Goal: Task Accomplishment & Management: Complete application form

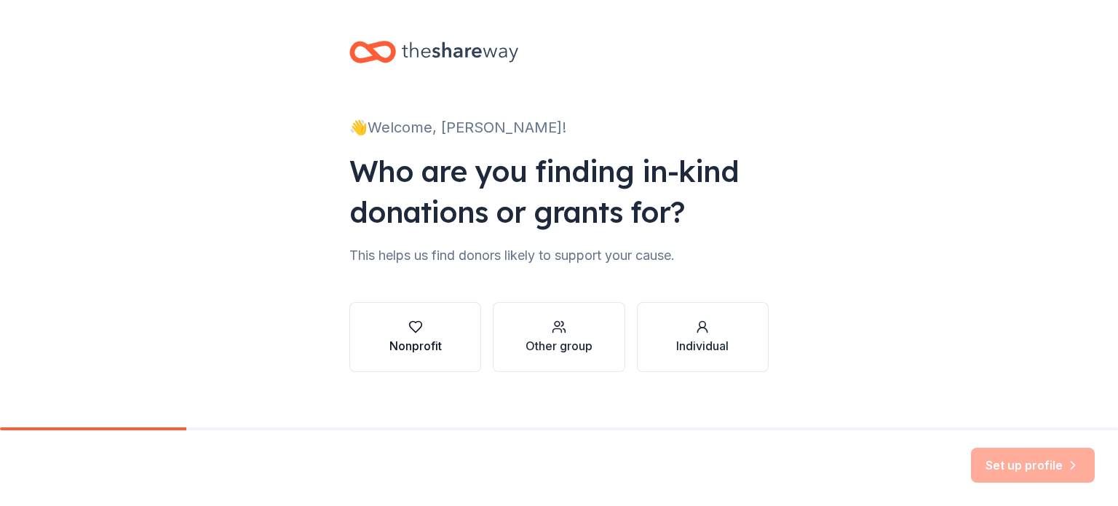
click at [403, 336] on div "Nonprofit" at bounding box center [415, 337] width 52 height 35
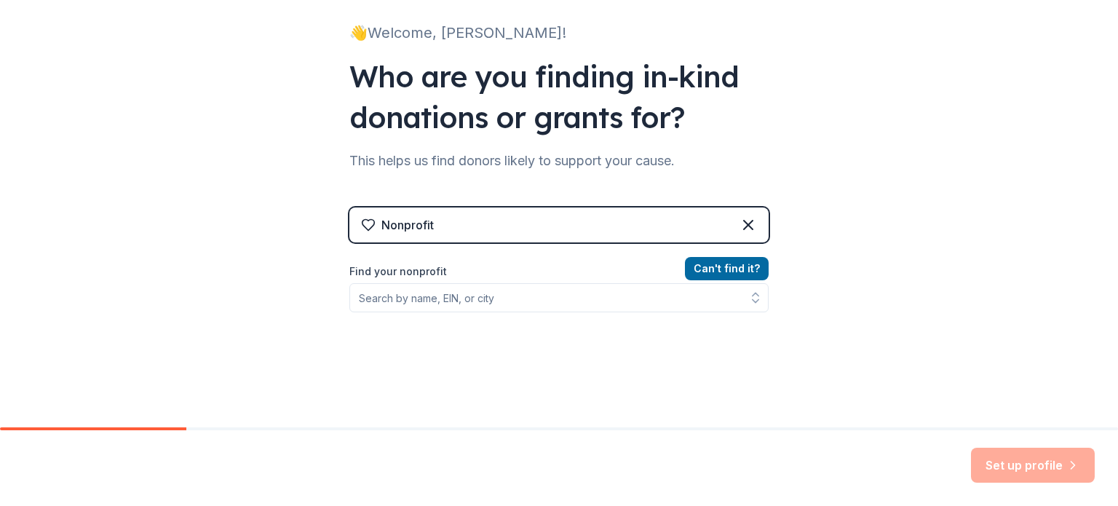
scroll to position [95, 0]
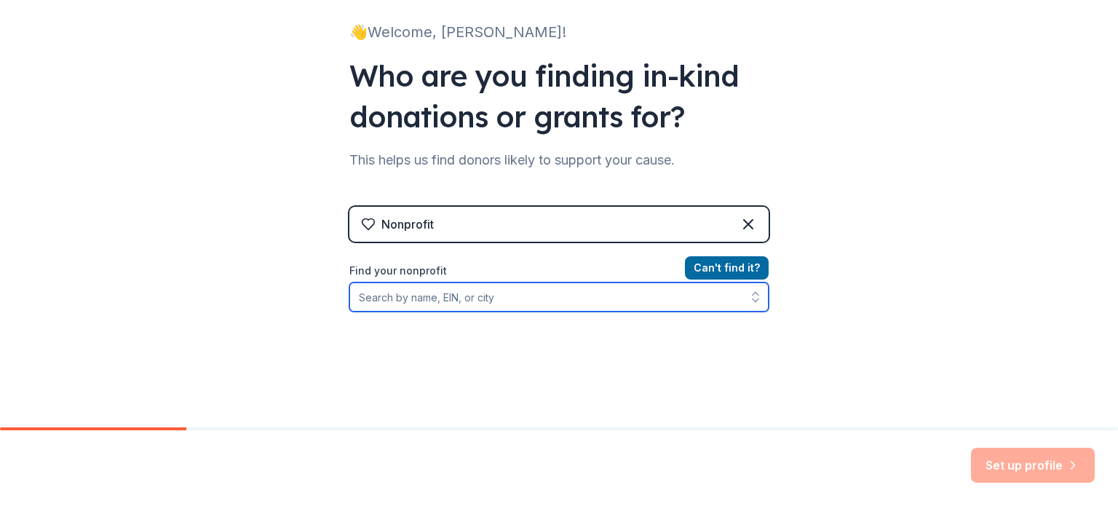
click at [416, 292] on input "Find your nonprofit" at bounding box center [558, 296] width 419 height 29
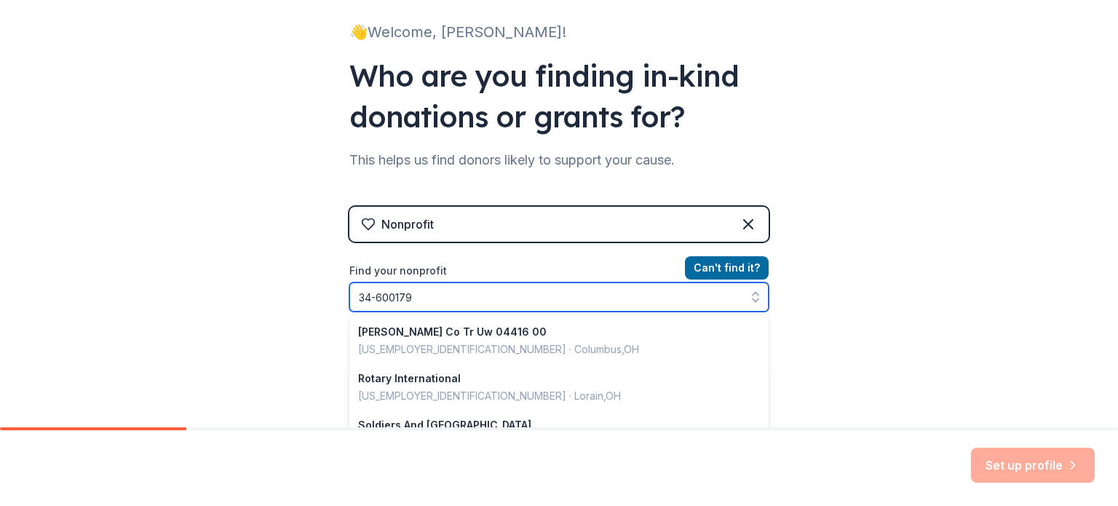
type input "34-6001794"
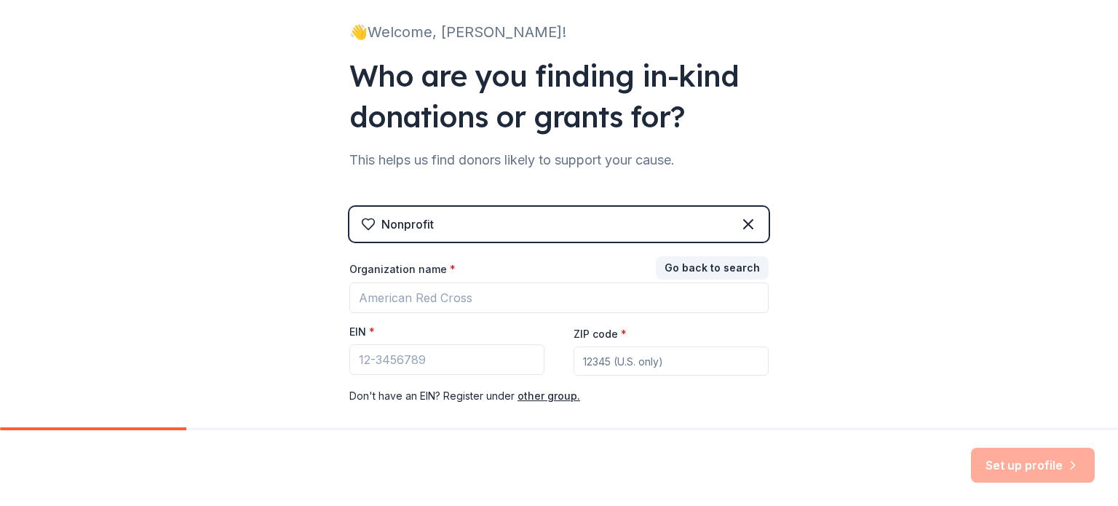
click at [339, 328] on div "👋 Welcome, Melissa! Who are you finding in-kind donations or grants for? This h…" at bounding box center [559, 204] width 466 height 599
click at [710, 221] on div "Nonprofit" at bounding box center [558, 224] width 419 height 35
click at [743, 222] on icon at bounding box center [748, 223] width 17 height 17
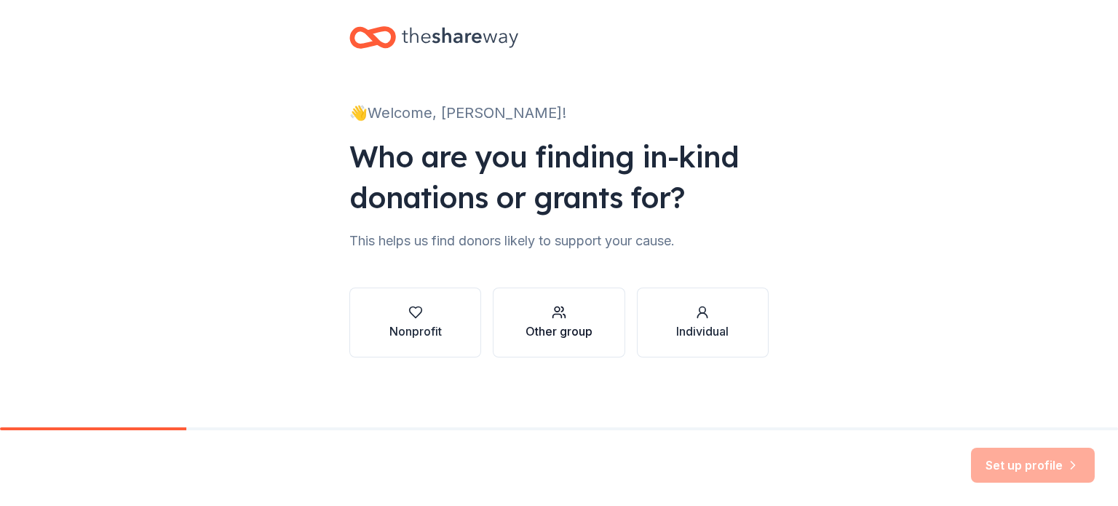
click at [548, 325] on div "Other group" at bounding box center [559, 330] width 67 height 17
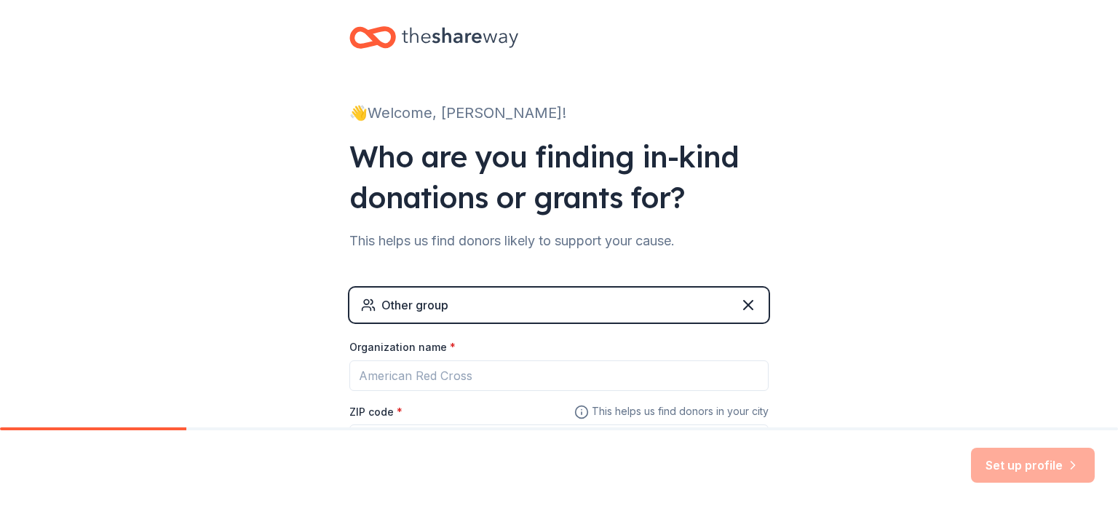
scroll to position [87, 0]
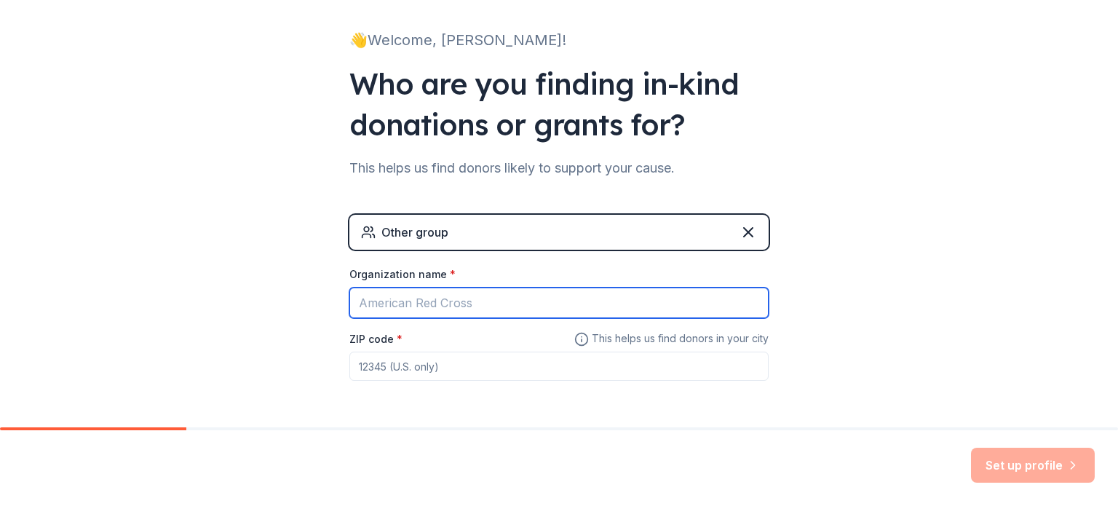
click at [454, 299] on input "Organization name *" at bounding box center [558, 303] width 419 height 31
type input "[GEOGRAPHIC_DATA]"
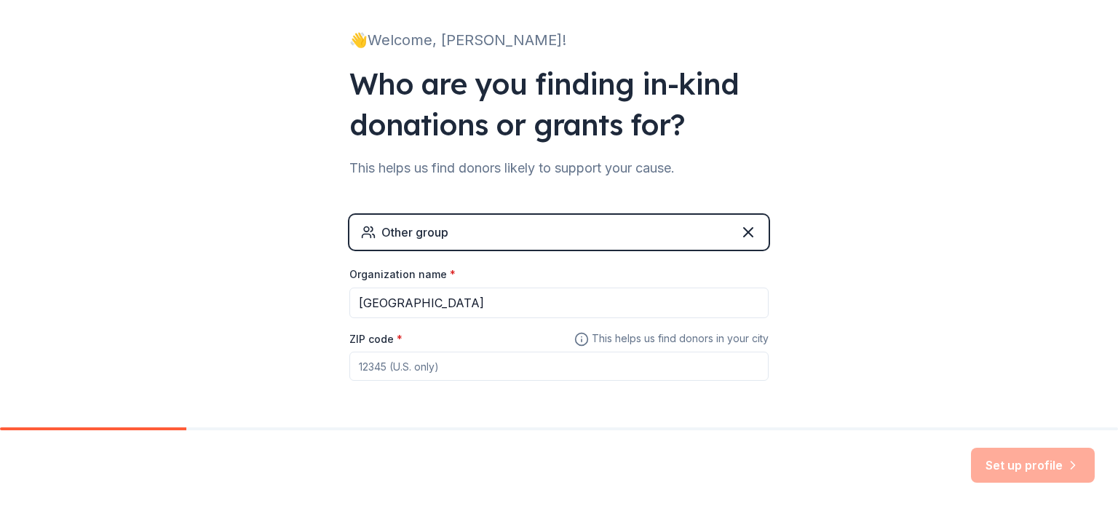
click at [378, 369] on input "ZIP code *" at bounding box center [558, 366] width 419 height 29
type input "44906"
click at [1029, 464] on button "Set up profile" at bounding box center [1033, 465] width 124 height 35
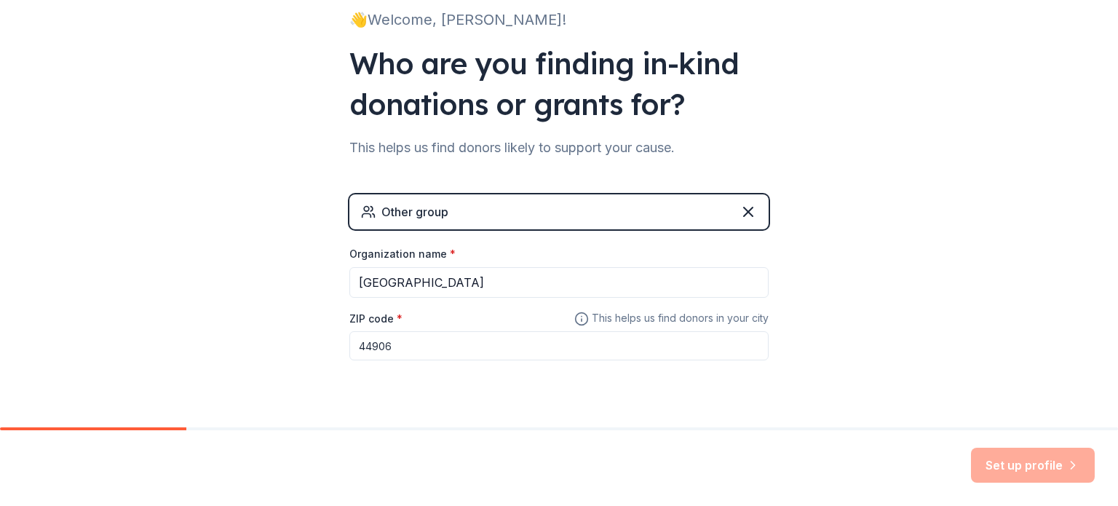
scroll to position [111, 0]
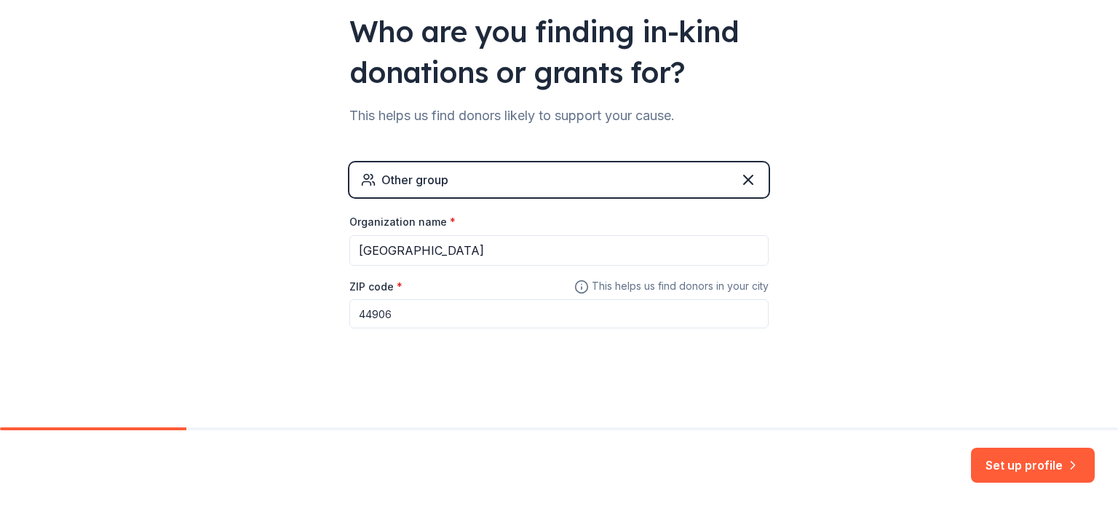
scroll to position [139, 0]
click at [728, 181] on div "Other group" at bounding box center [558, 180] width 419 height 35
click at [744, 181] on icon at bounding box center [748, 180] width 9 height 9
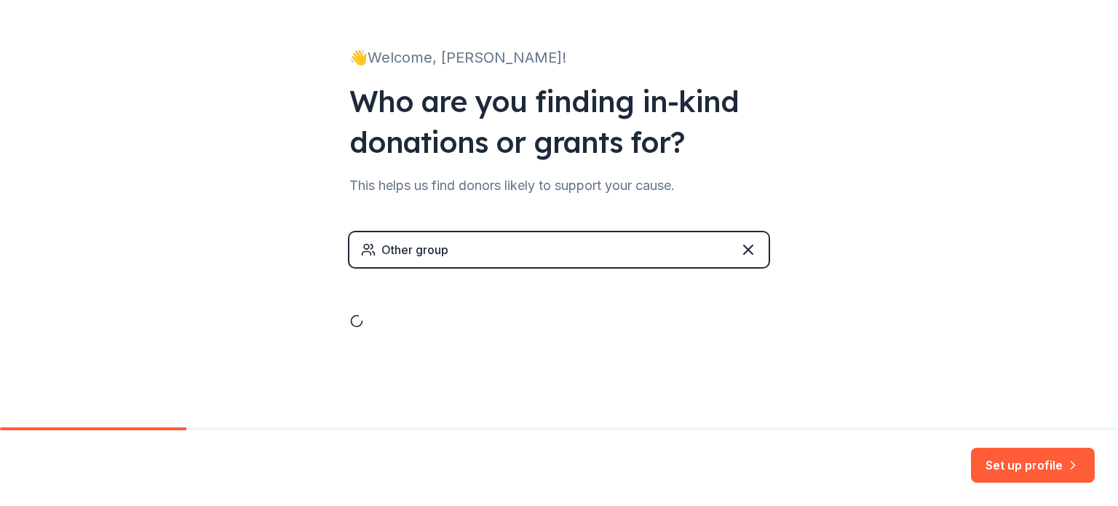
scroll to position [15, 0]
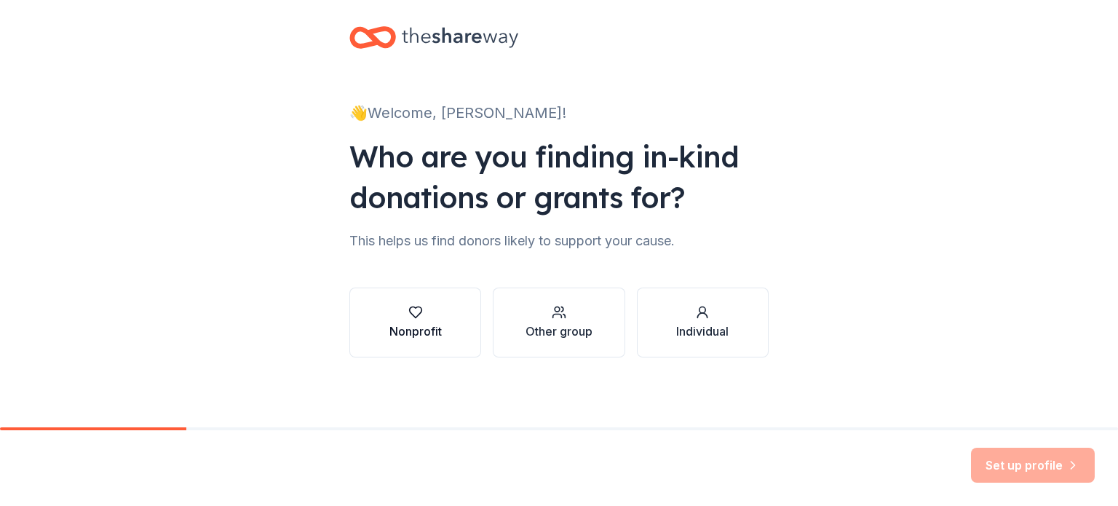
click at [405, 324] on div "Nonprofit" at bounding box center [415, 330] width 52 height 17
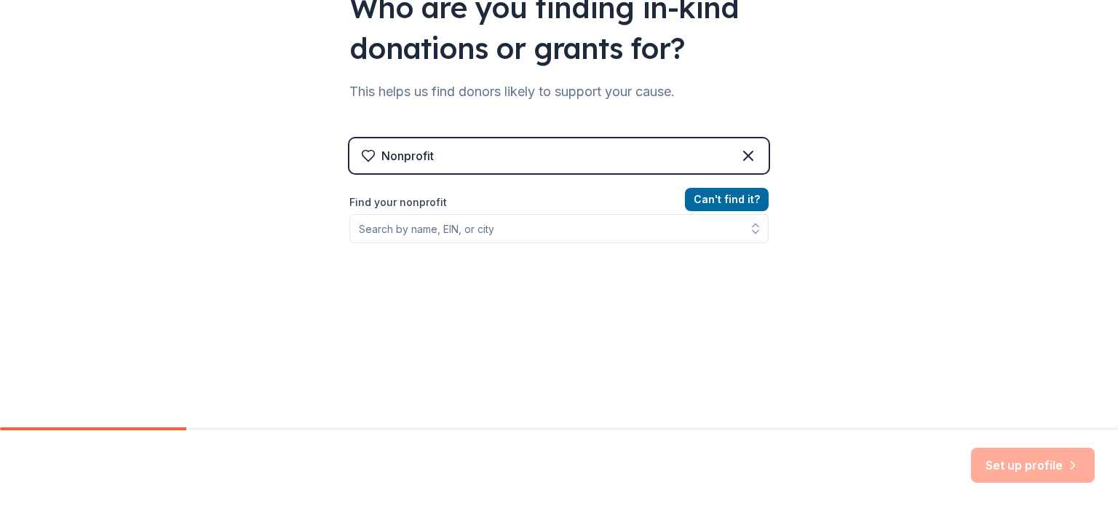
scroll to position [165, 0]
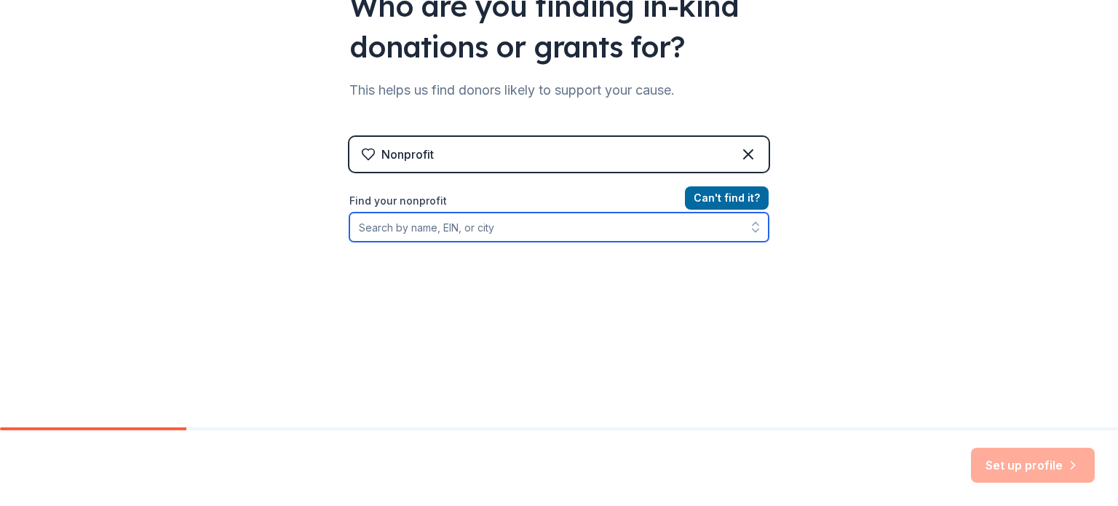
click at [408, 229] on input "Find your nonprofit" at bounding box center [558, 227] width 419 height 29
type input "mansfield city schools"
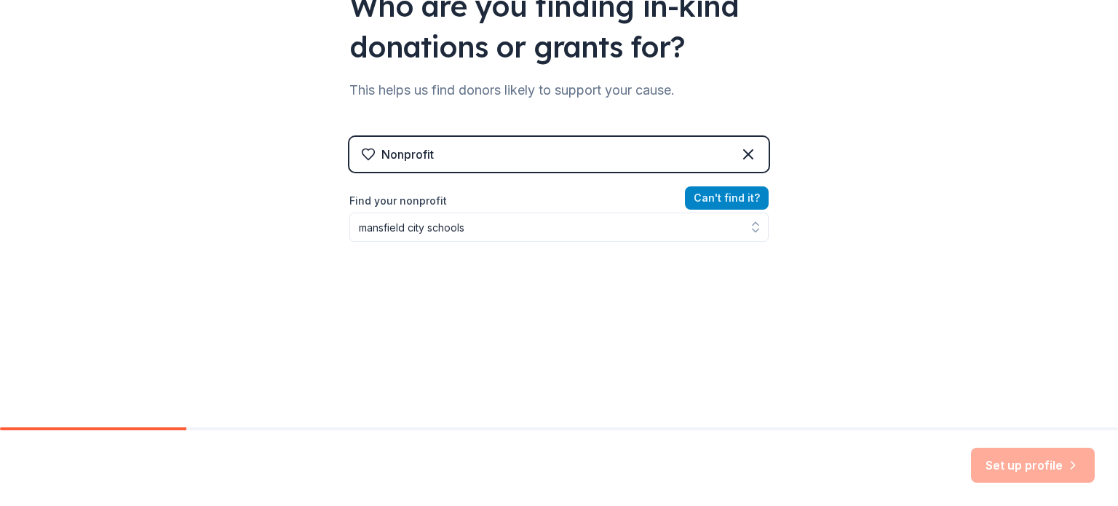
click at [697, 199] on button "Can ' t find it?" at bounding box center [727, 197] width 84 height 23
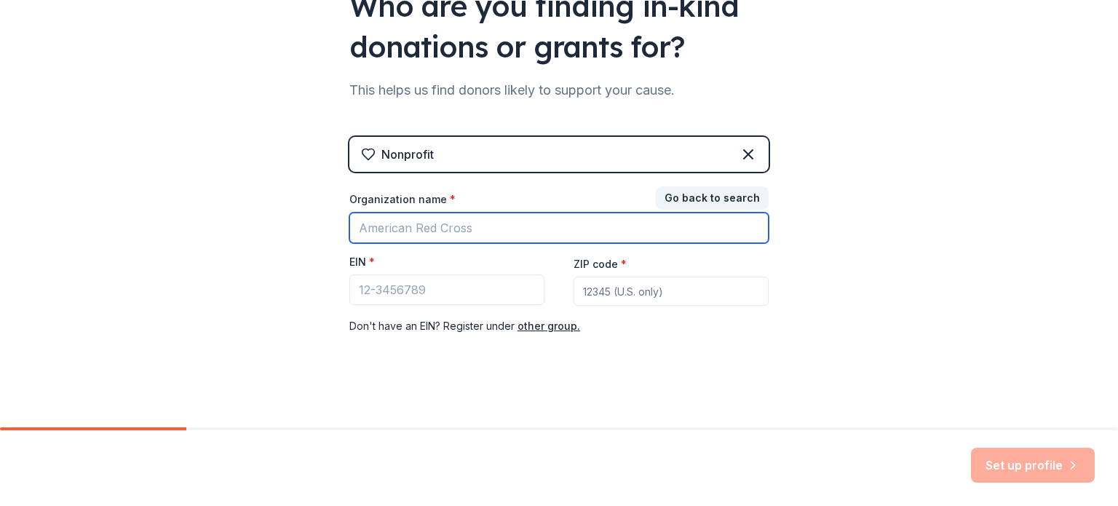
click at [456, 221] on input "Organization name *" at bounding box center [558, 228] width 419 height 31
type input "[GEOGRAPHIC_DATA]"
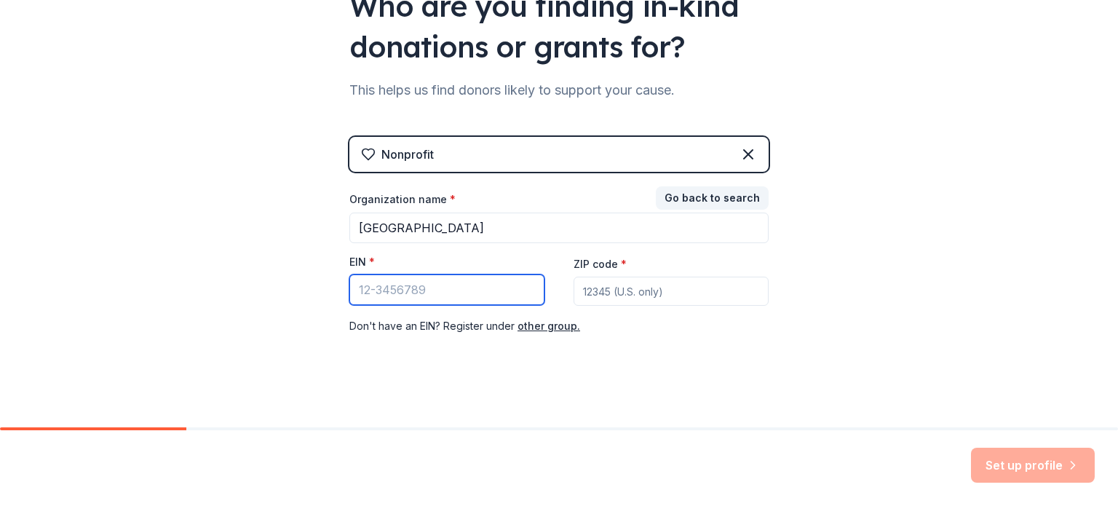
click at [390, 290] on input "EIN *" at bounding box center [446, 289] width 195 height 31
type input "[US_EMPLOYER_IDENTIFICATION_NUMBER]"
click at [625, 285] on input "ZIP code *" at bounding box center [671, 291] width 195 height 29
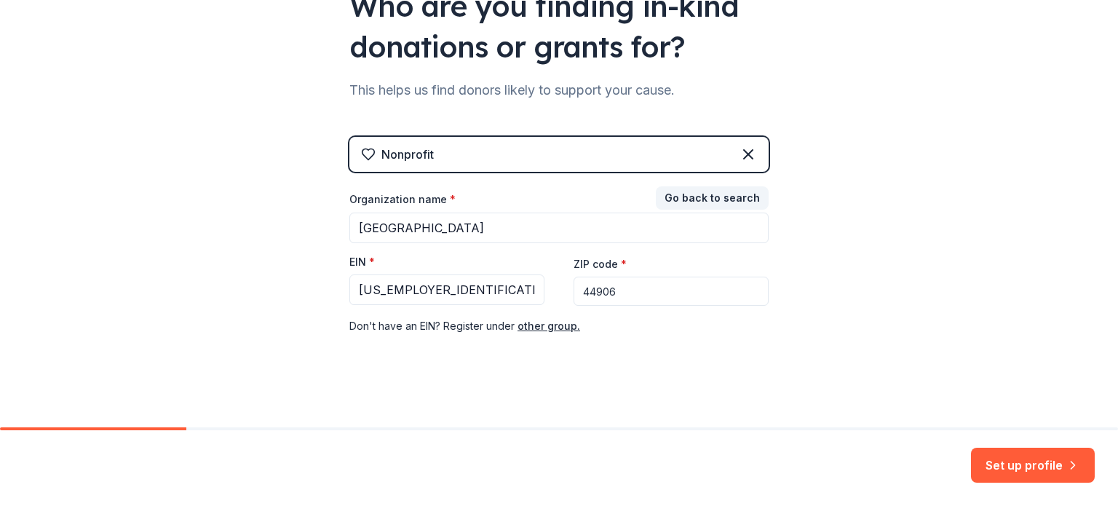
type input "44906"
click at [582, 402] on div "👋 Welcome, Melissa! Who are you finding in-kind donations or grants for? This h…" at bounding box center [559, 134] width 466 height 599
click at [1020, 475] on button "Set up profile" at bounding box center [1033, 465] width 124 height 35
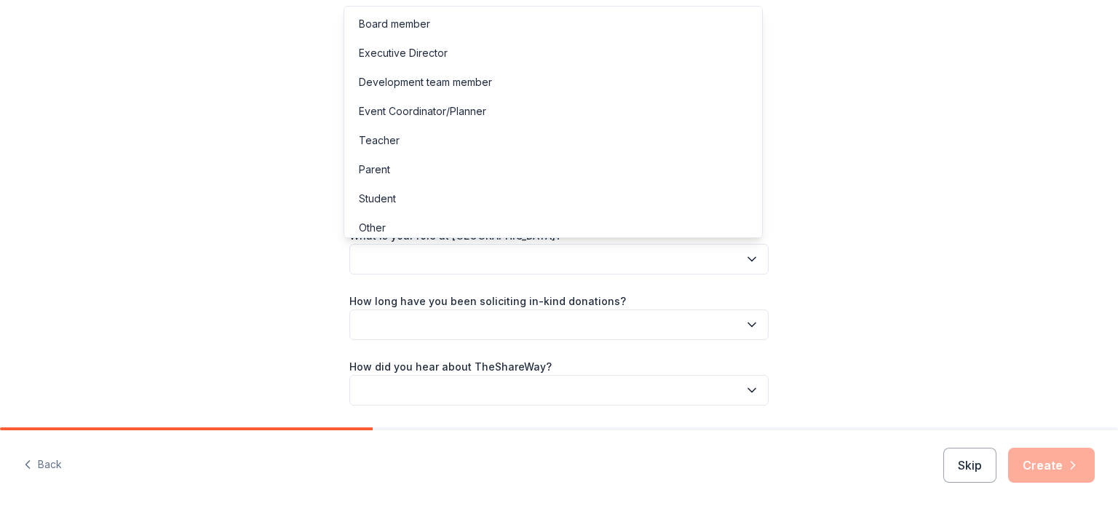
click at [736, 267] on button "button" at bounding box center [558, 259] width 419 height 31
click at [552, 142] on div "Teacher" at bounding box center [553, 140] width 412 height 29
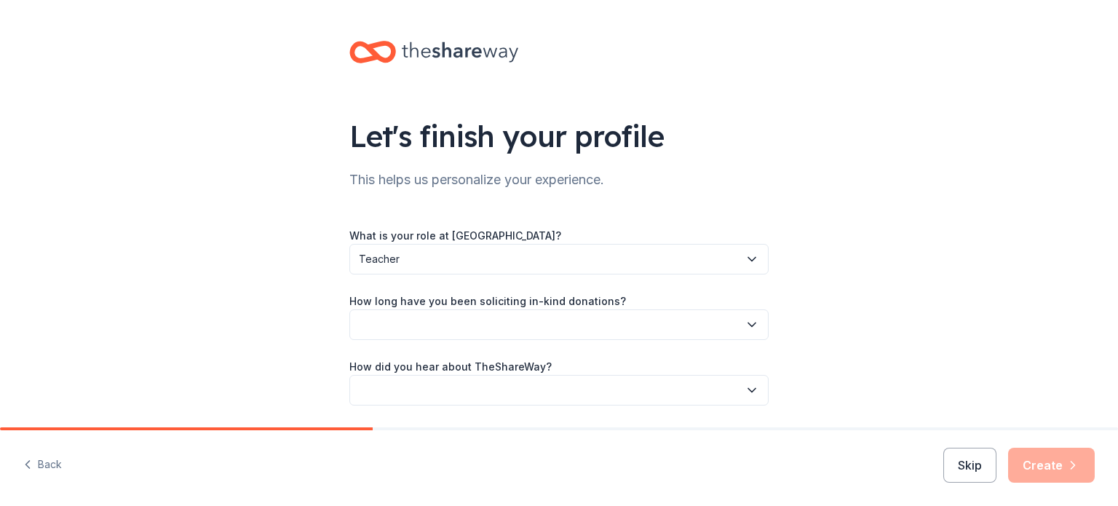
click at [727, 333] on button "button" at bounding box center [558, 324] width 419 height 31
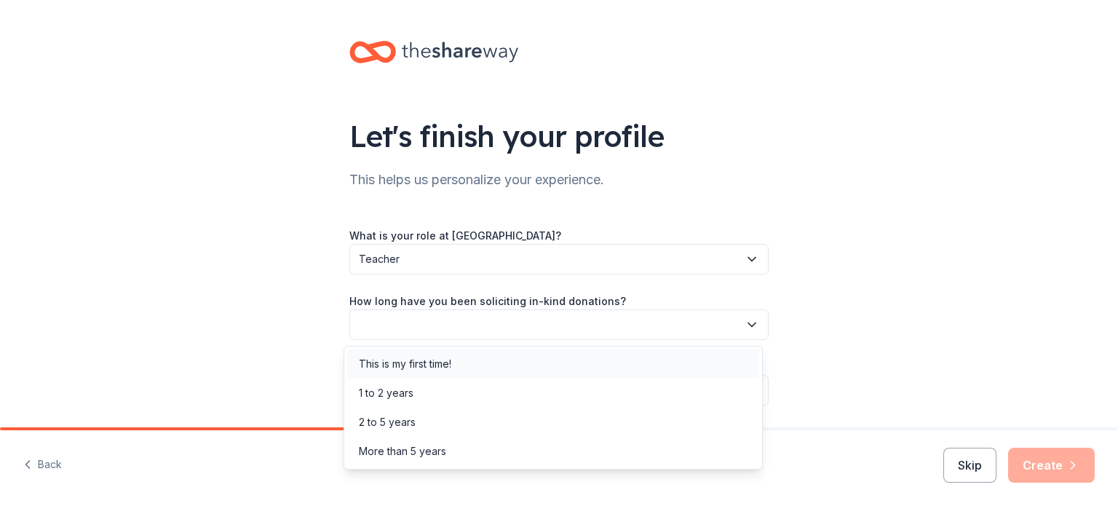
click at [431, 365] on div "This is my first time!" at bounding box center [405, 363] width 92 height 17
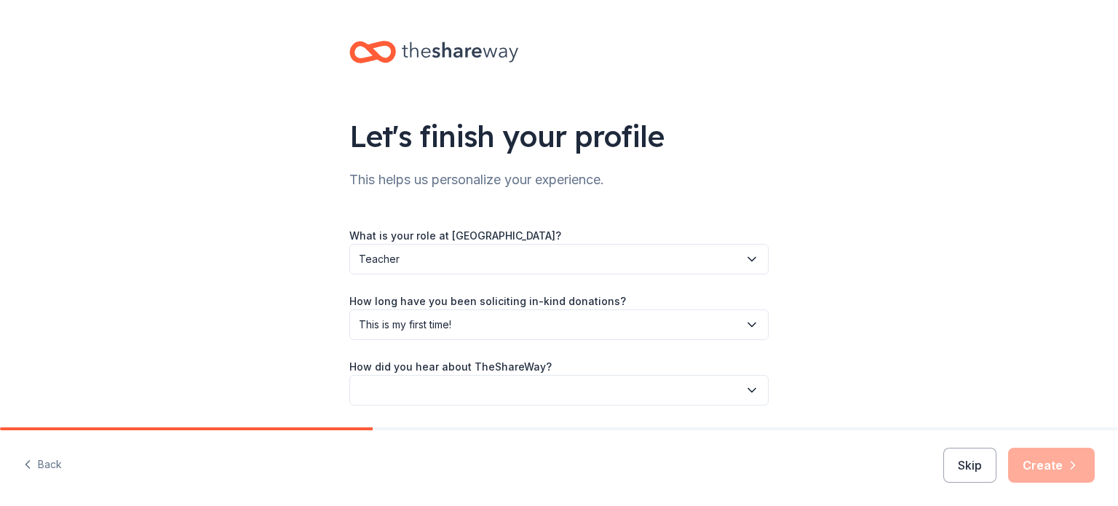
click at [748, 386] on icon "button" at bounding box center [752, 390] width 15 height 15
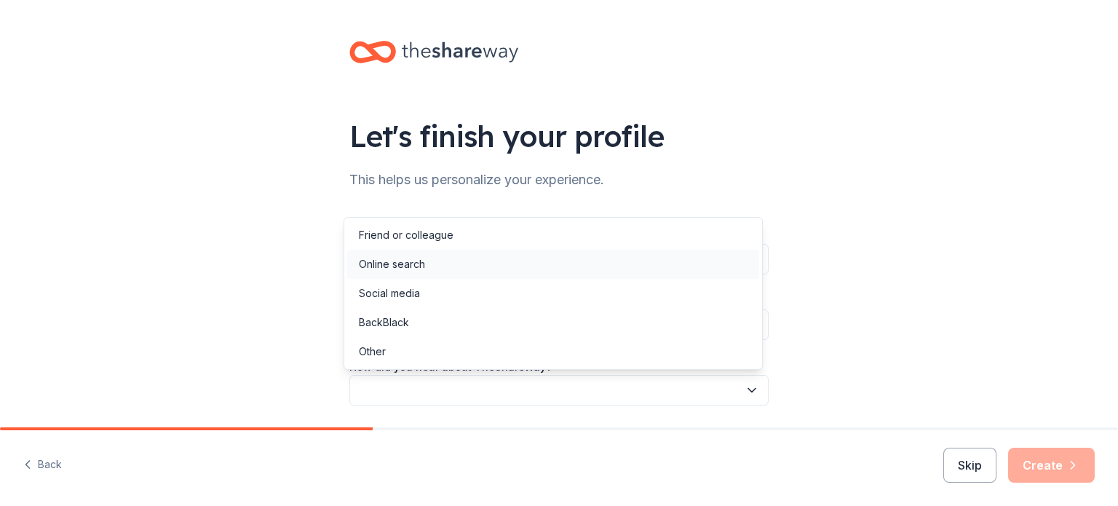
click at [410, 267] on div "Online search" at bounding box center [392, 264] width 66 height 17
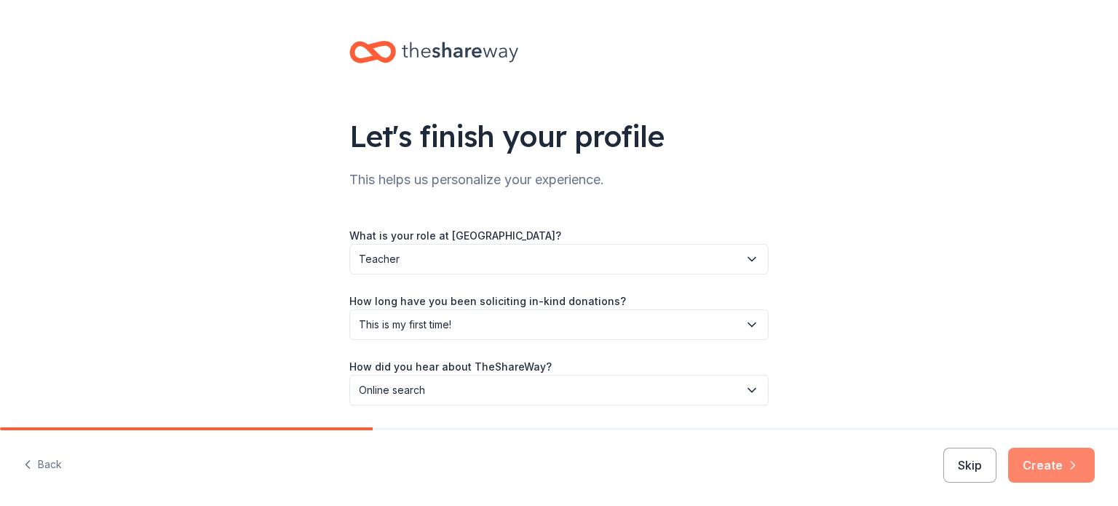
click at [1048, 467] on button "Create" at bounding box center [1051, 465] width 87 height 35
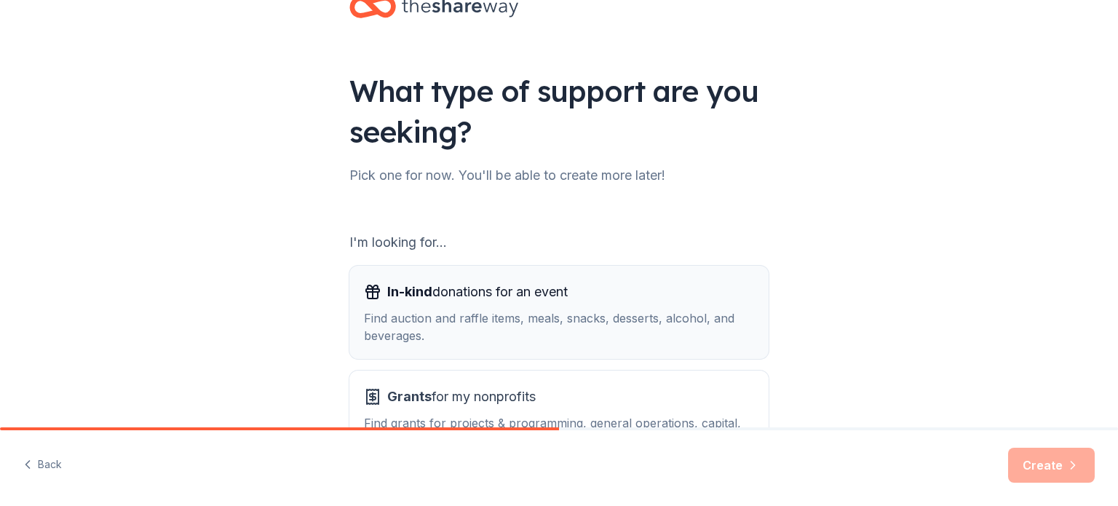
scroll to position [160, 0]
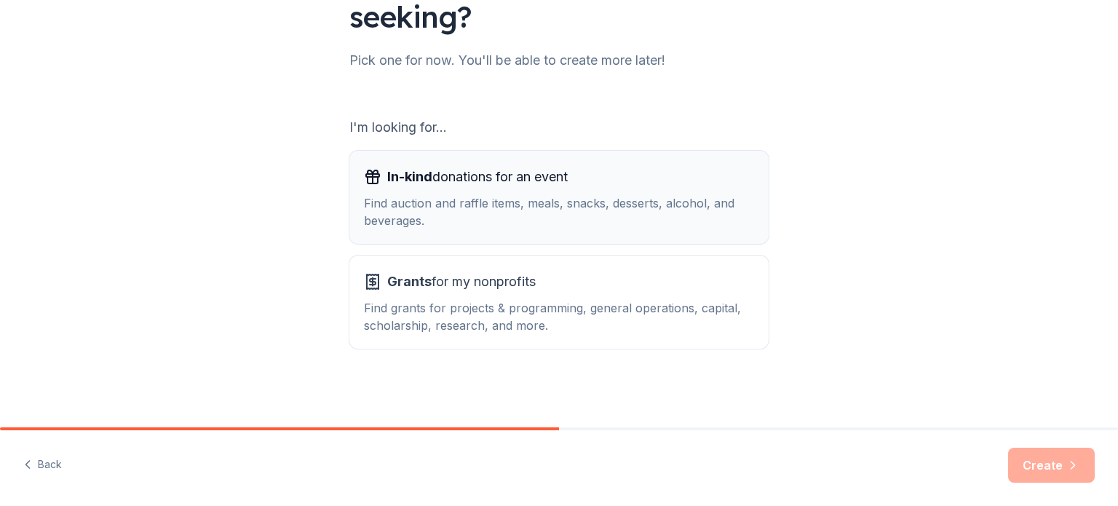
click at [486, 223] on div "Find auction and raffle items, meals, snacks, desserts, alcohol, and beverages." at bounding box center [559, 211] width 390 height 35
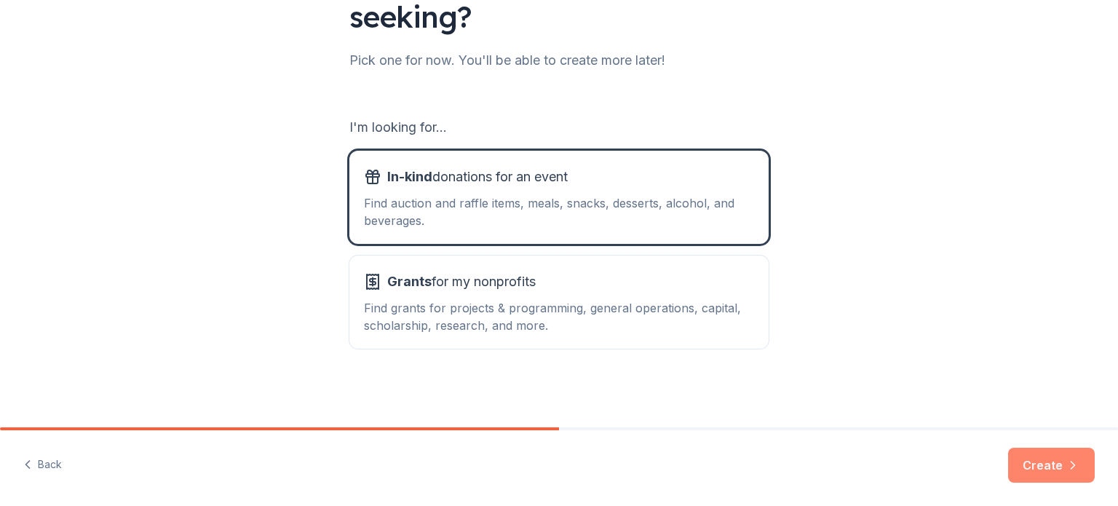
click at [1042, 477] on button "Create" at bounding box center [1051, 465] width 87 height 35
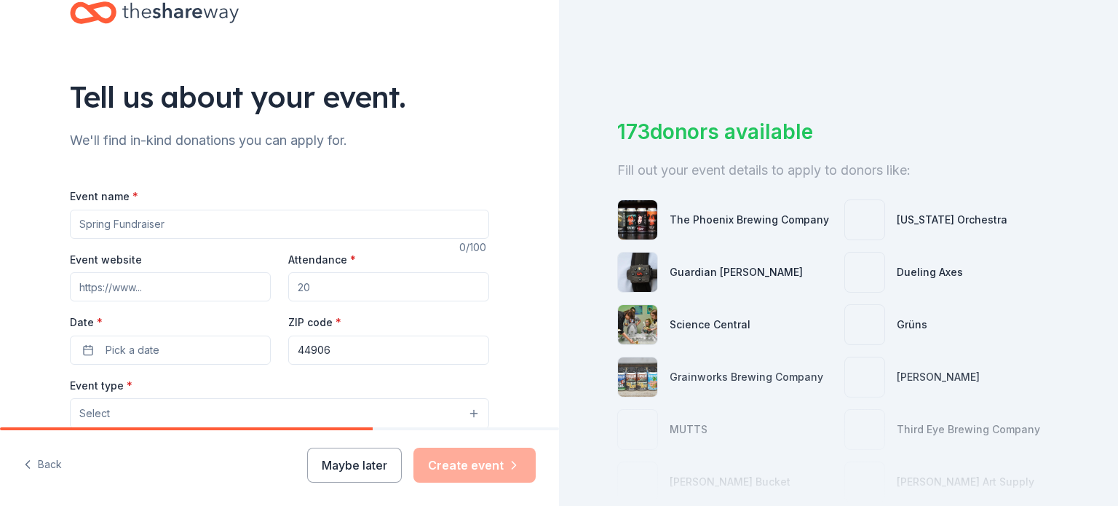
scroll to position [55, 0]
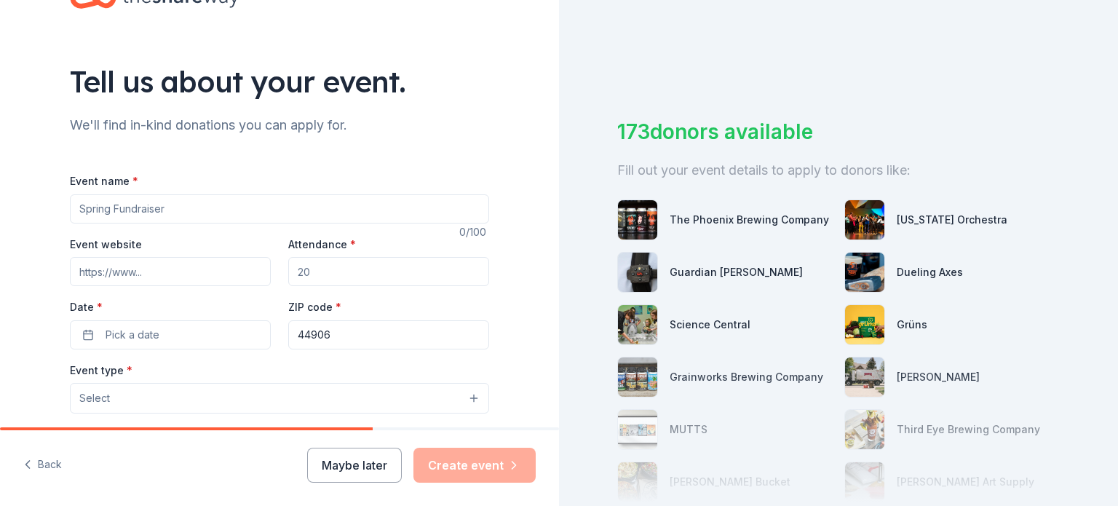
click at [154, 203] on input "Event name *" at bounding box center [279, 208] width 419 height 29
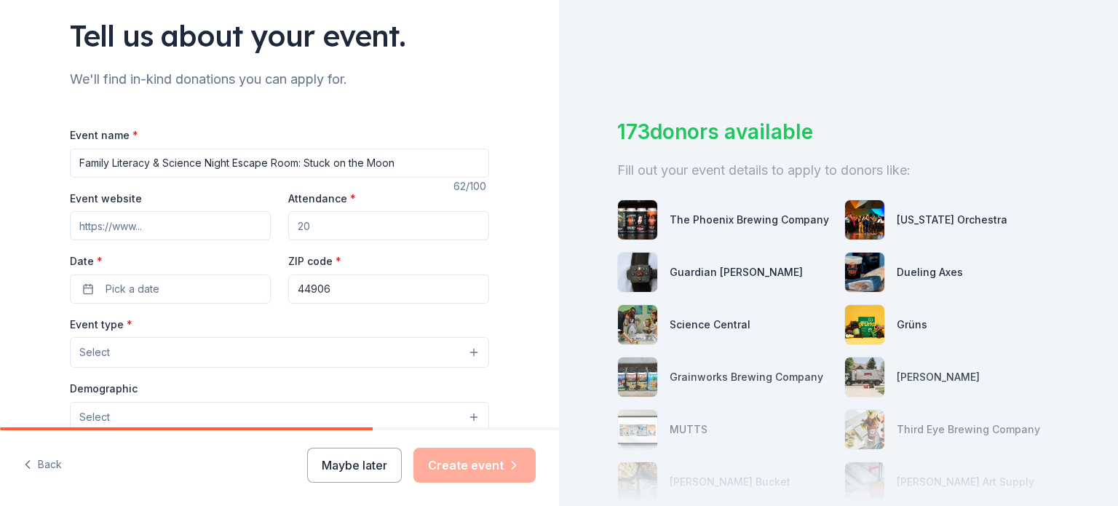
scroll to position [101, 0]
type input "Family Literacy & Science Night Escape Room: Stuck on the Moon"
click at [315, 224] on input "Attendance *" at bounding box center [388, 224] width 201 height 29
type input "200"
click at [116, 294] on span "Pick a date" at bounding box center [133, 288] width 54 height 17
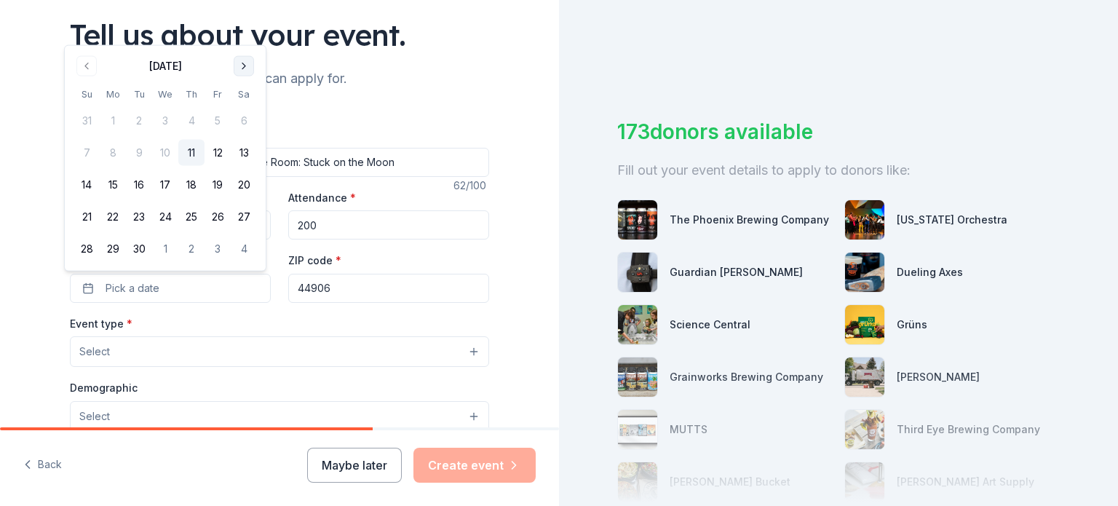
click at [242, 72] on button "Go to next month" at bounding box center [244, 66] width 20 height 20
click at [191, 254] on button "30" at bounding box center [191, 249] width 26 height 26
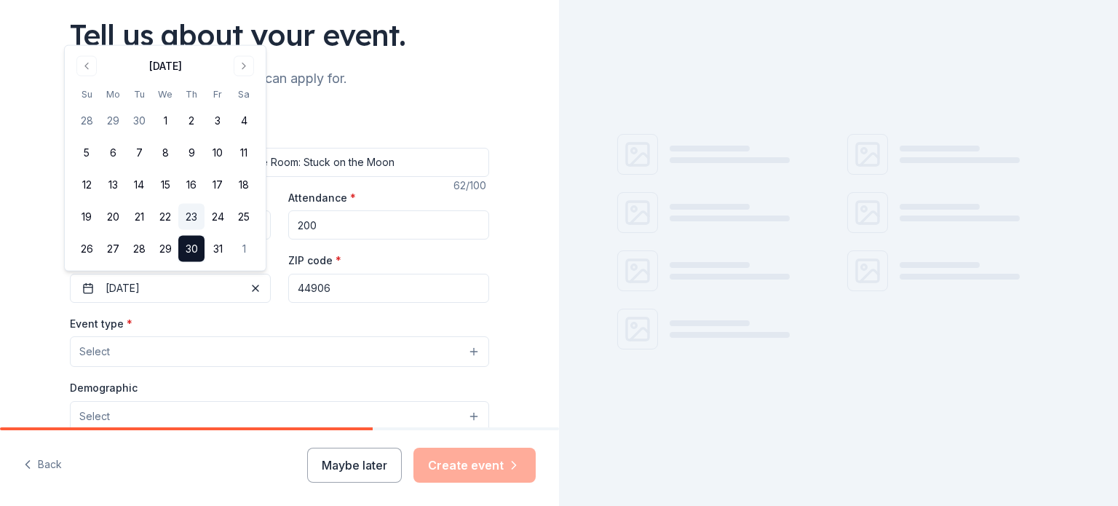
click at [190, 226] on button "23" at bounding box center [191, 217] width 26 height 26
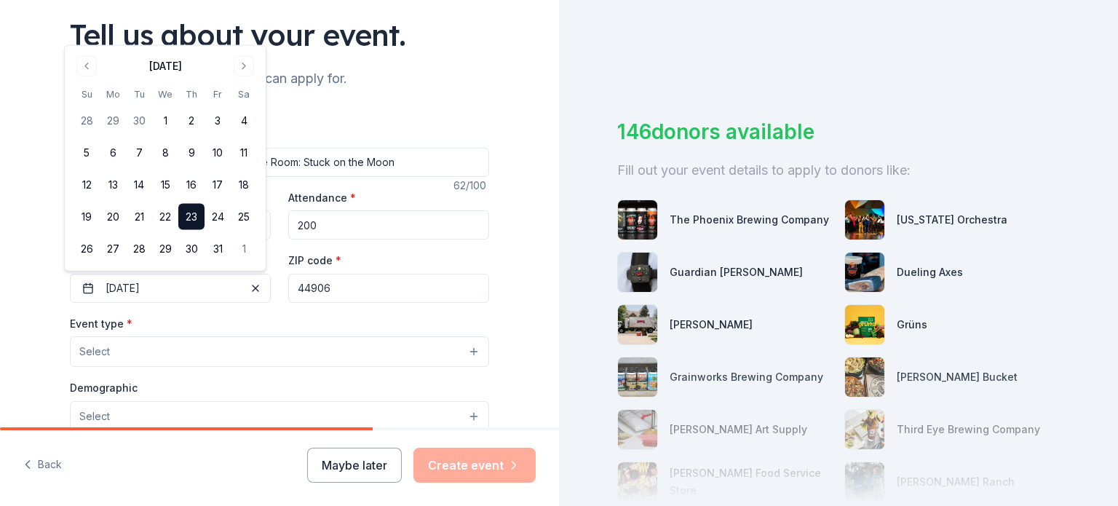
click at [333, 325] on div "Event type * Select" at bounding box center [279, 340] width 419 height 53
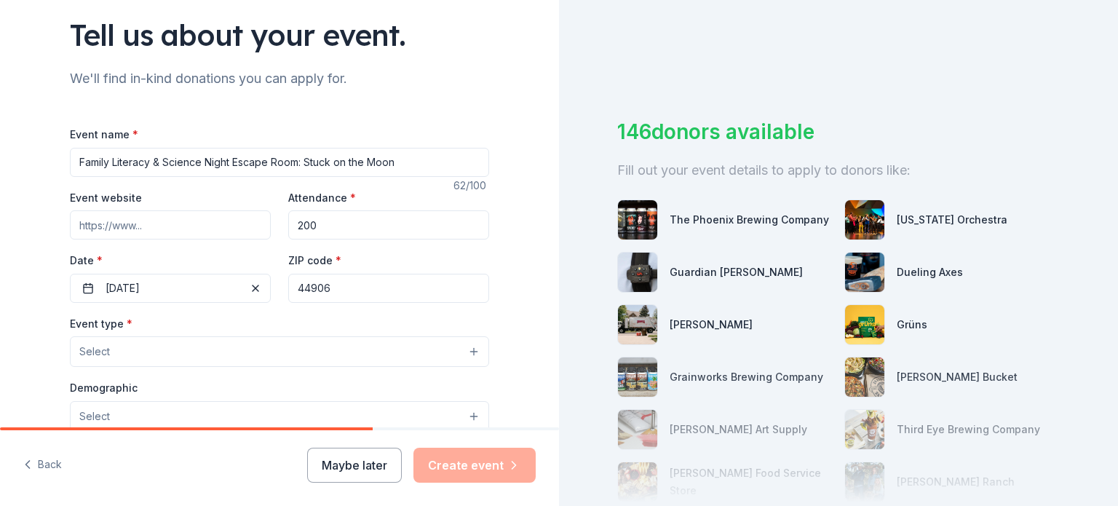
scroll to position [221, 0]
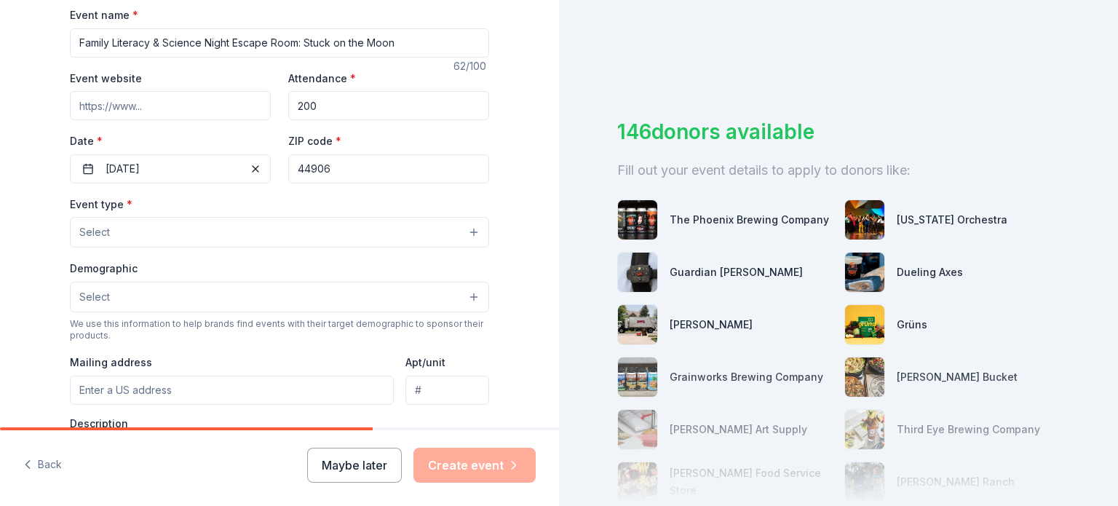
click at [245, 234] on button "Select" at bounding box center [279, 232] width 419 height 31
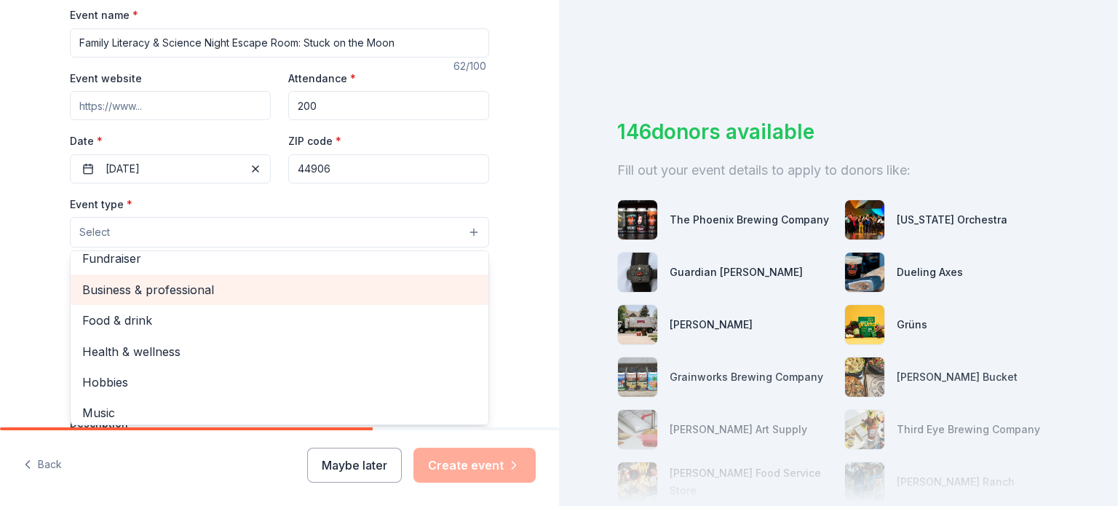
scroll to position [0, 0]
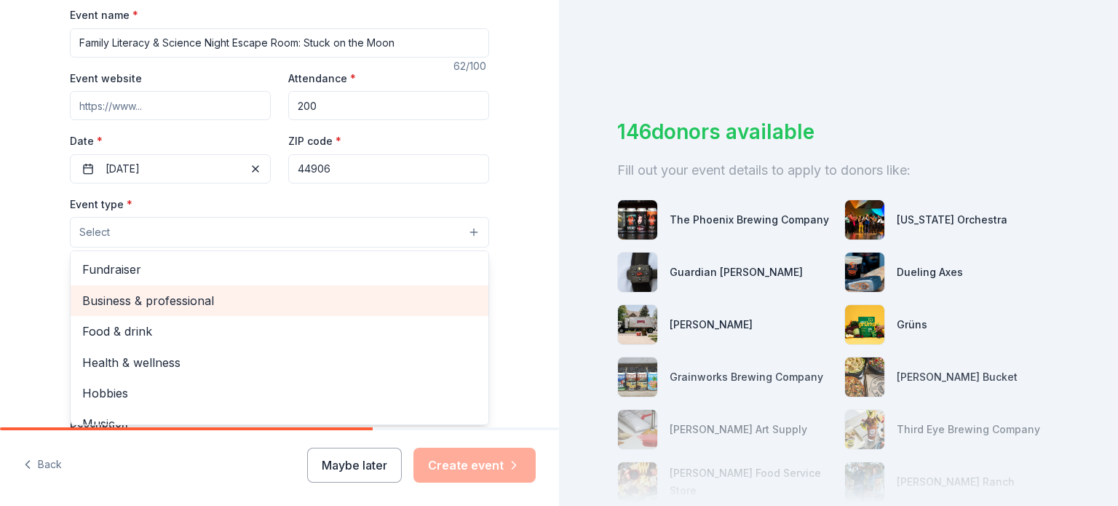
click at [165, 305] on span "Business & professional" at bounding box center [279, 300] width 395 height 19
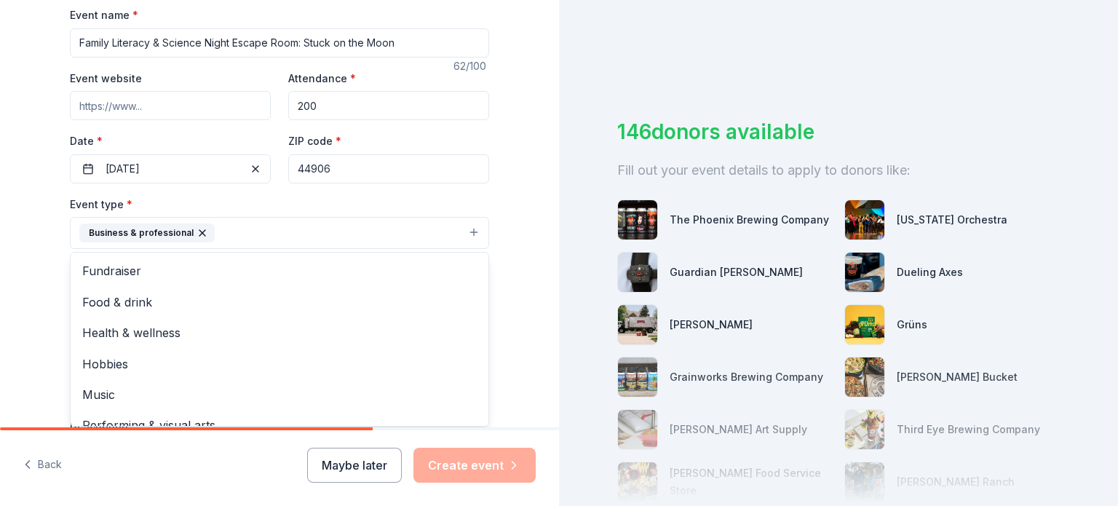
click at [35, 298] on div "Tell us about your event. We'll find in-kind donations you can apply for. Event…" at bounding box center [279, 264] width 559 height 970
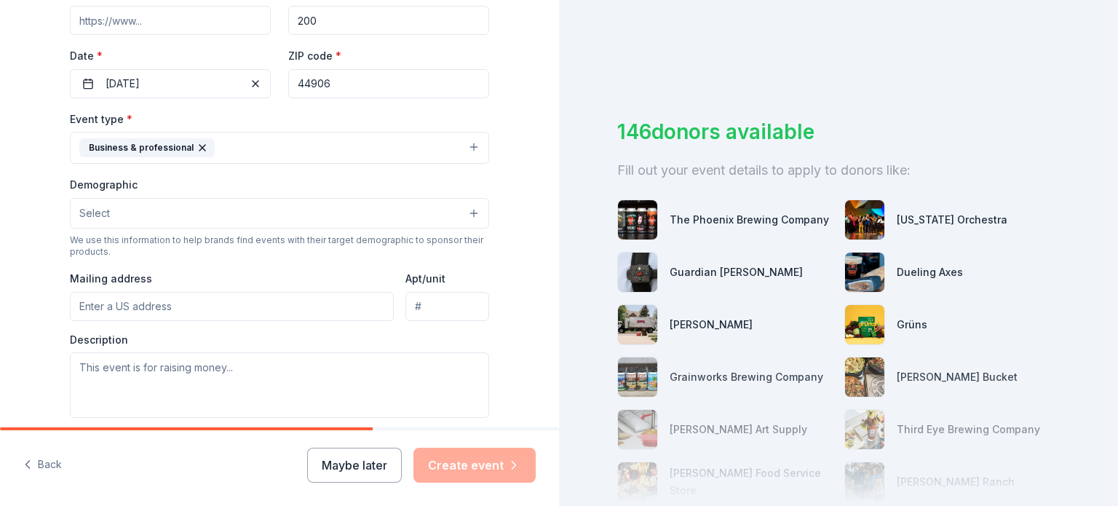
scroll to position [309, 0]
click at [157, 218] on button "Select" at bounding box center [279, 210] width 419 height 31
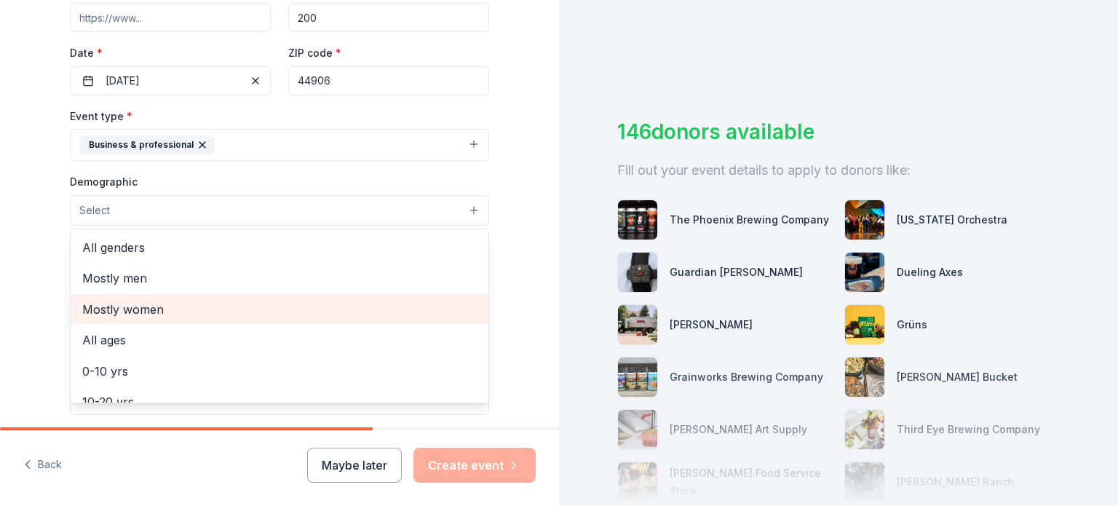
scroll to position [0, 0]
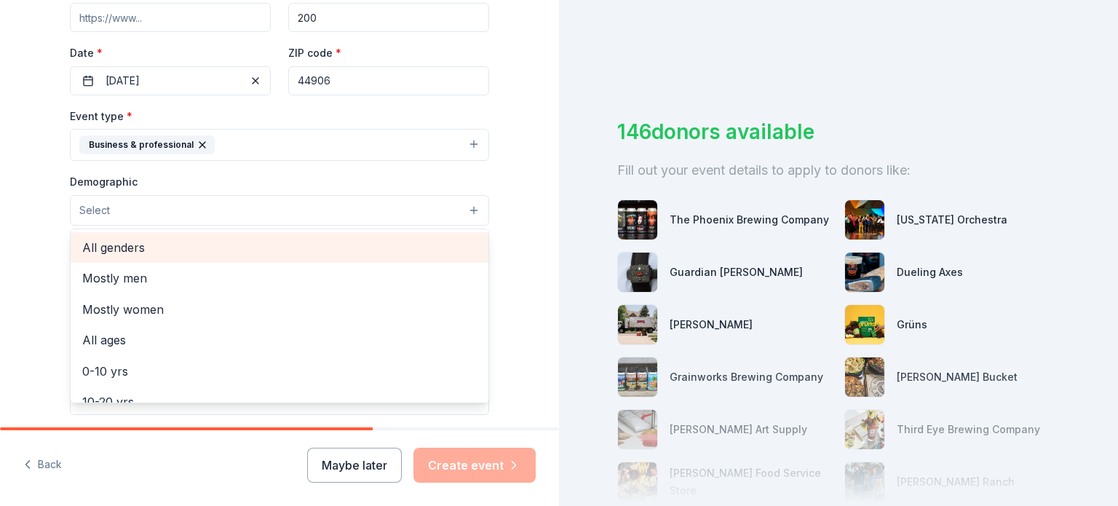
click at [114, 244] on span "All genders" at bounding box center [279, 247] width 395 height 19
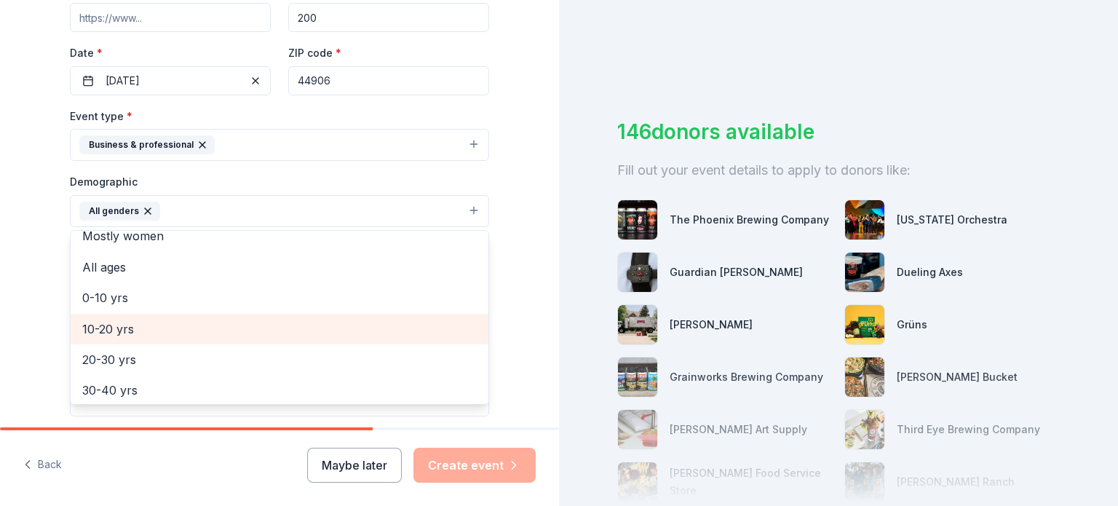
scroll to position [44, 0]
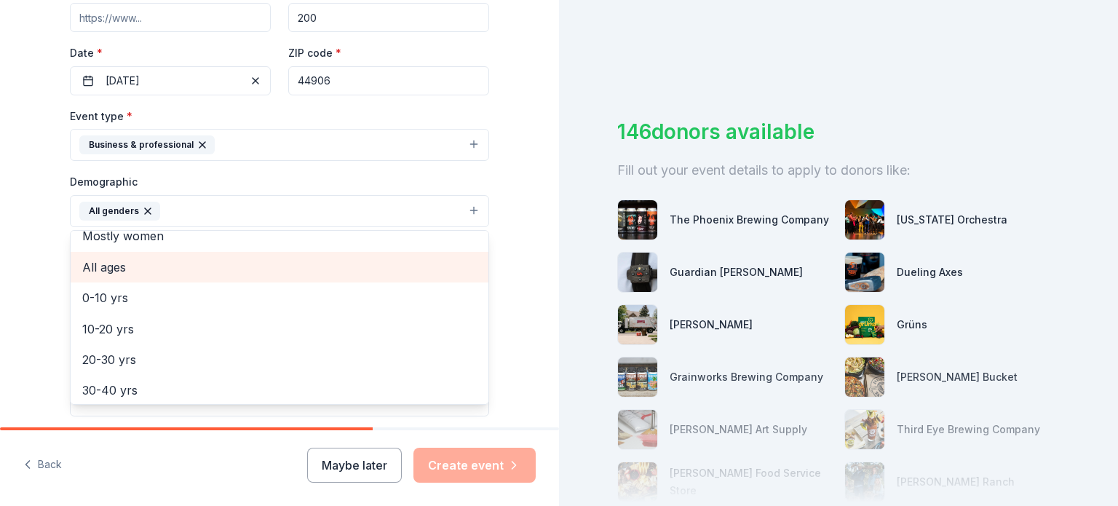
click at [106, 272] on span "All ages" at bounding box center [279, 267] width 395 height 19
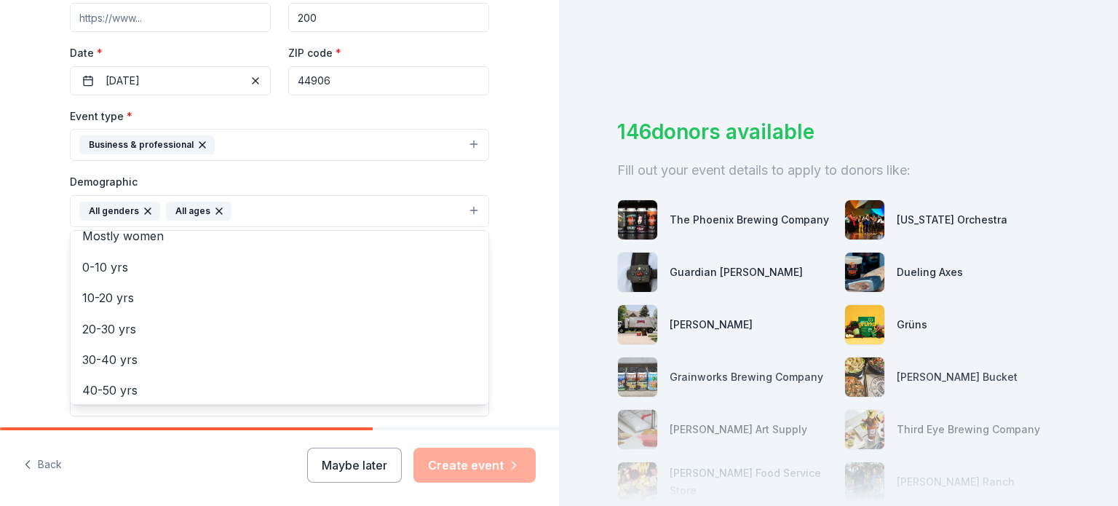
click at [47, 296] on div "Tell us about your event. We'll find in-kind donations you can apply for. Event…" at bounding box center [280, 177] width 466 height 972
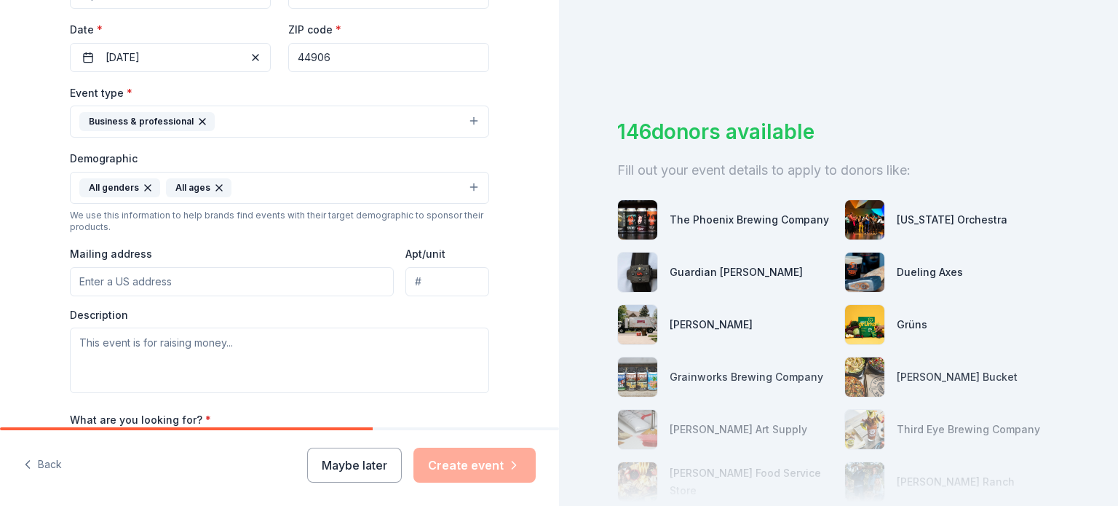
scroll to position [333, 0]
click at [133, 285] on input "Mailing address" at bounding box center [232, 280] width 324 height 29
click at [40, 319] on div "Tell us about your event. We'll find in-kind donations you can apply for. Event…" at bounding box center [279, 153] width 559 height 972
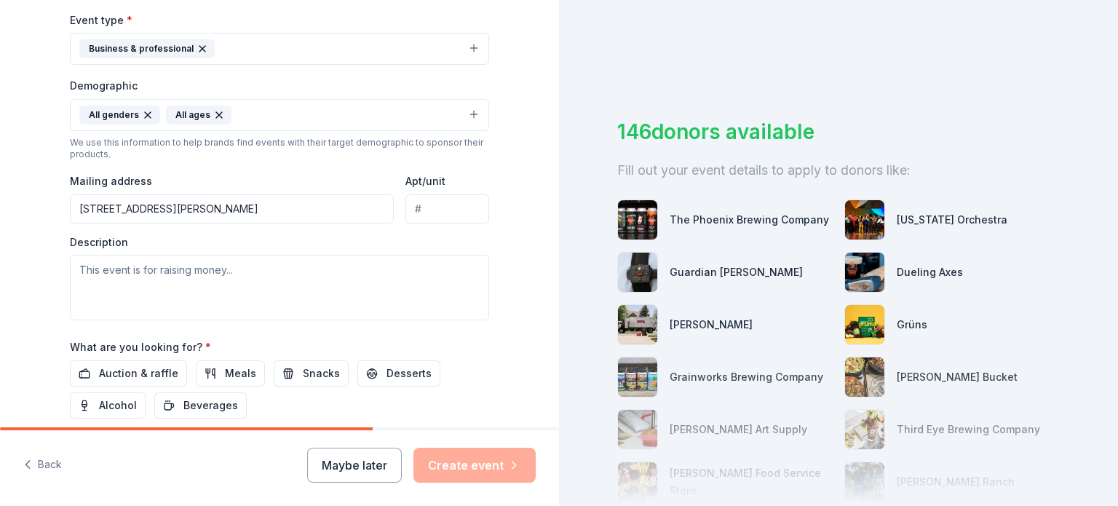
click at [203, 209] on input "1200 Nestor Dr." at bounding box center [232, 208] width 324 height 29
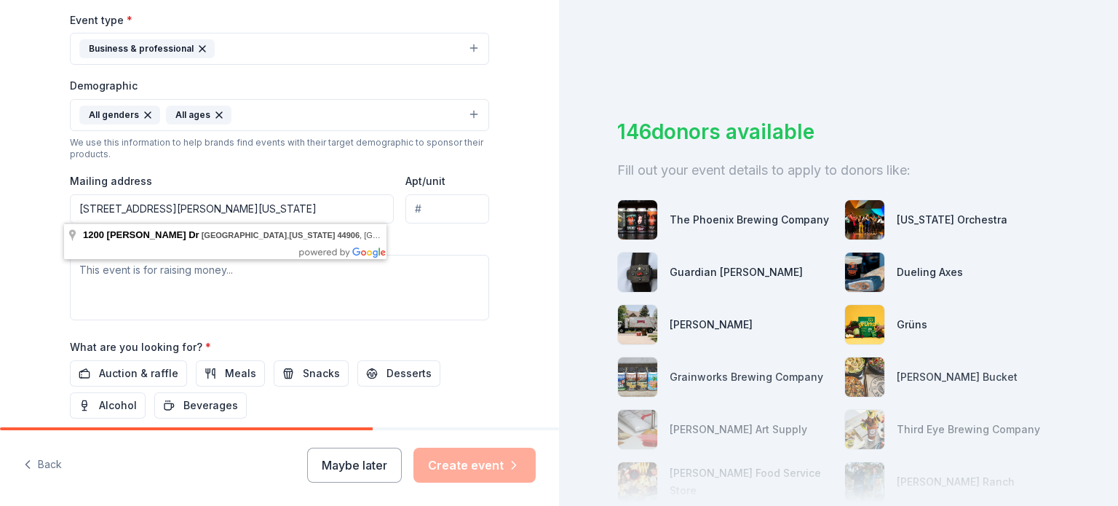
type input "1200 Nestor Dr. Mansfield, Ohio 44906"
click at [20, 235] on div "Tell us about your event. We'll find in-kind donations you can apply for. Event…" at bounding box center [279, 81] width 559 height 972
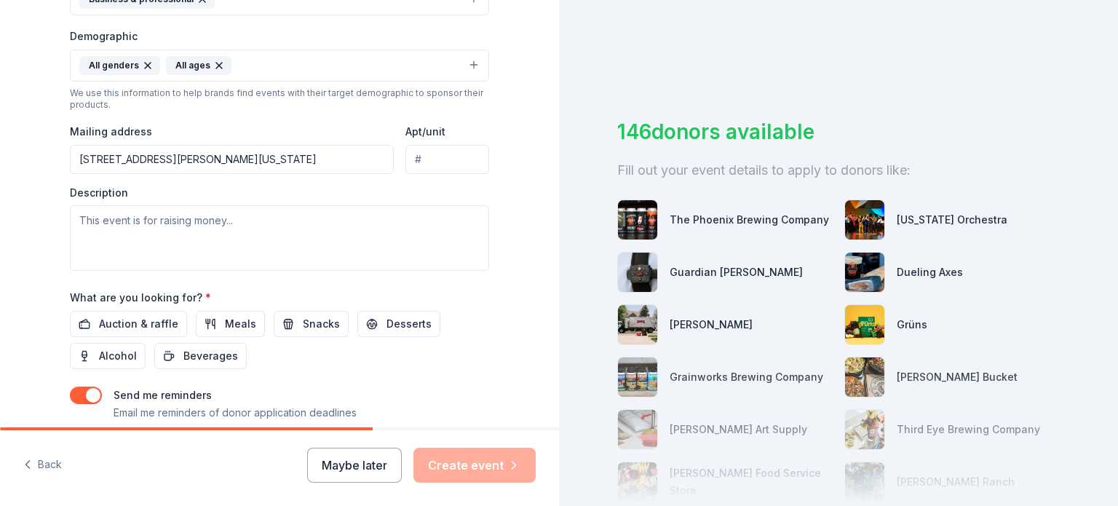
scroll to position [459, 0]
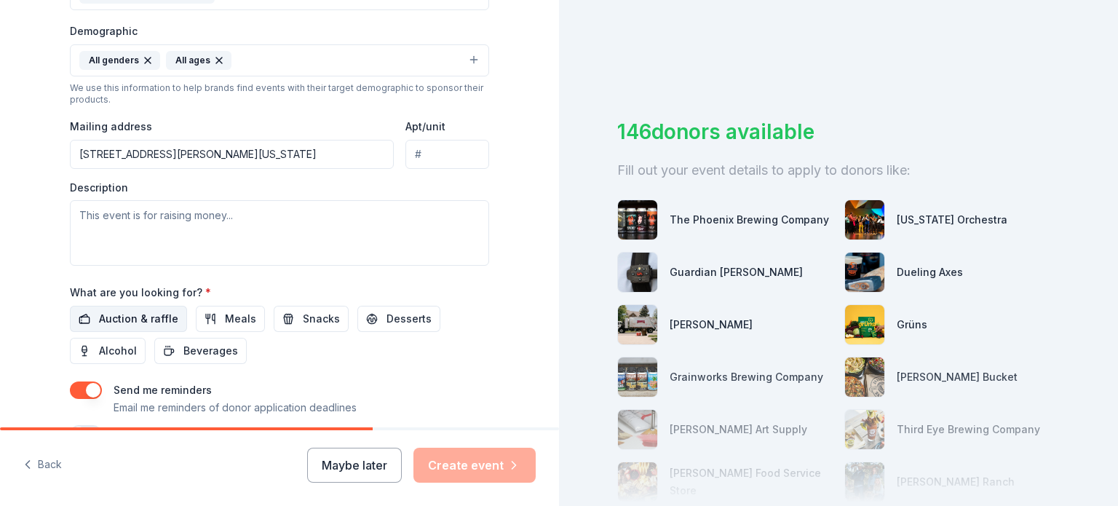
click at [125, 324] on span "Auction & raffle" at bounding box center [138, 318] width 79 height 17
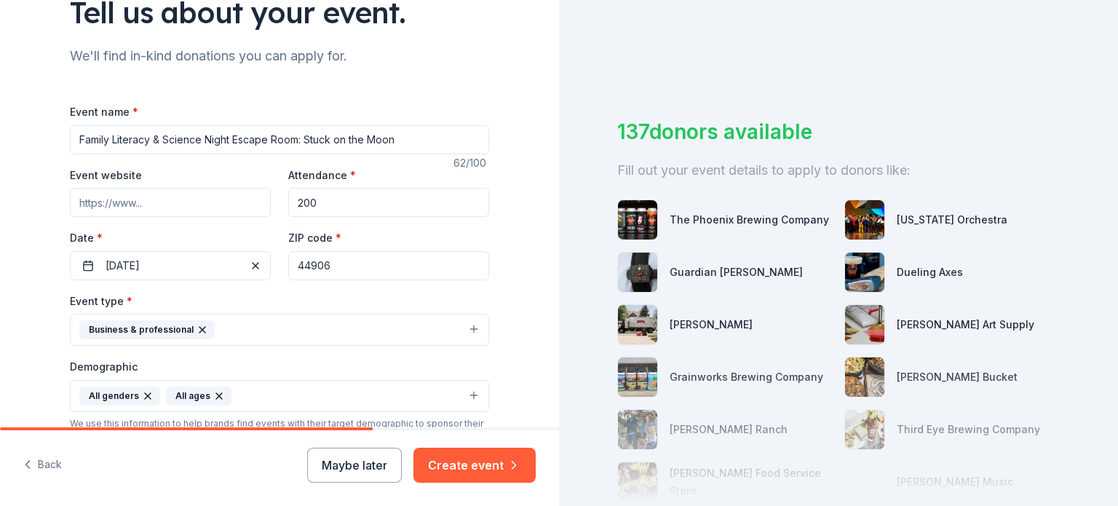
scroll to position [121, 0]
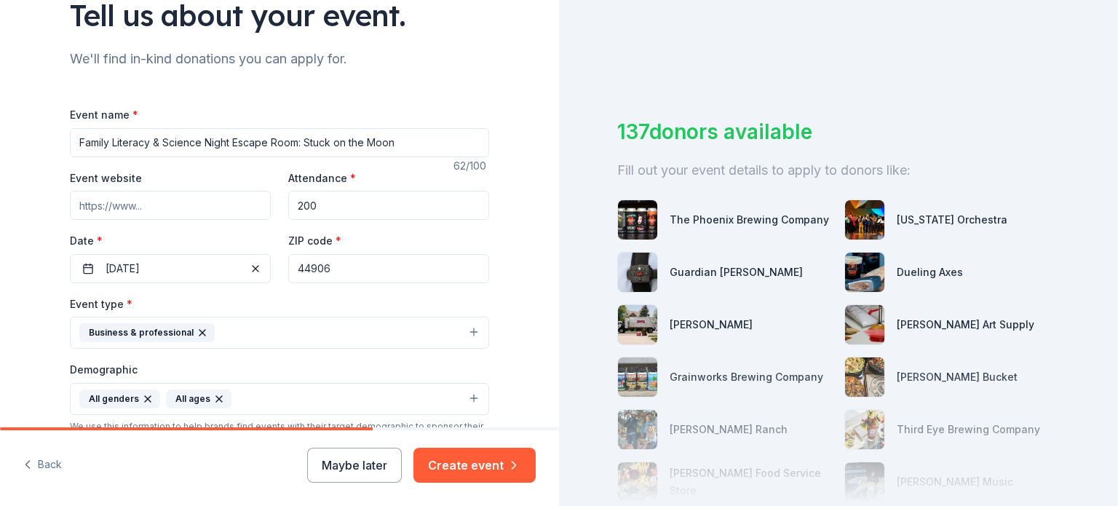
click at [467, 332] on button "Business & professional" at bounding box center [279, 333] width 419 height 32
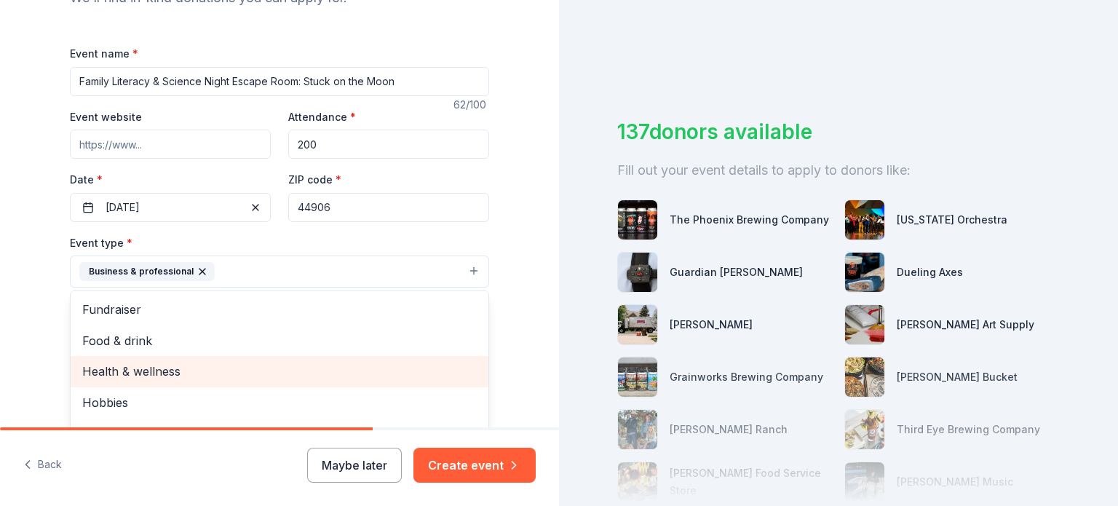
scroll to position [17, 0]
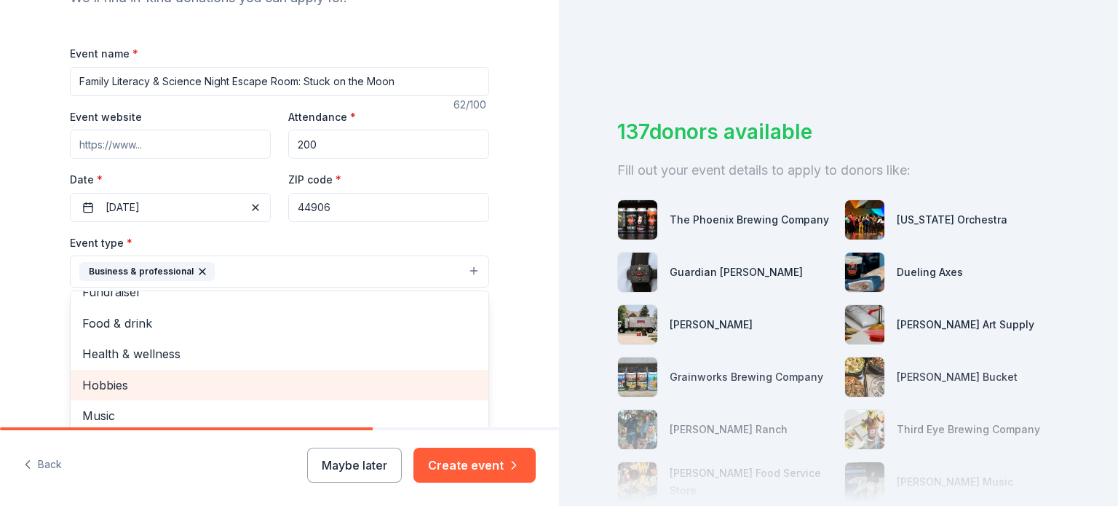
click at [130, 385] on span "Hobbies" at bounding box center [279, 385] width 395 height 19
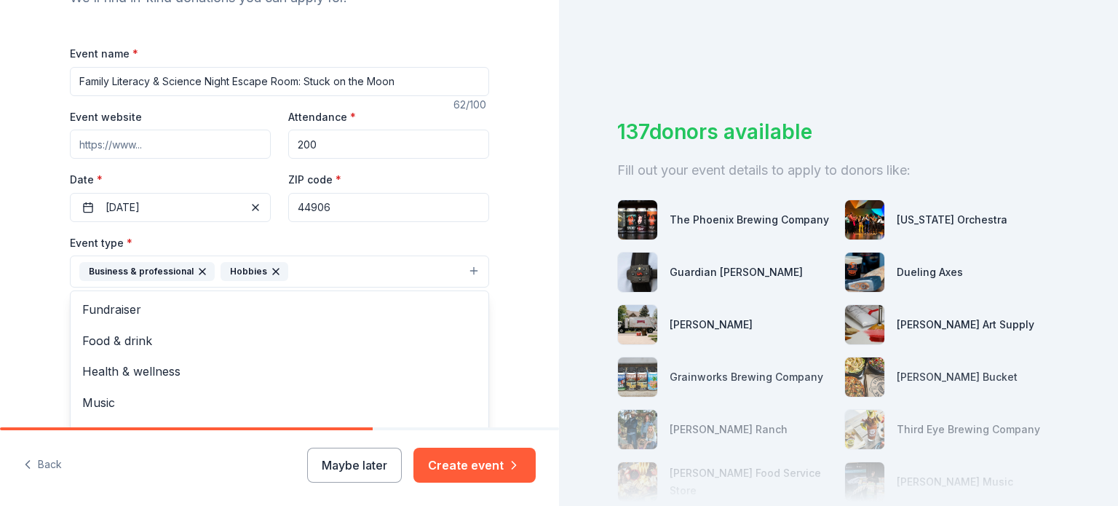
click at [199, 271] on icon "button" at bounding box center [202, 272] width 6 height 6
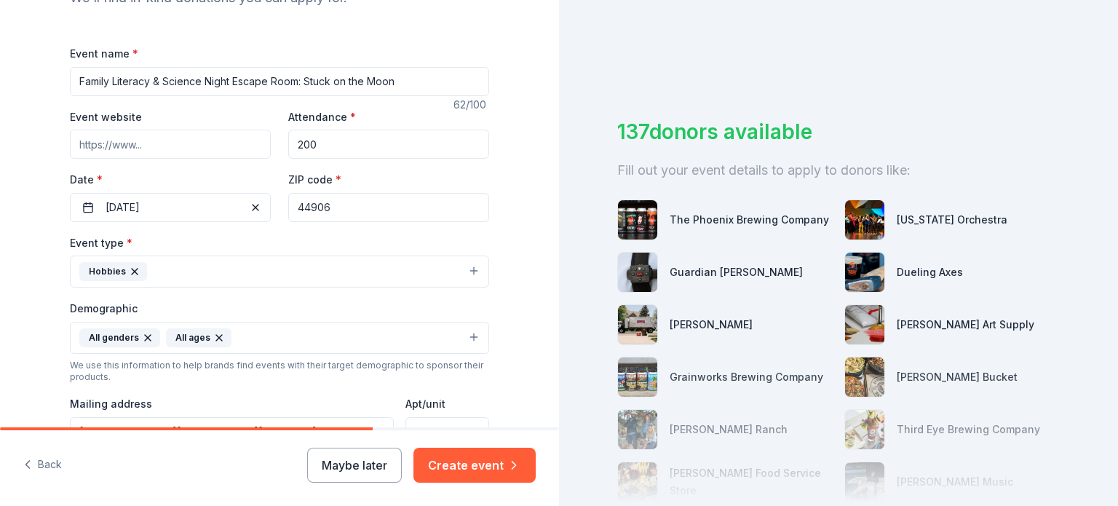
click at [129, 270] on icon "button" at bounding box center [135, 272] width 12 height 12
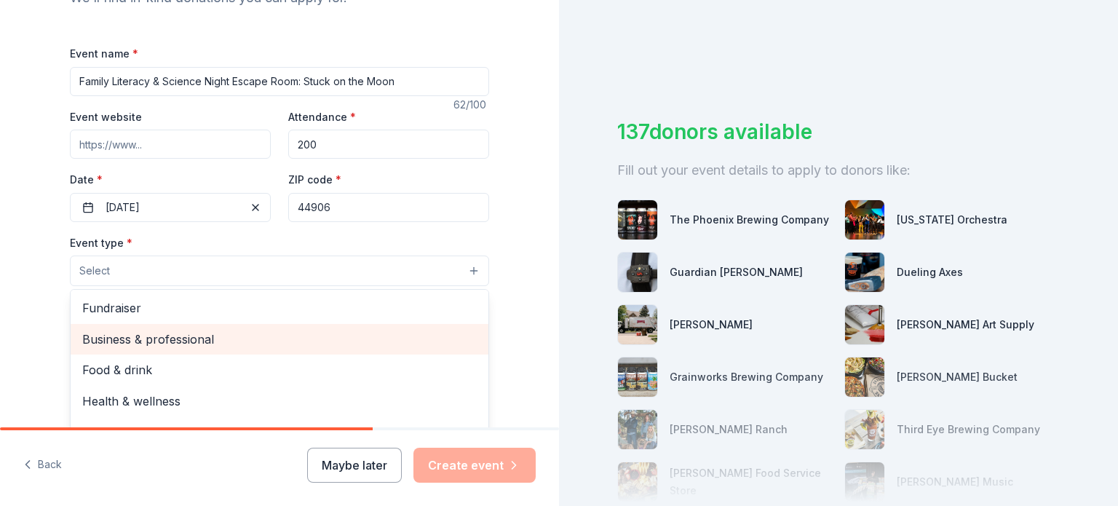
click at [175, 341] on span "Business & professional" at bounding box center [279, 339] width 395 height 19
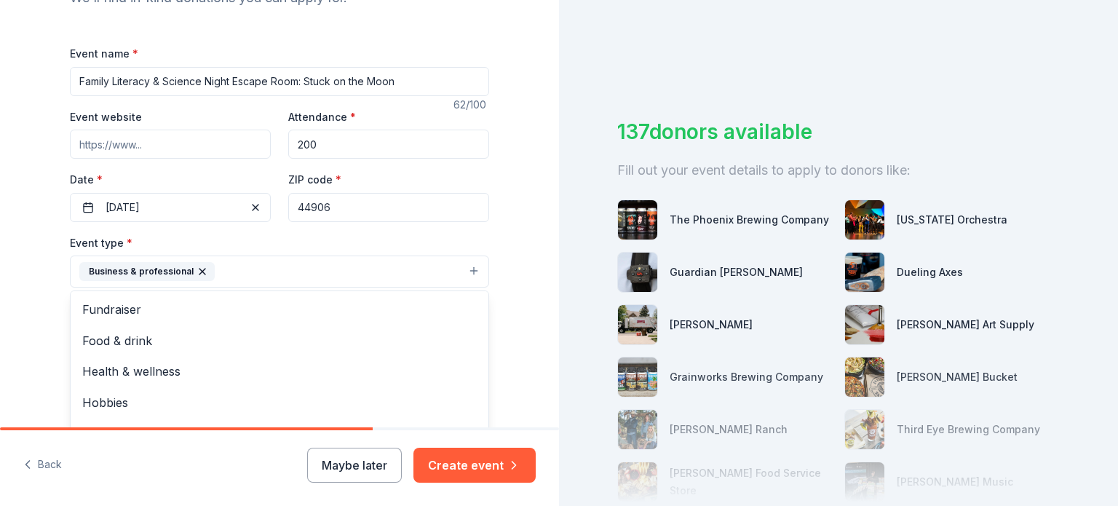
click at [47, 308] on div "Tell us about your event. We'll find in-kind donations you can apply for. Event…" at bounding box center [280, 304] width 466 height 972
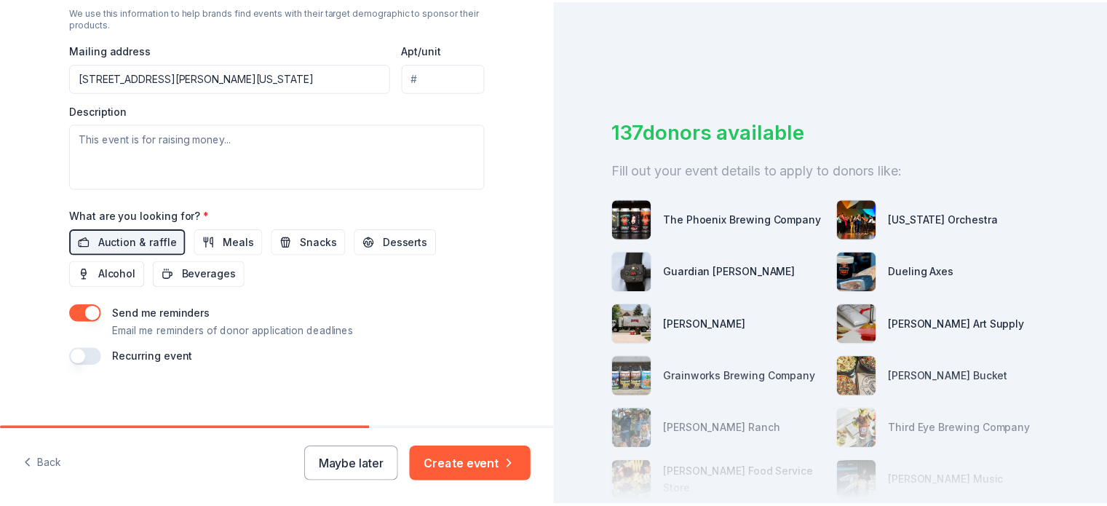
scroll to position [544, 0]
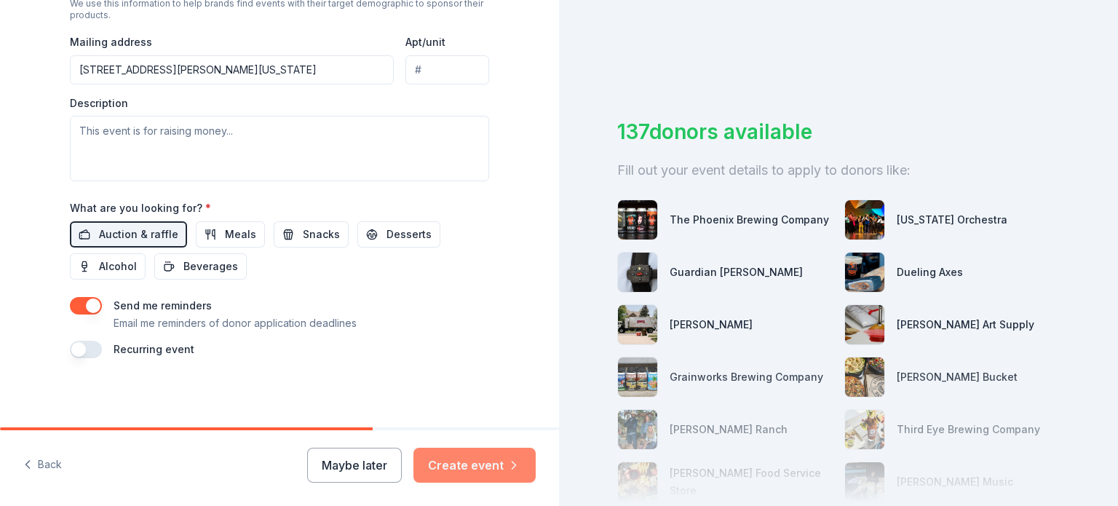
click at [456, 471] on button "Create event" at bounding box center [474, 465] width 122 height 35
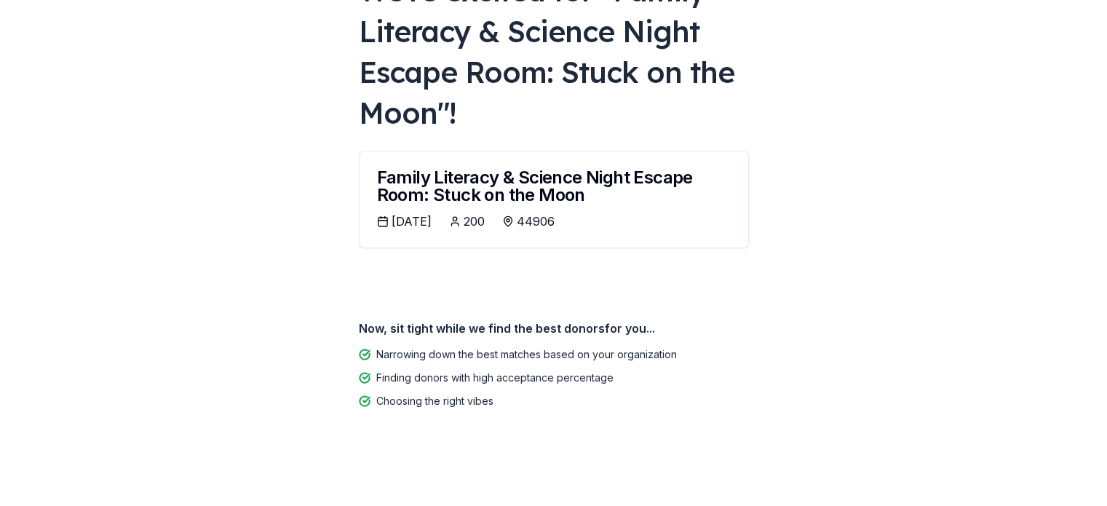
scroll to position [124, 0]
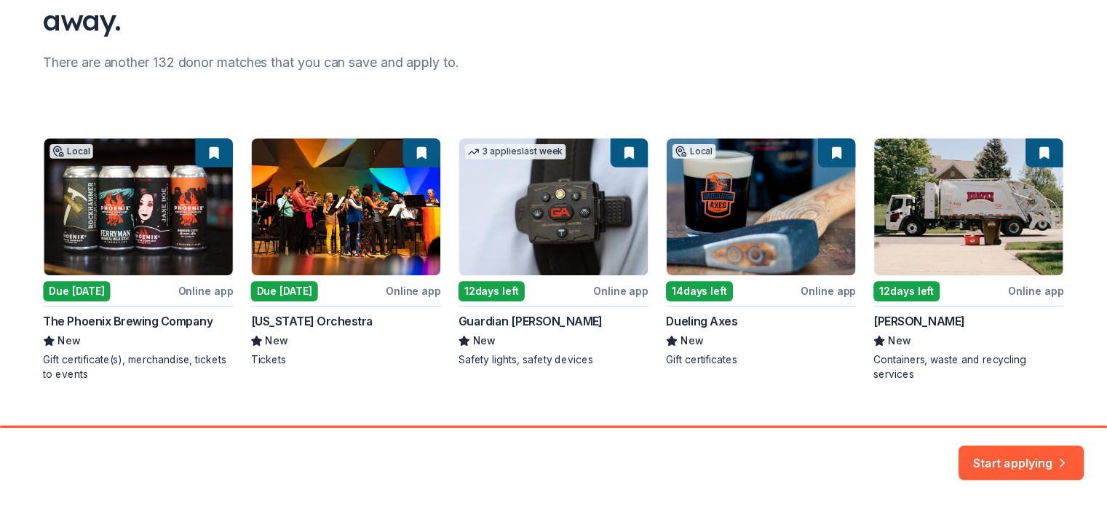
scroll to position [184, 0]
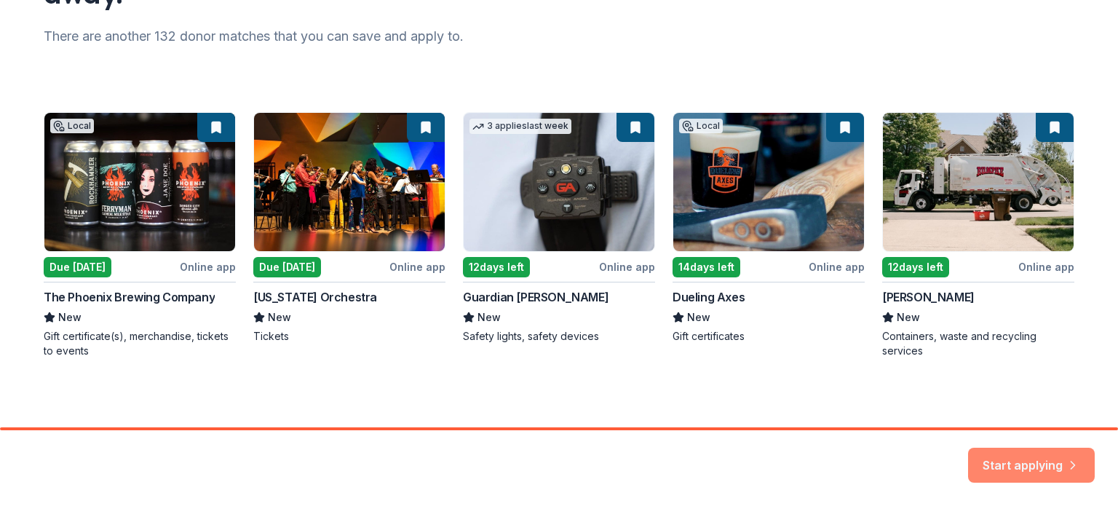
click at [1060, 459] on button "Start applying" at bounding box center [1031, 457] width 127 height 35
click at [1002, 459] on div "Start applying" at bounding box center [1031, 465] width 127 height 35
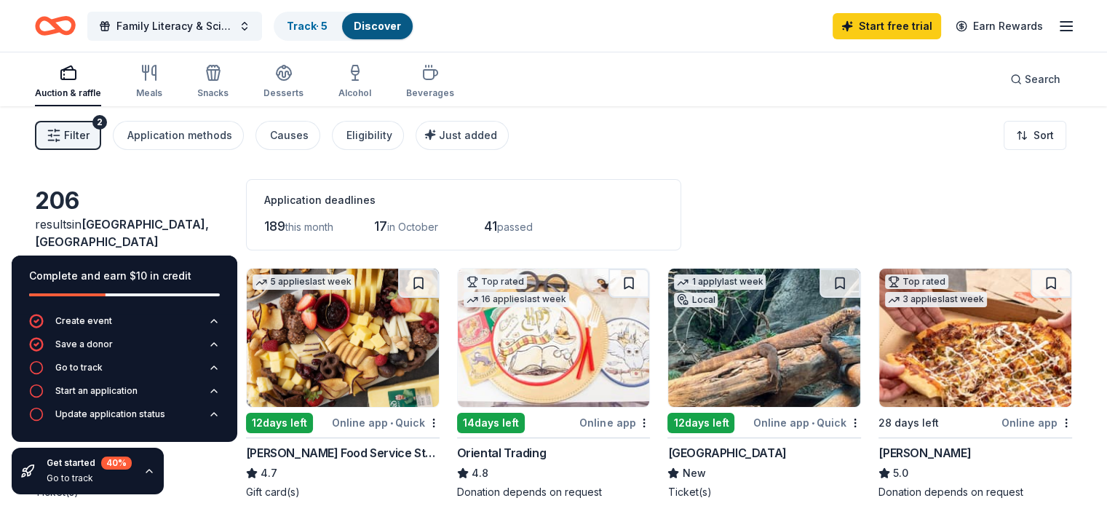
click at [562, 327] on img at bounding box center [554, 338] width 192 height 138
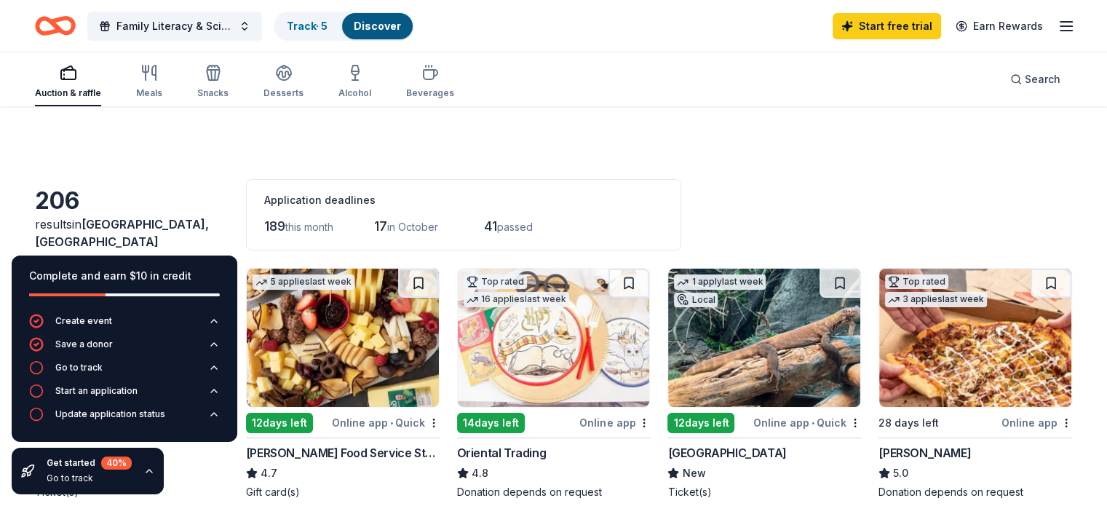
scroll to position [147, 0]
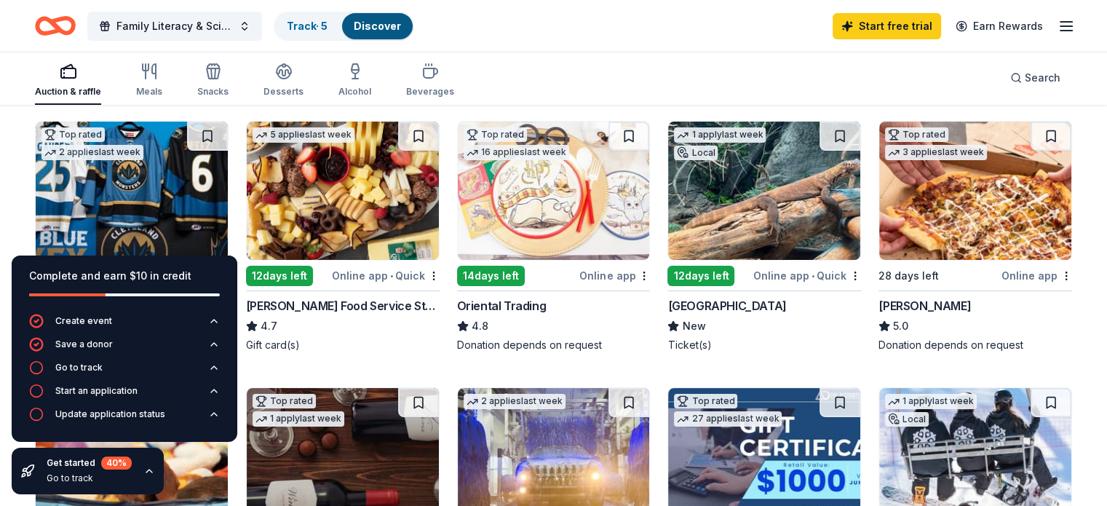
click at [389, 277] on div "Online app • Quick" at bounding box center [386, 275] width 108 height 18
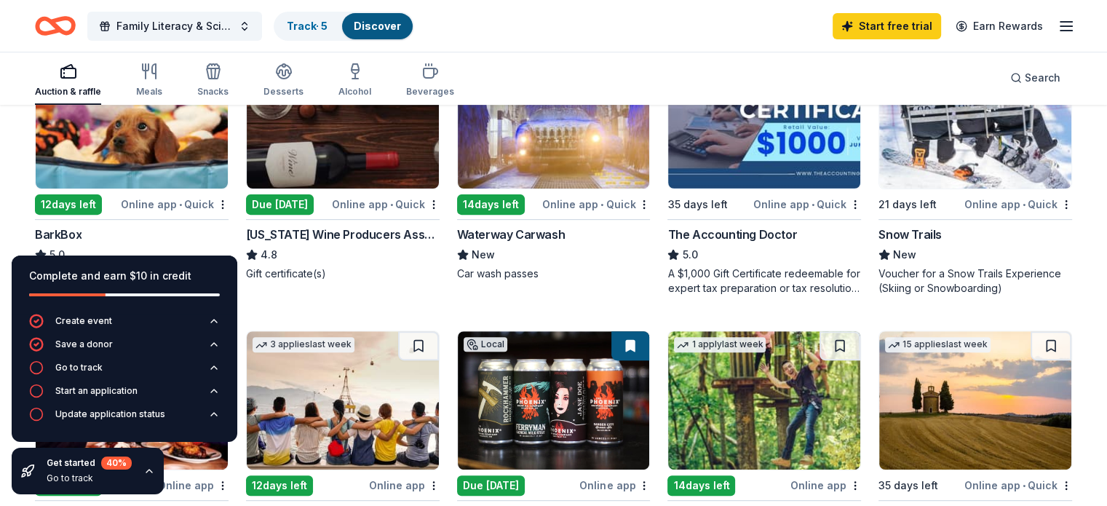
scroll to position [472, 0]
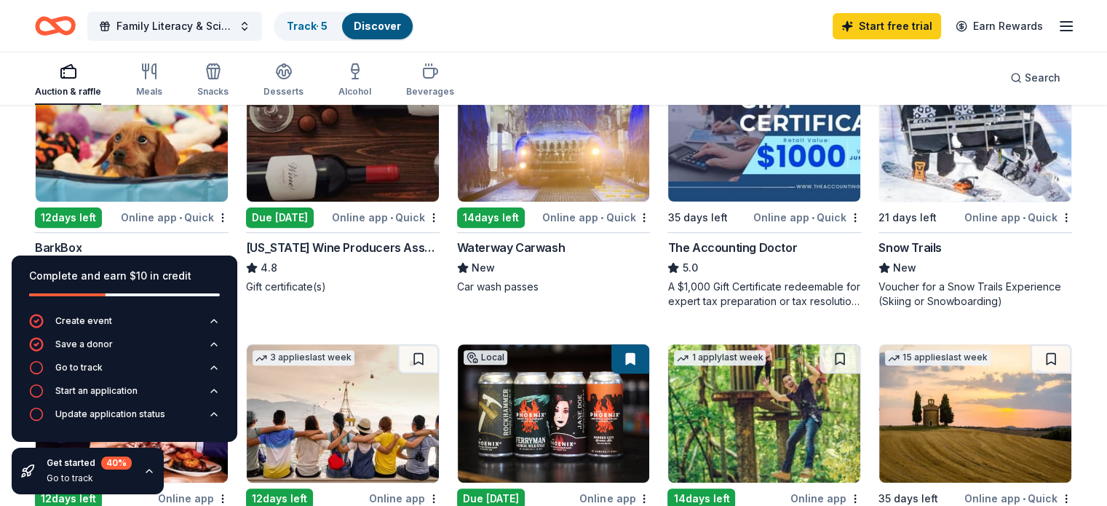
click at [202, 210] on div "Online app • Quick" at bounding box center [175, 217] width 108 height 18
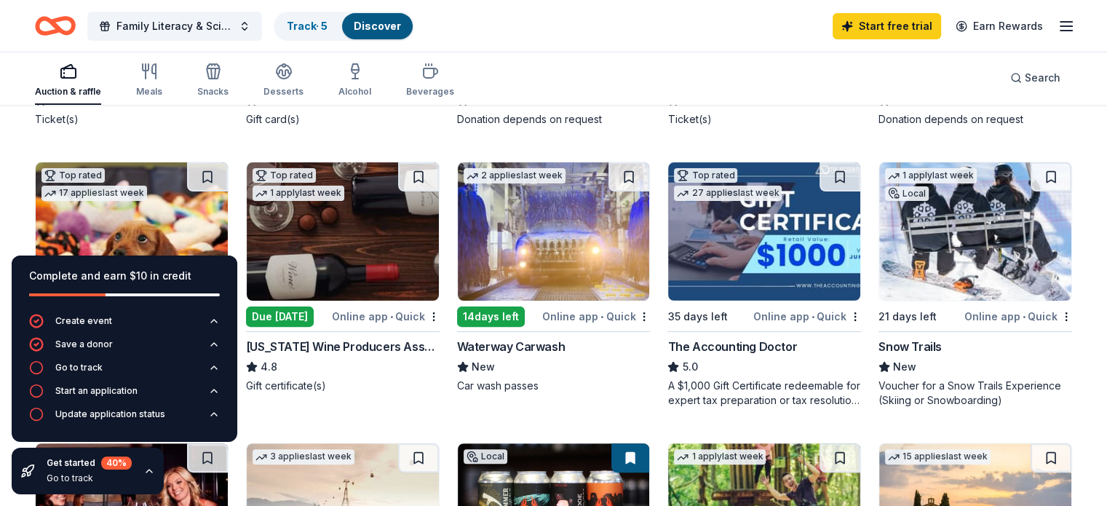
scroll to position [372, 0]
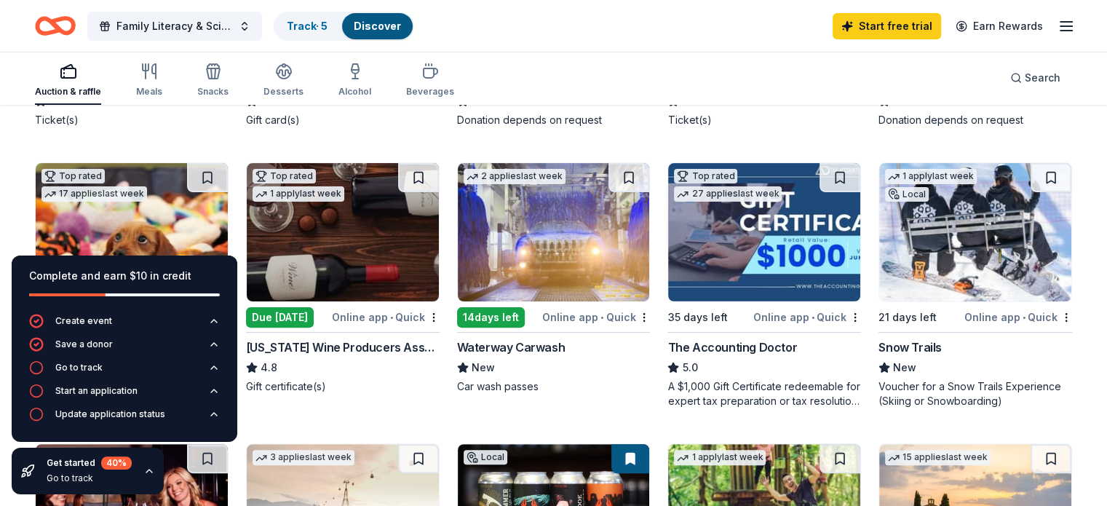
click at [1022, 317] on div "Online app • Quick" at bounding box center [1019, 317] width 108 height 18
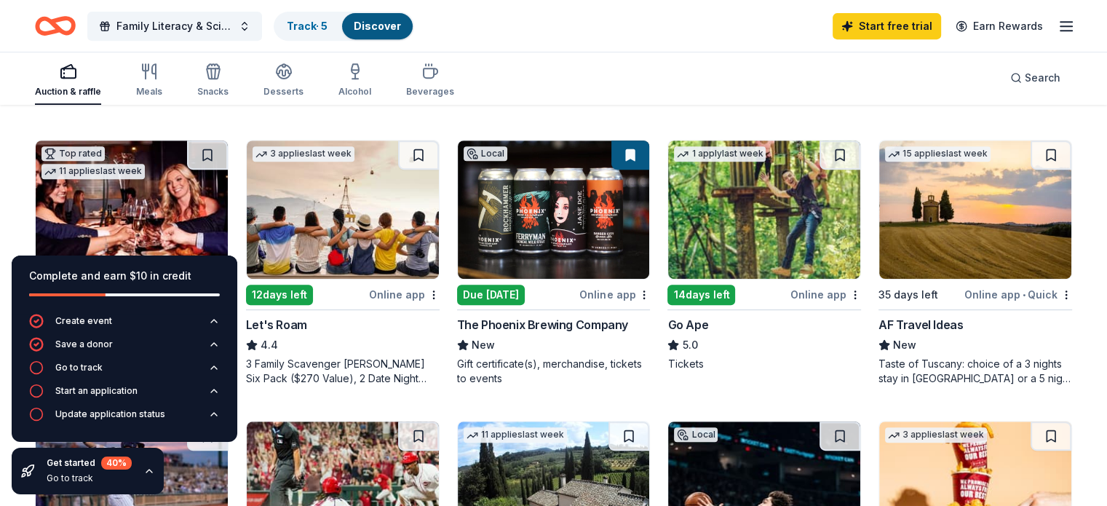
scroll to position [676, 0]
click at [611, 294] on div "Online app" at bounding box center [614, 294] width 71 height 18
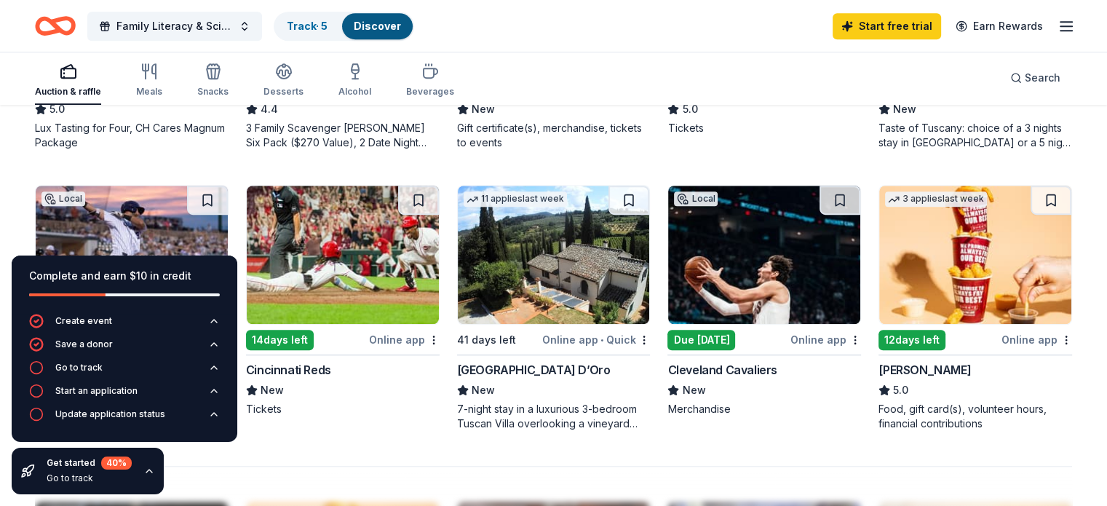
scroll to position [903, 0]
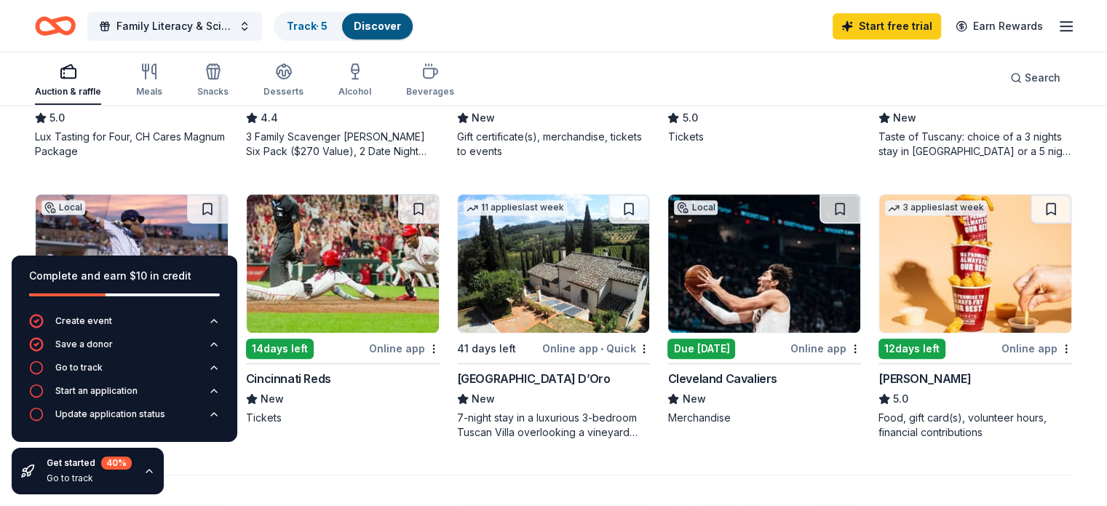
click at [811, 351] on div "Online app" at bounding box center [826, 348] width 71 height 18
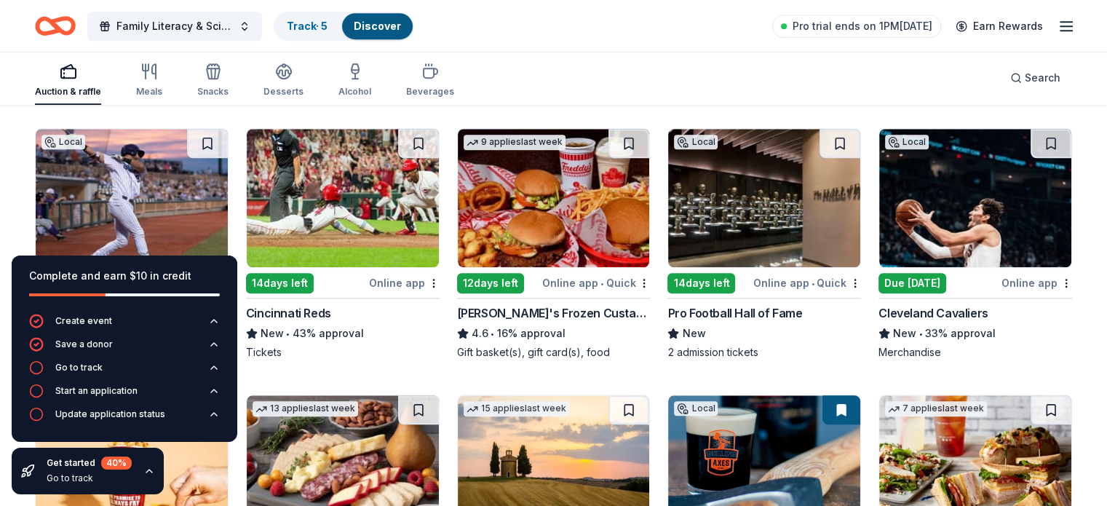
scroll to position [1254, 0]
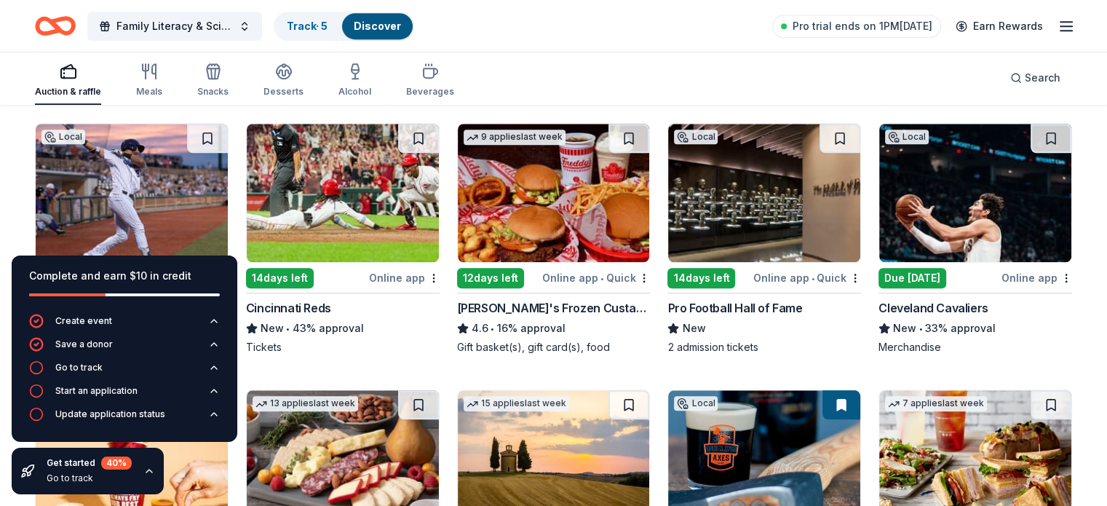
click at [1016, 276] on div "Online app" at bounding box center [1037, 278] width 71 height 18
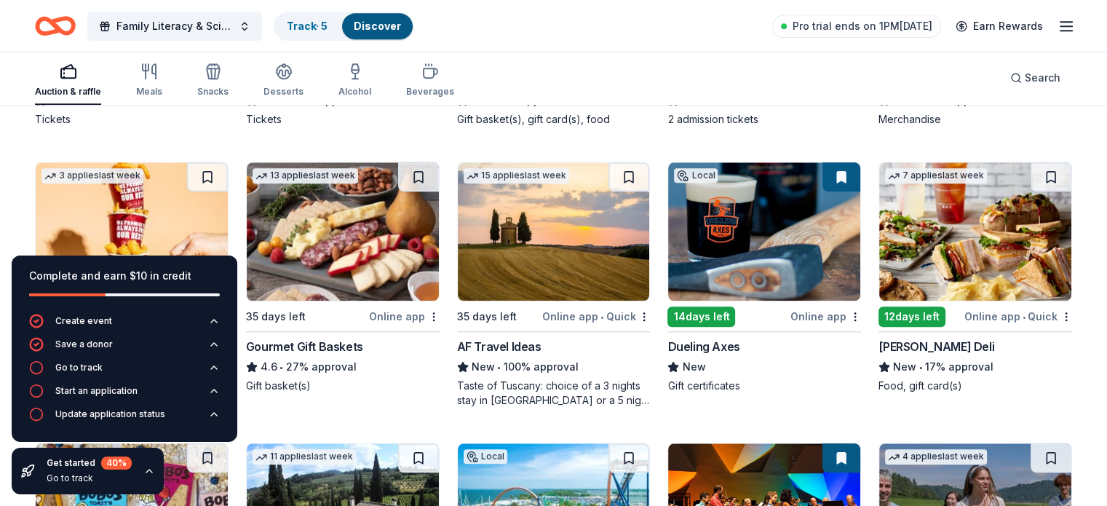
scroll to position [1481, 0]
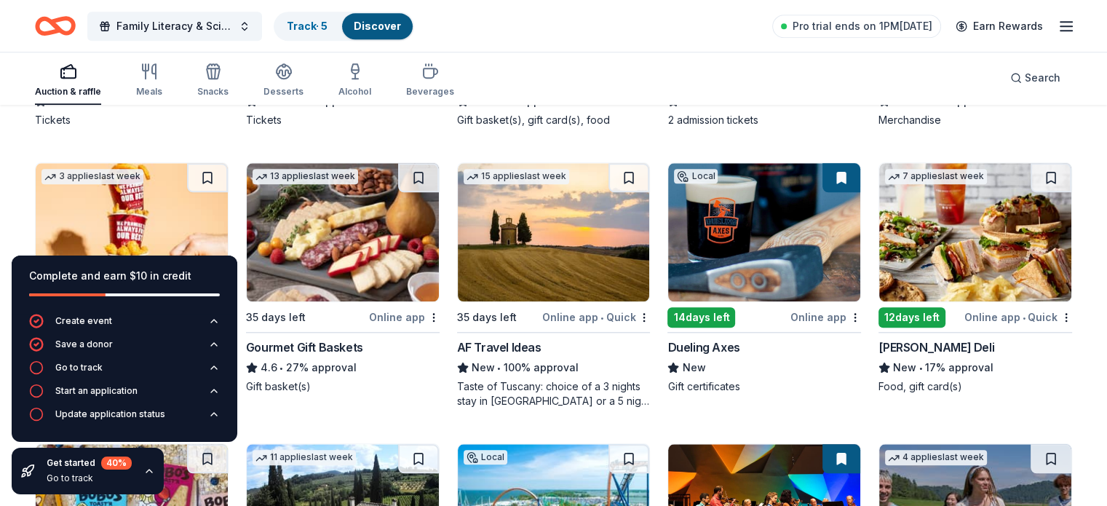
click at [801, 316] on div "Online app" at bounding box center [826, 317] width 71 height 18
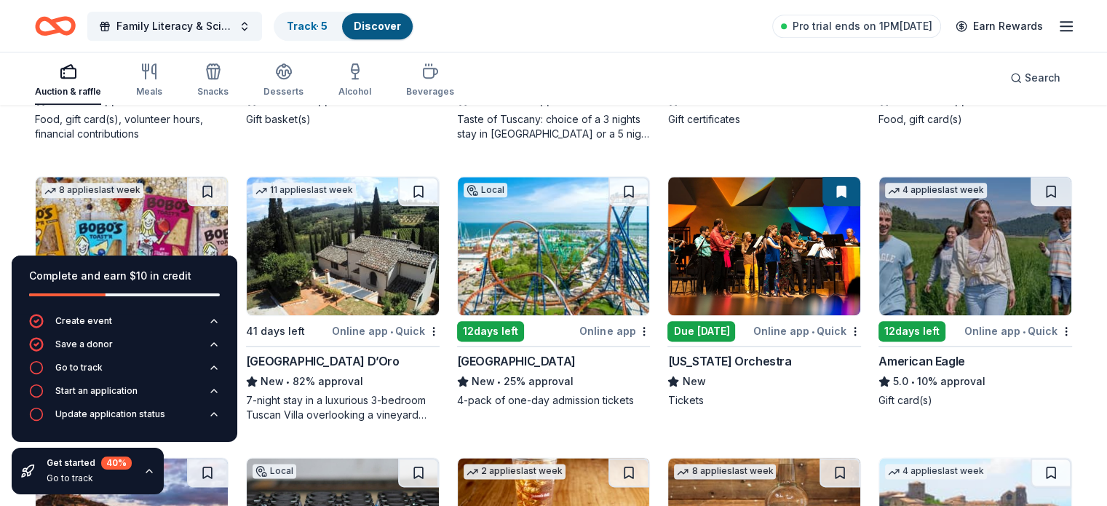
scroll to position [1736, 0]
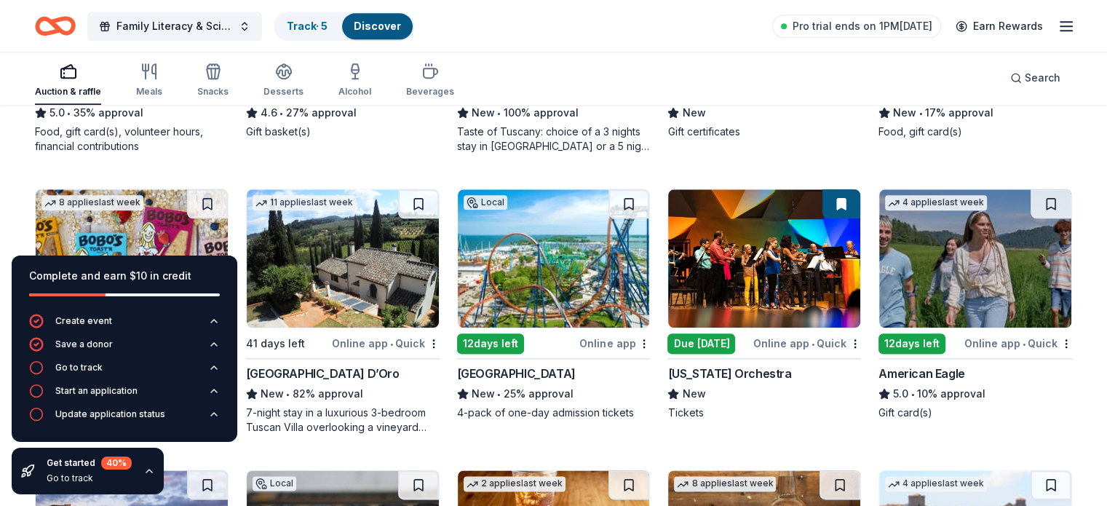
click at [622, 340] on div "Online app" at bounding box center [614, 343] width 71 height 18
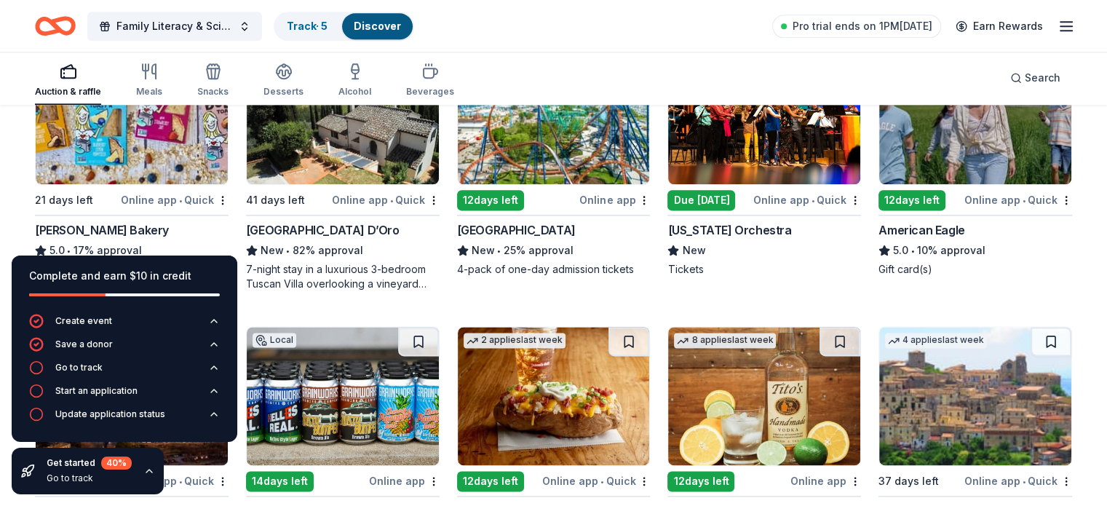
scroll to position [1803, 0]
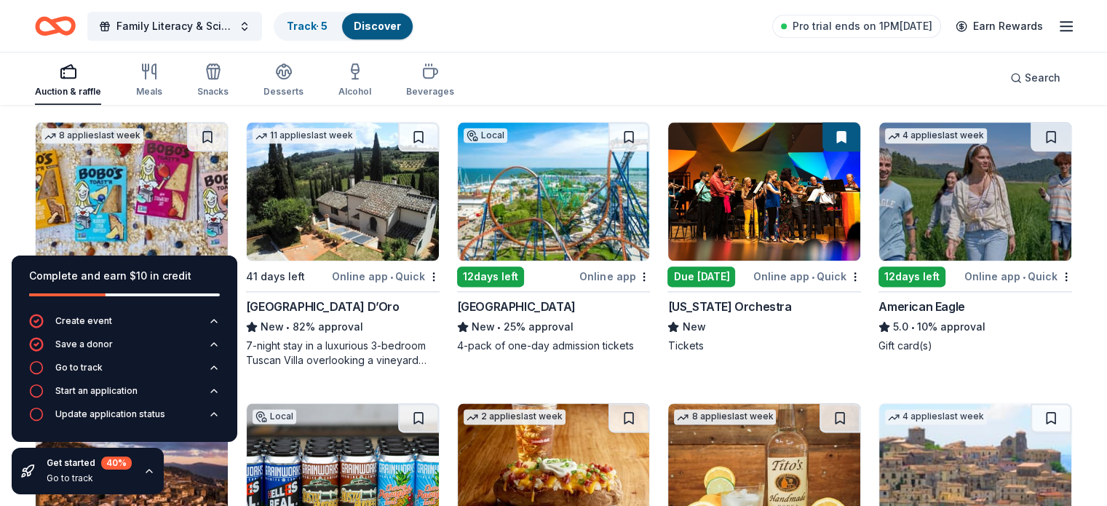
click at [984, 272] on div "Online app • Quick" at bounding box center [1019, 276] width 108 height 18
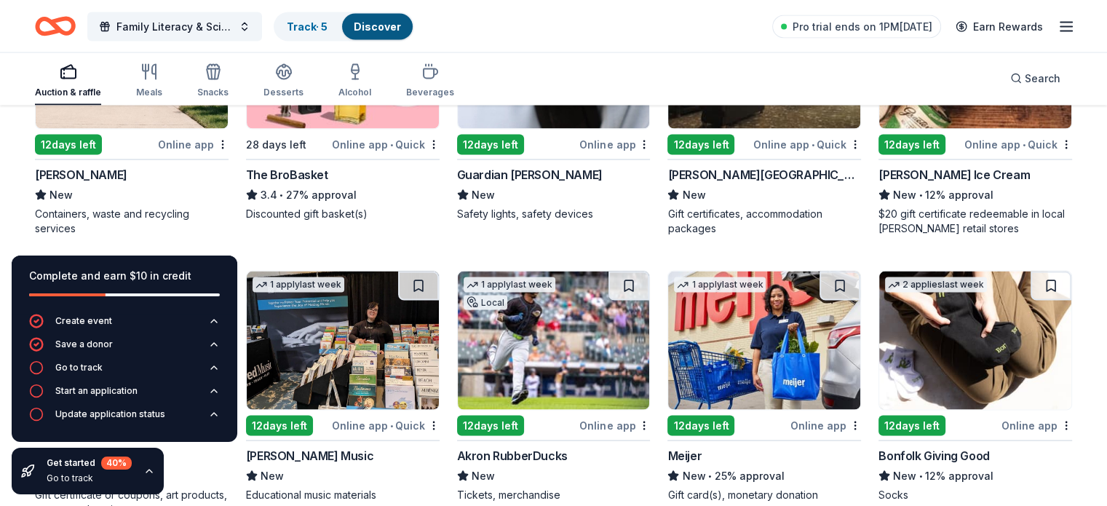
scroll to position [2755, 0]
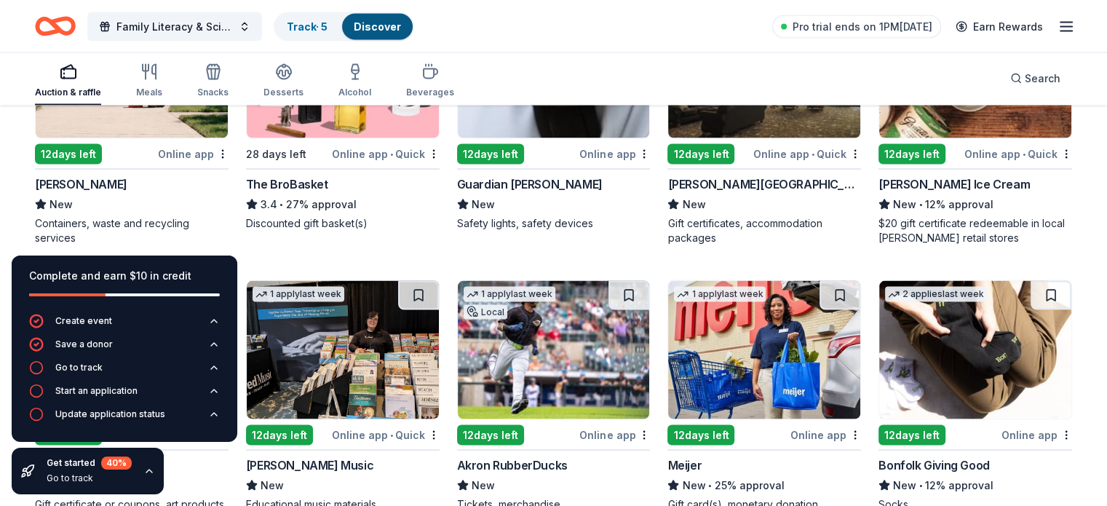
click at [201, 145] on div "Online app" at bounding box center [193, 153] width 71 height 18
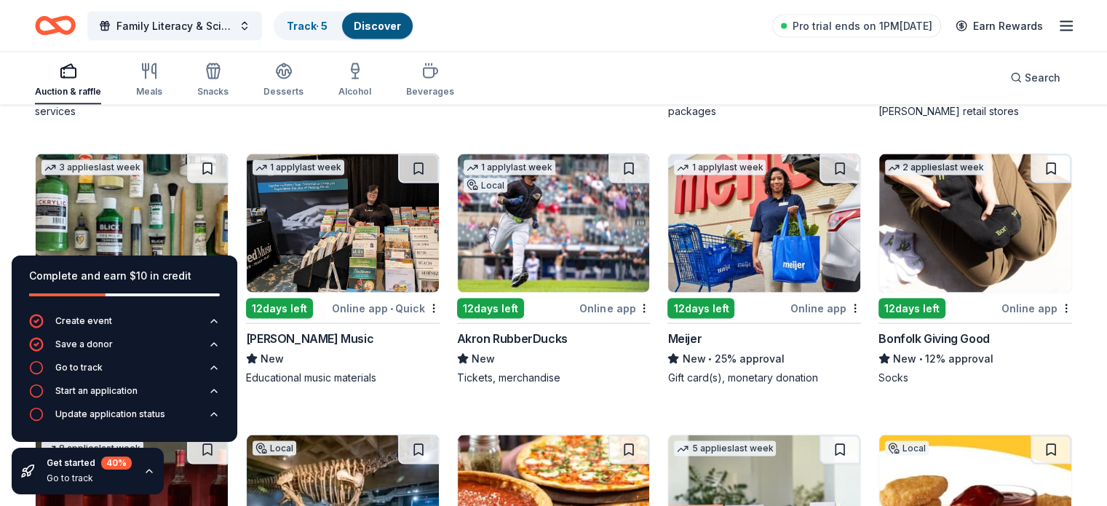
scroll to position [2886, 0]
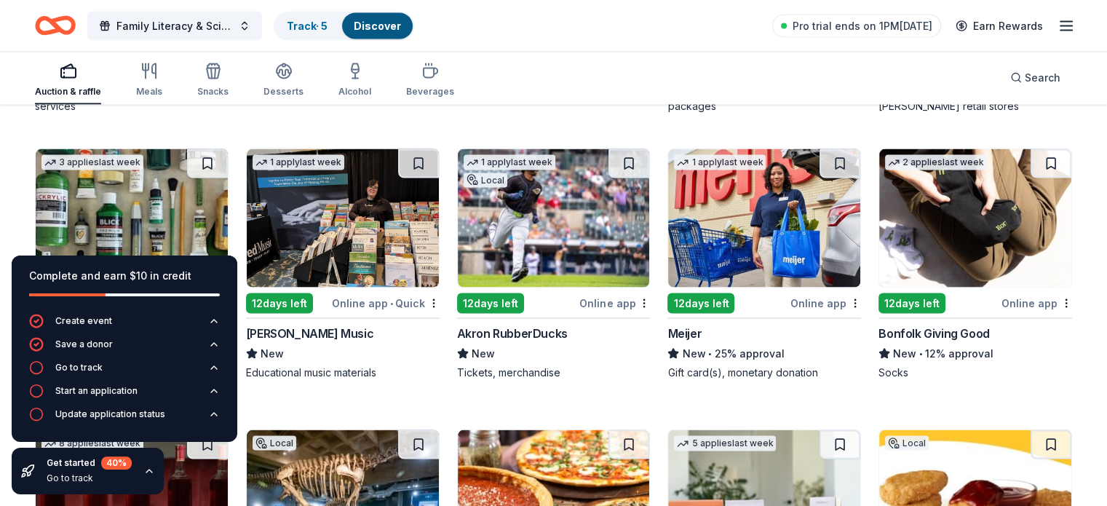
click at [798, 298] on div "Online app" at bounding box center [826, 303] width 71 height 18
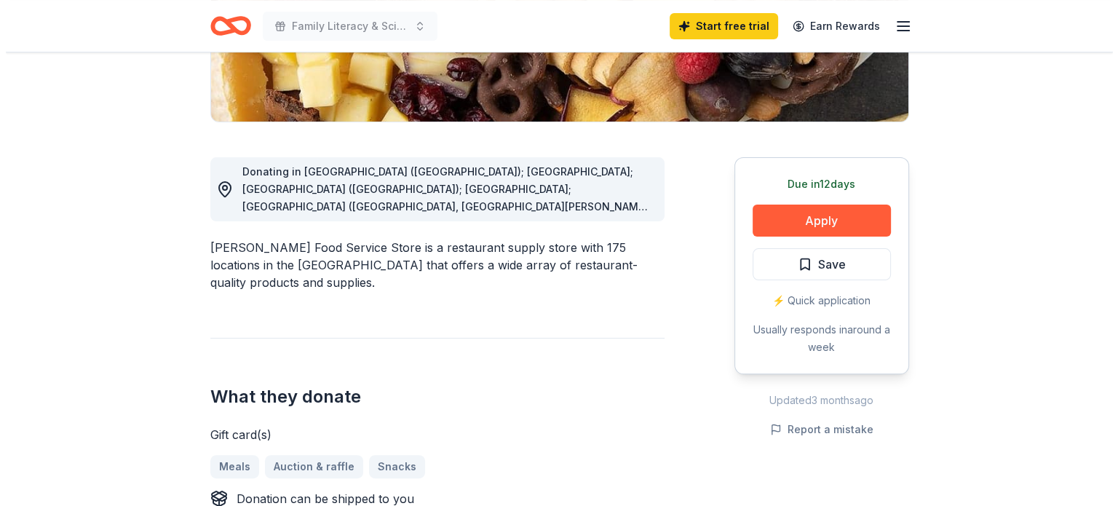
scroll to position [399, 0]
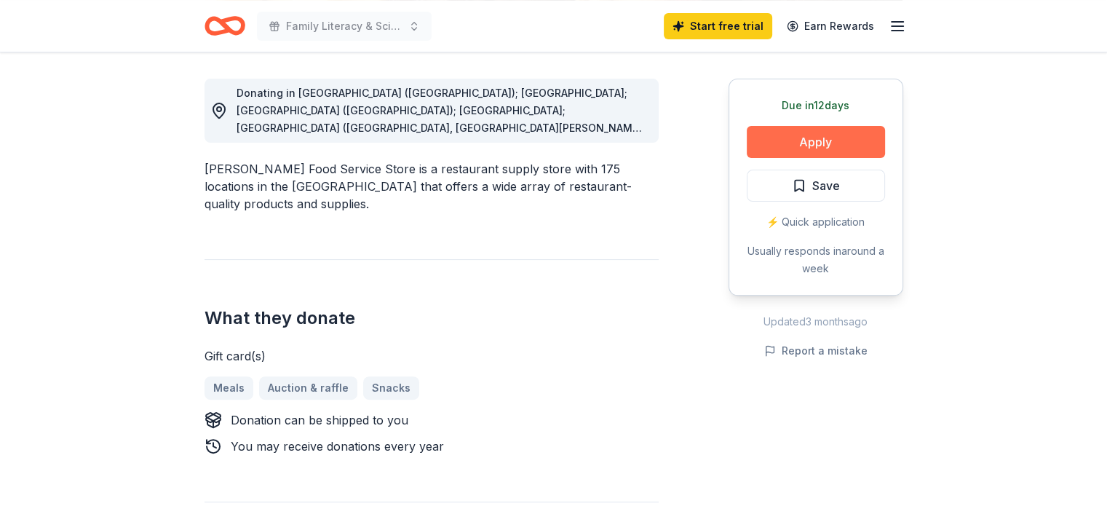
click at [818, 139] on button "Apply" at bounding box center [816, 142] width 138 height 32
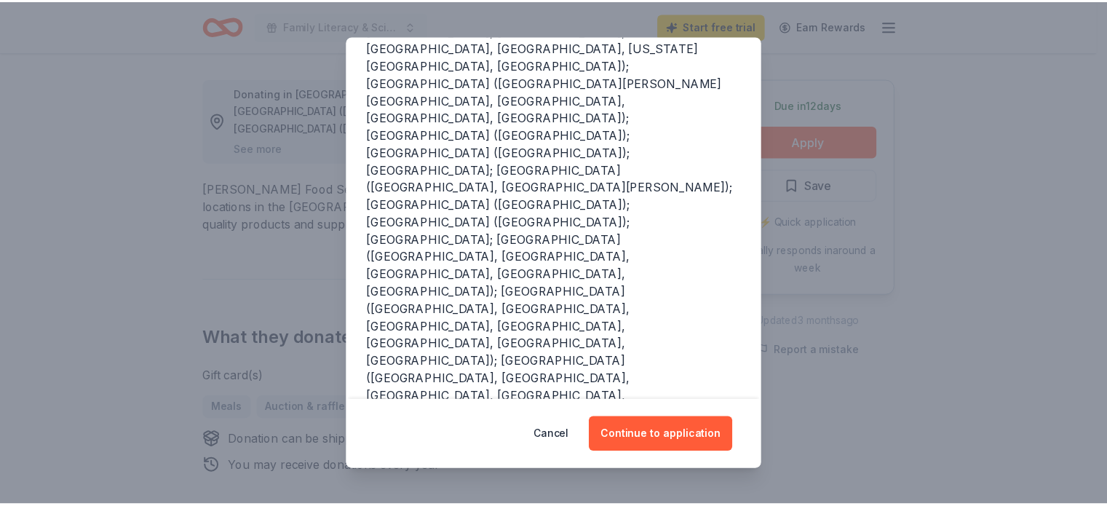
scroll to position [311, 0]
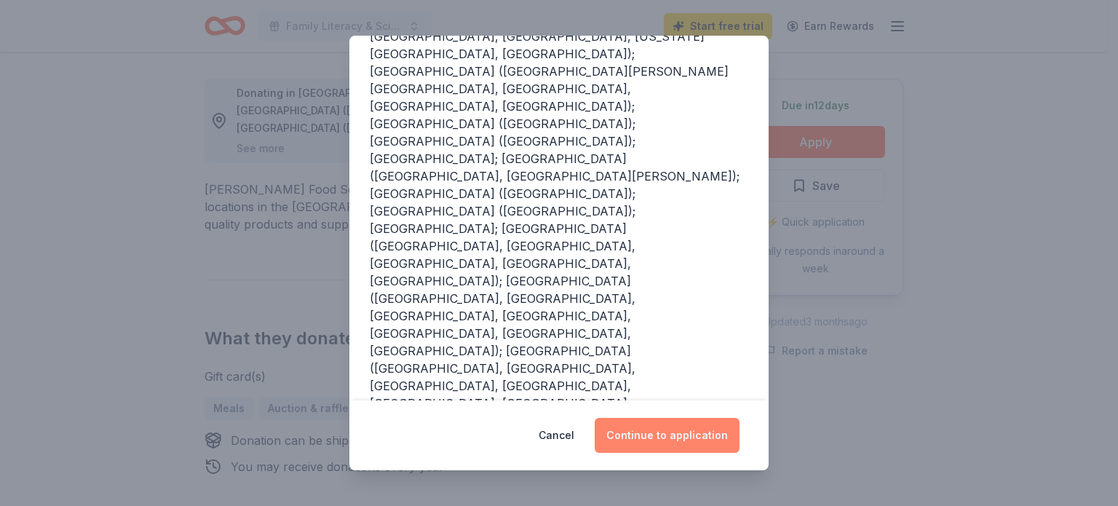
click at [667, 440] on button "Continue to application" at bounding box center [667, 435] width 145 height 35
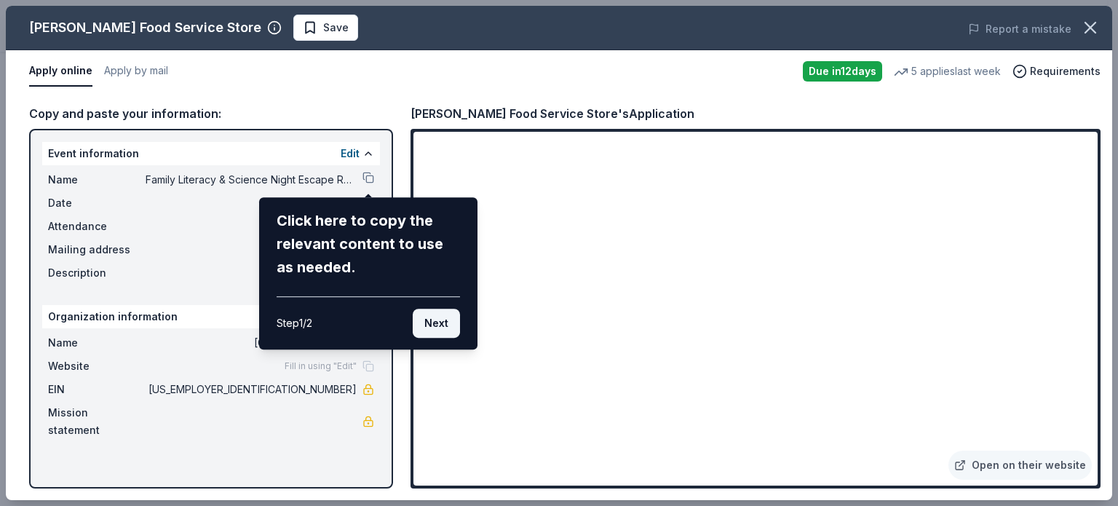
click at [438, 328] on button "Next" at bounding box center [436, 323] width 47 height 29
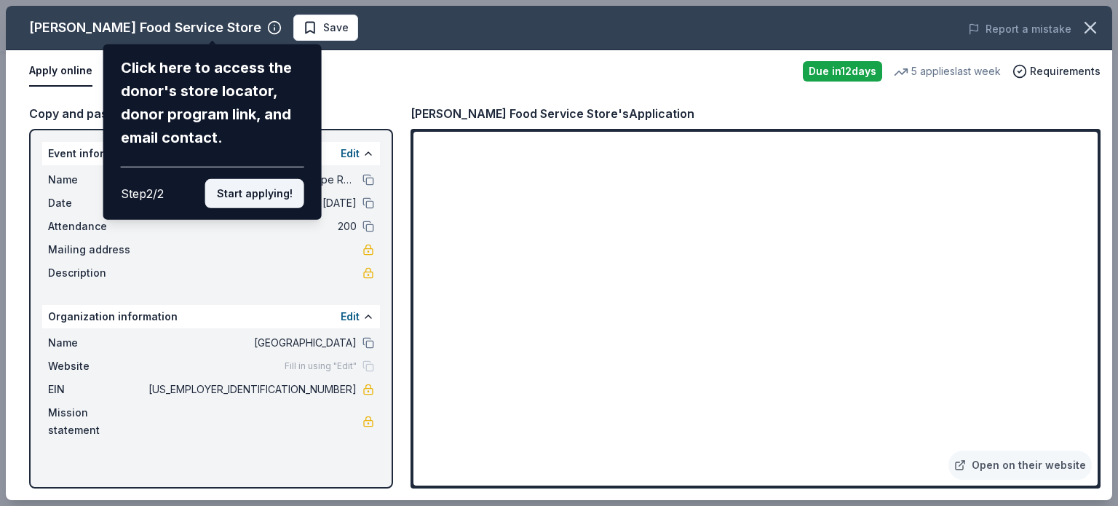
click at [242, 193] on button "Start applying!" at bounding box center [254, 193] width 99 height 29
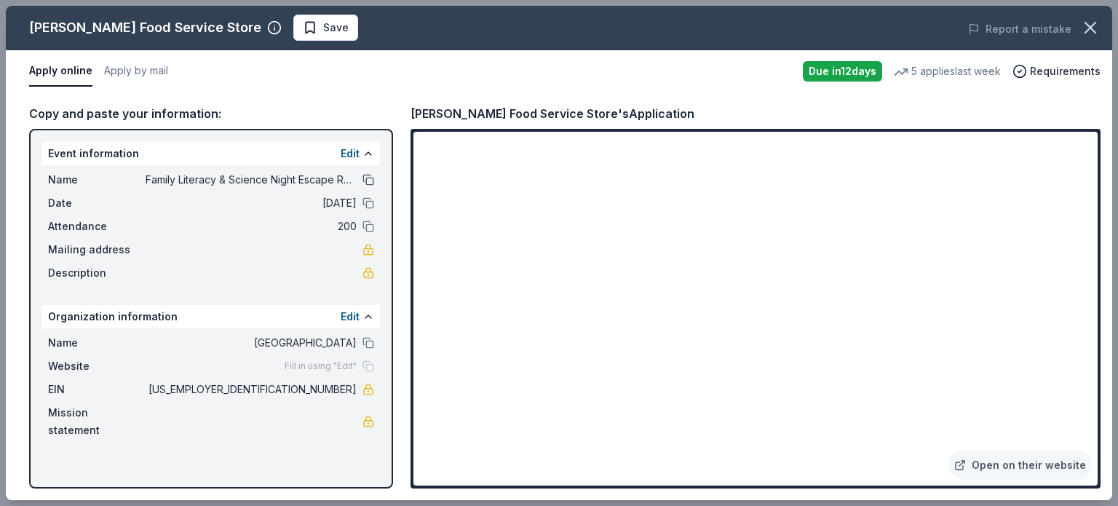
click at [370, 175] on button at bounding box center [369, 180] width 12 height 12
click at [1093, 28] on icon "button" at bounding box center [1090, 27] width 20 height 20
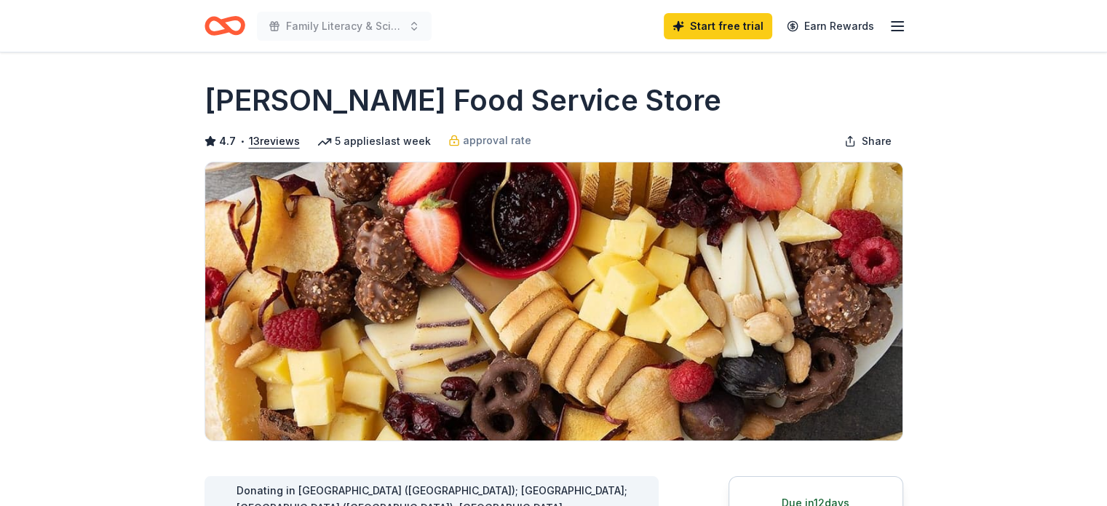
scroll to position [0, 0]
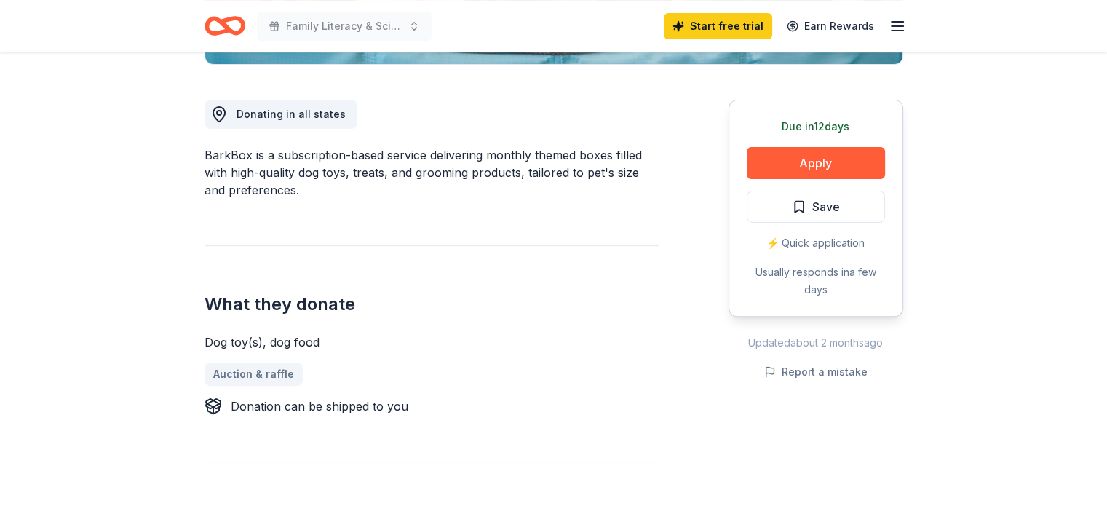
scroll to position [376, 0]
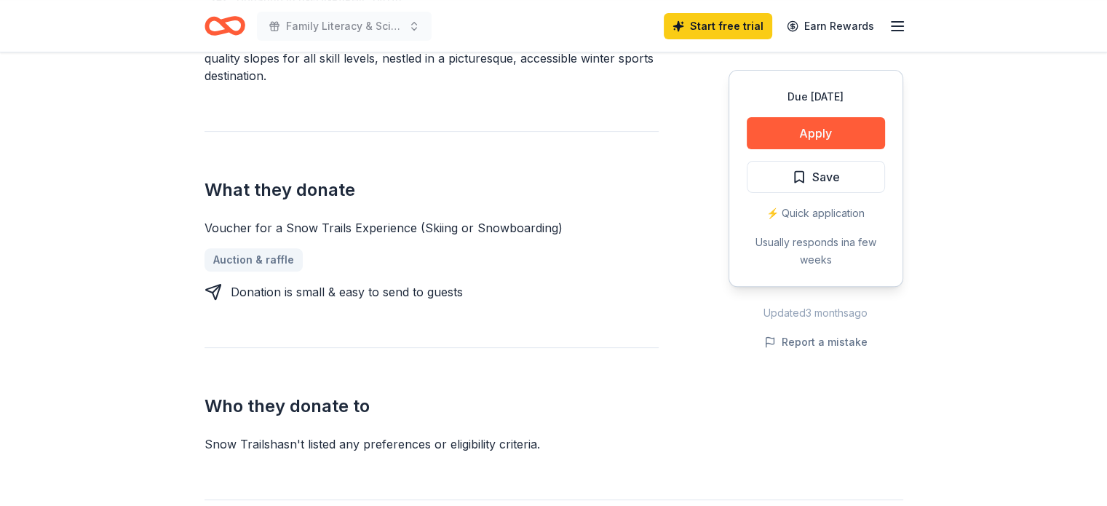
scroll to position [480, 0]
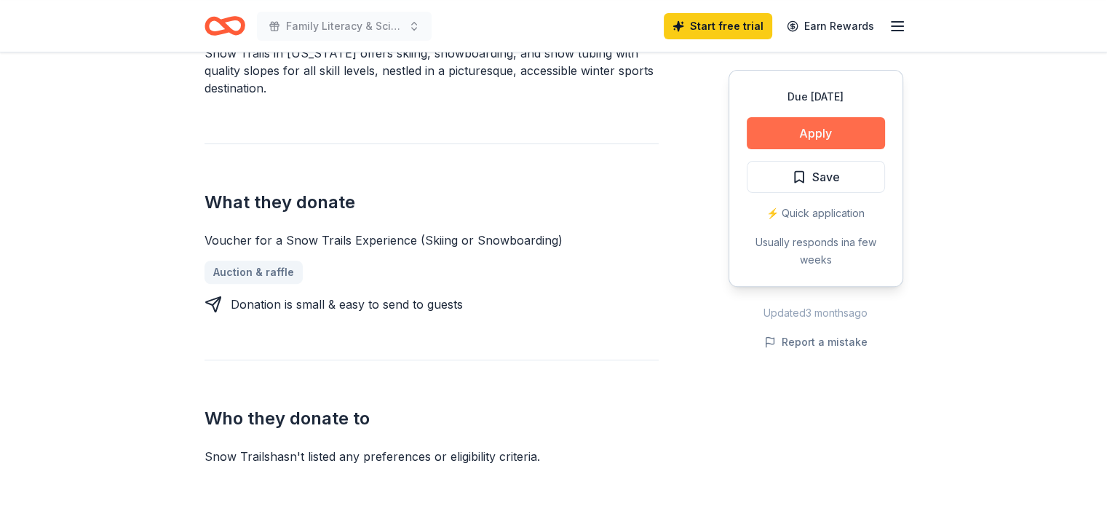
click at [820, 135] on button "Apply" at bounding box center [816, 133] width 138 height 32
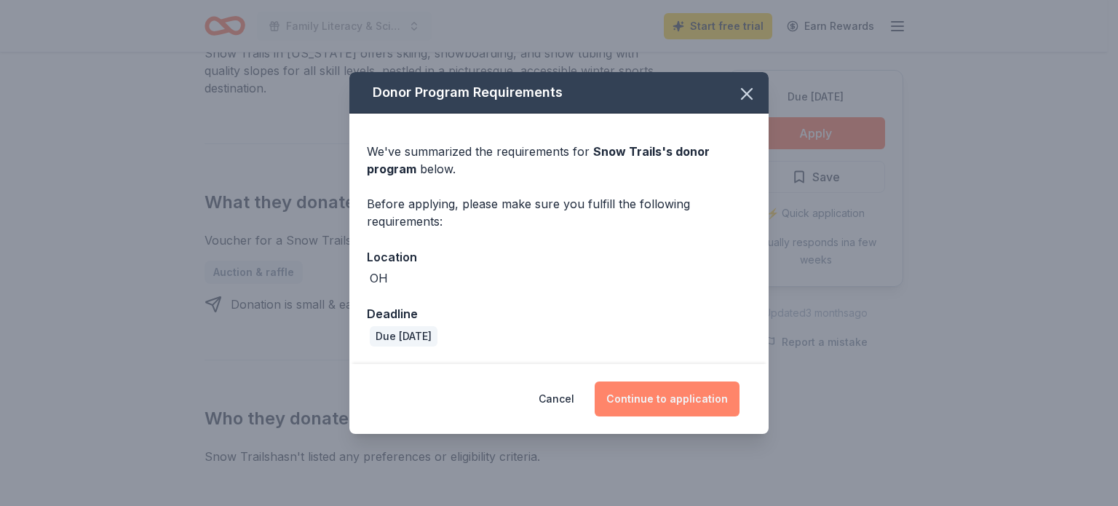
click at [663, 397] on button "Continue to application" at bounding box center [667, 398] width 145 height 35
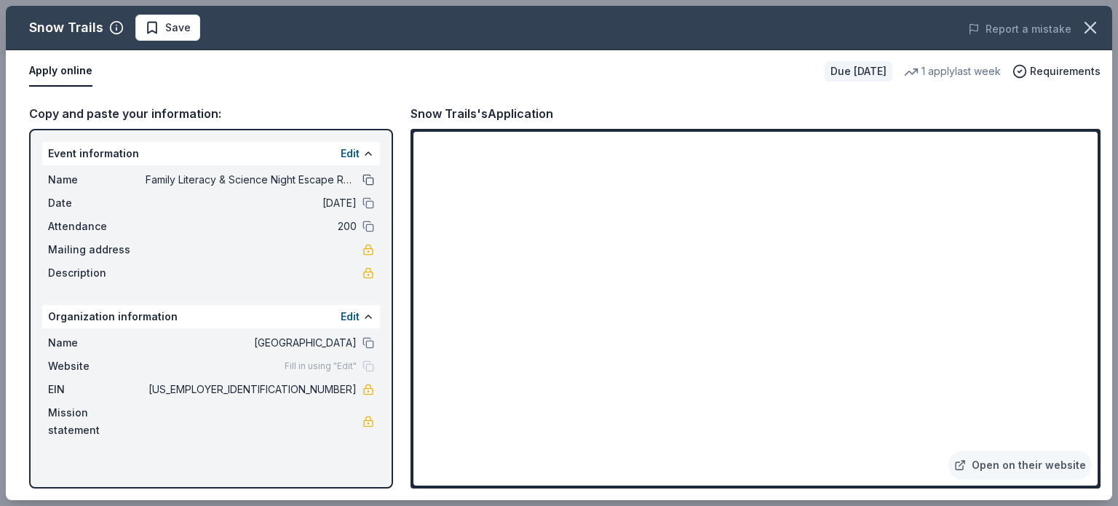
click at [367, 180] on button at bounding box center [369, 180] width 12 height 12
click at [1093, 31] on icon "button" at bounding box center [1090, 28] width 10 height 10
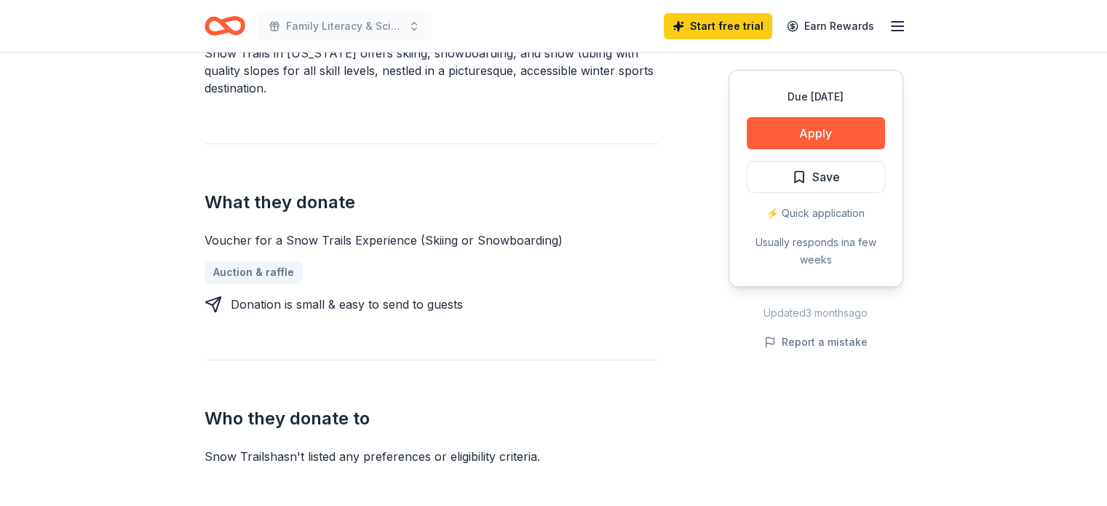
scroll to position [0, 0]
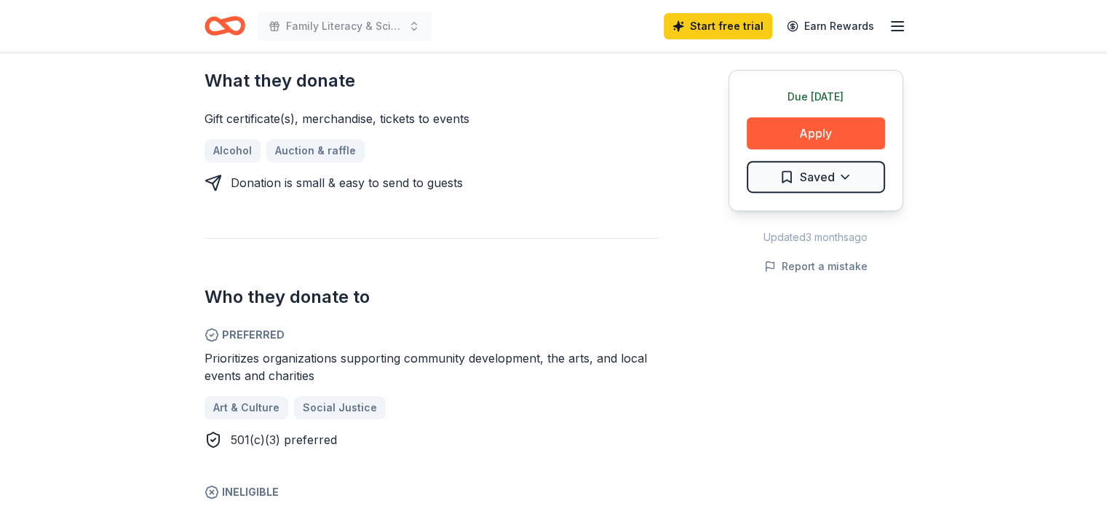
scroll to position [620, 0]
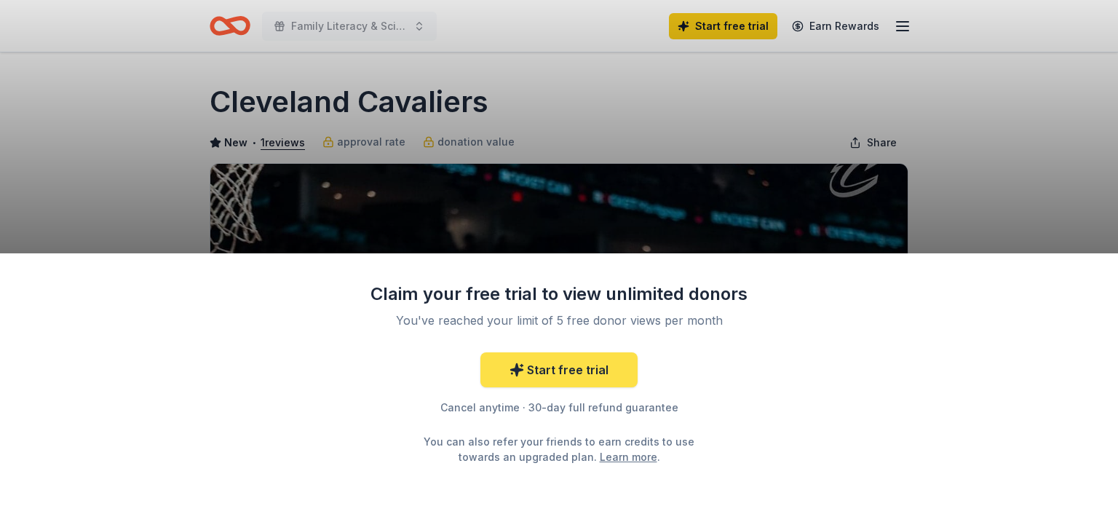
click at [538, 373] on link "Start free trial" at bounding box center [558, 369] width 157 height 35
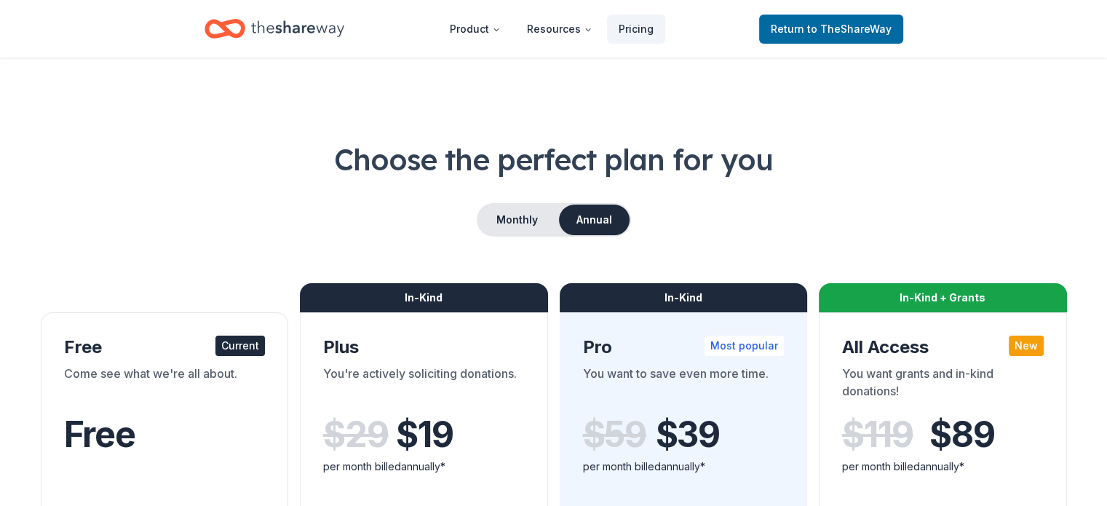
click at [437, 297] on div "In-Kind" at bounding box center [424, 297] width 248 height 29
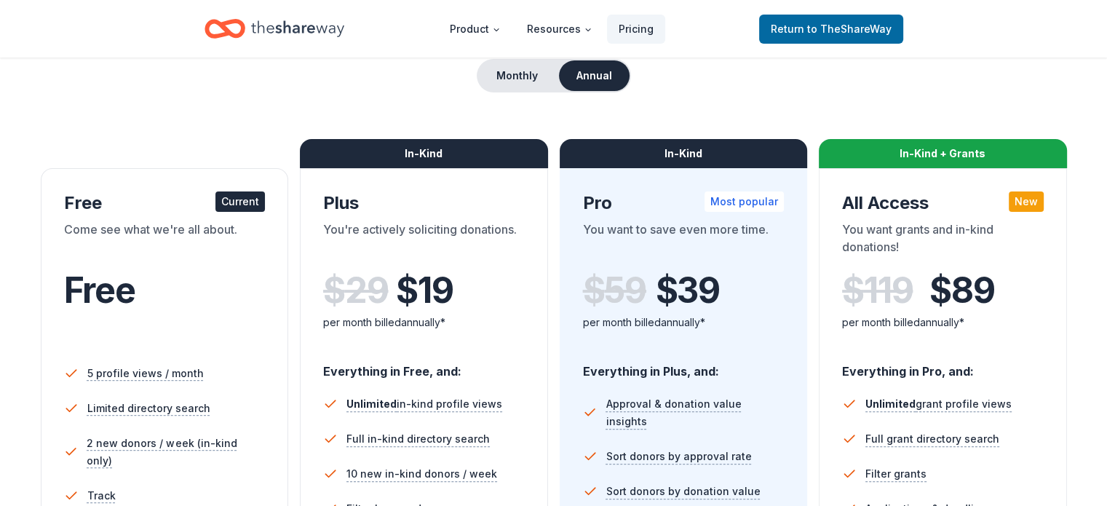
scroll to position [145, 0]
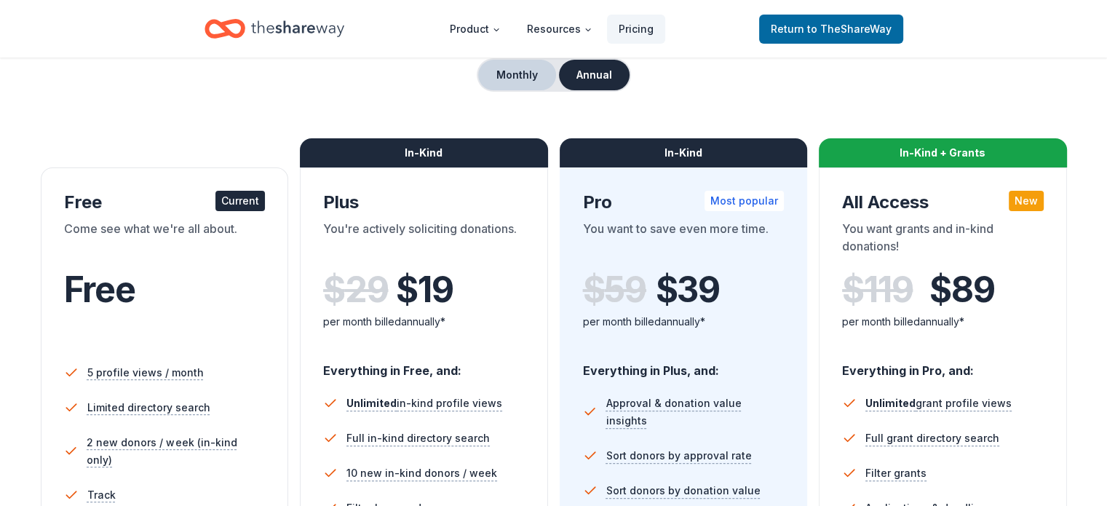
click at [512, 71] on button "Monthly" at bounding box center [517, 75] width 78 height 31
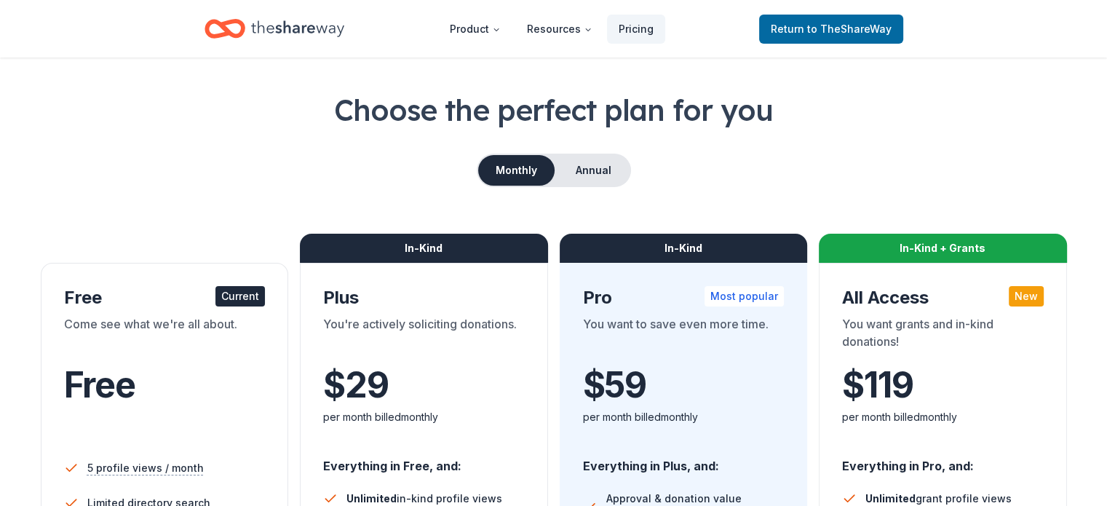
scroll to position [69, 0]
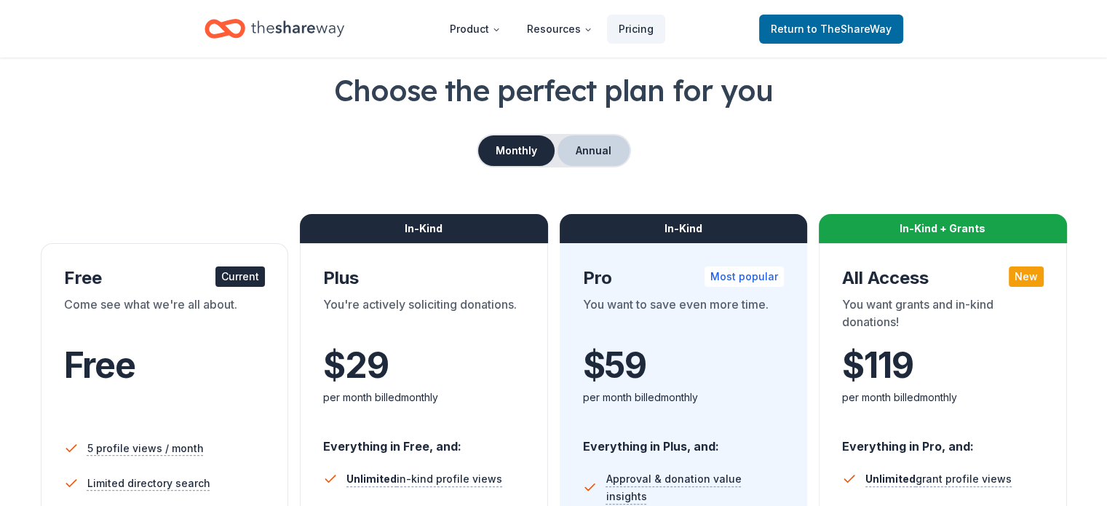
click at [585, 155] on button "Annual" at bounding box center [594, 150] width 72 height 31
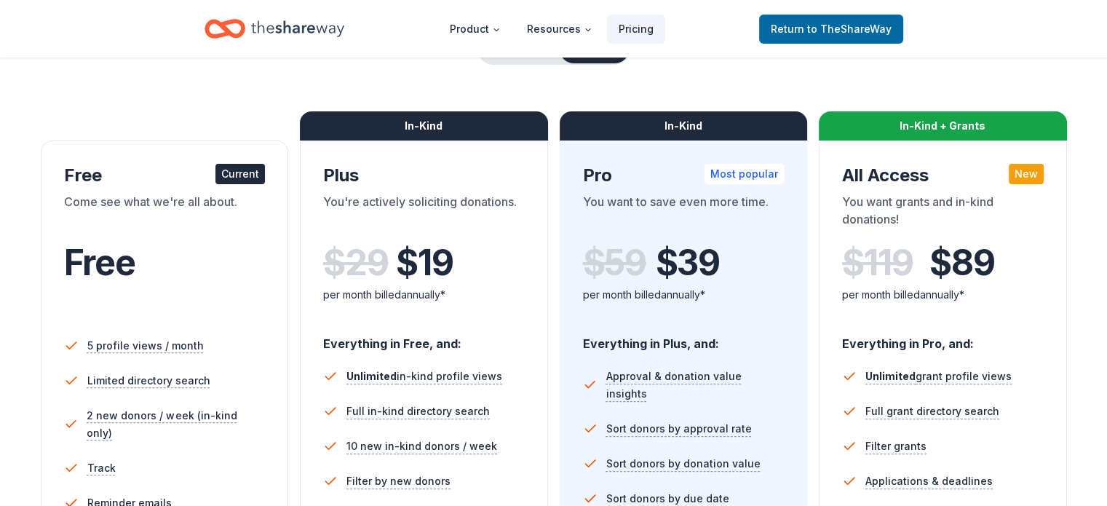
scroll to position [134, 0]
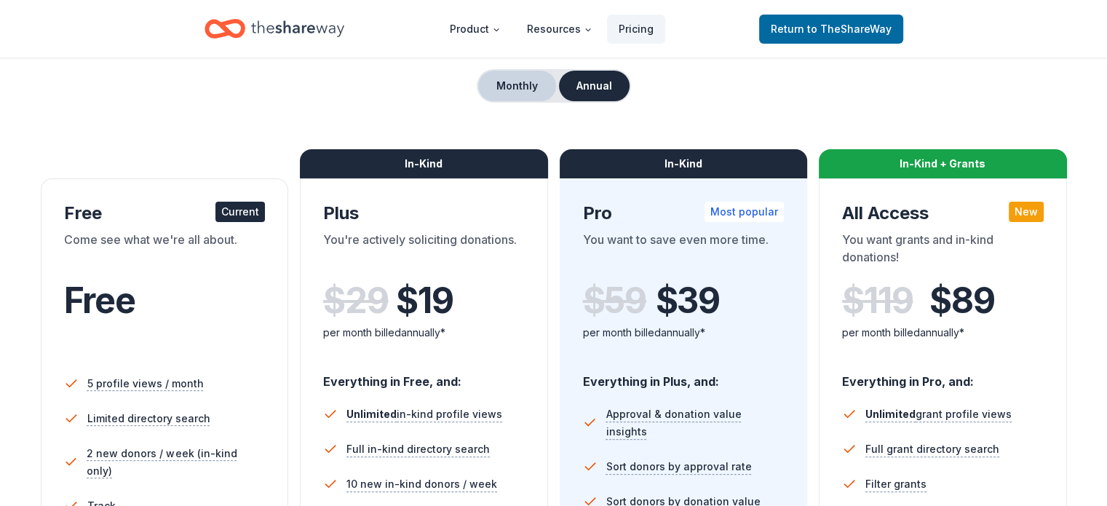
click at [518, 92] on button "Monthly" at bounding box center [517, 86] width 78 height 31
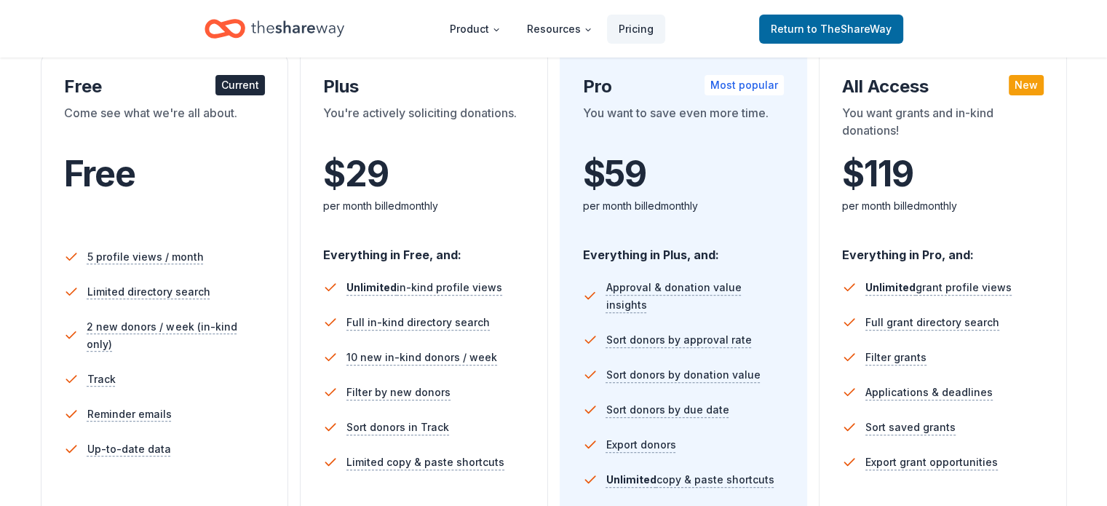
scroll to position [418, 0]
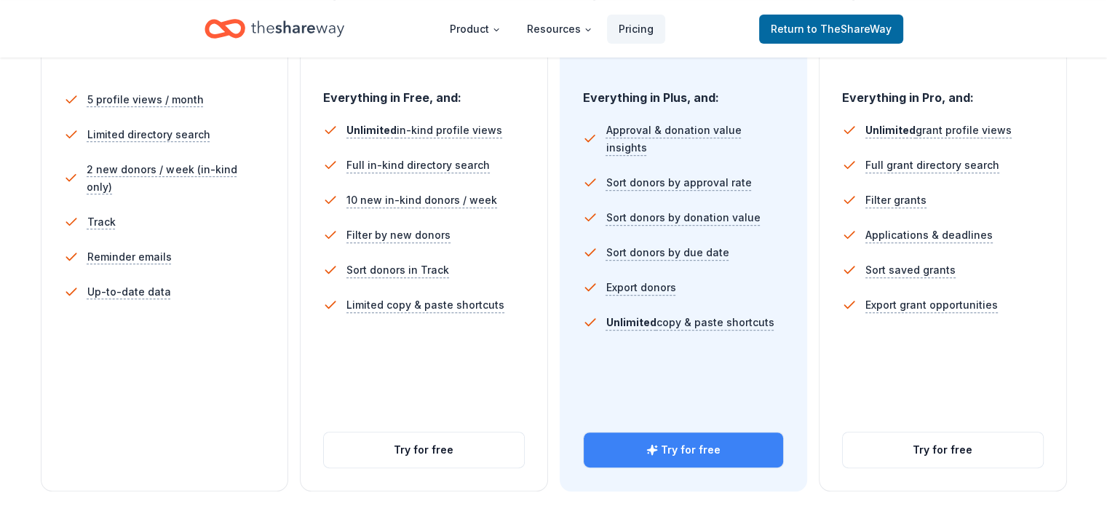
click at [678, 432] on button "Try for free" at bounding box center [684, 449] width 200 height 35
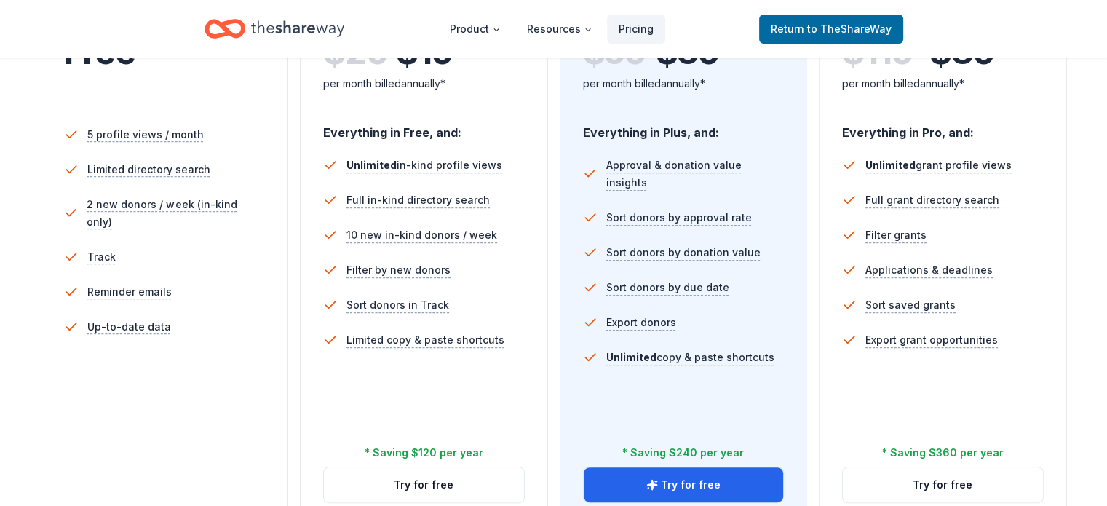
scroll to position [384, 0]
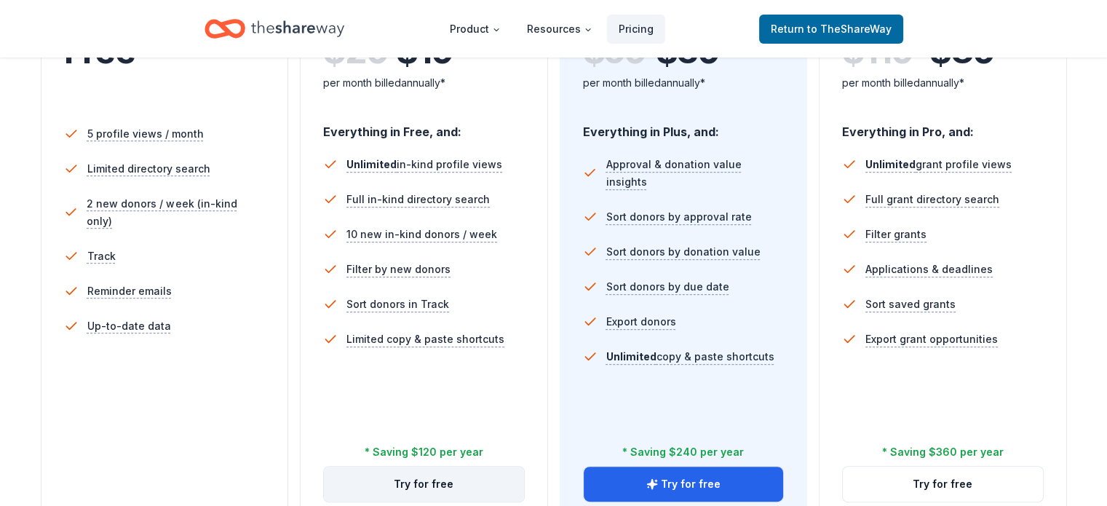
click at [411, 467] on button "Try for free" at bounding box center [424, 484] width 200 height 35
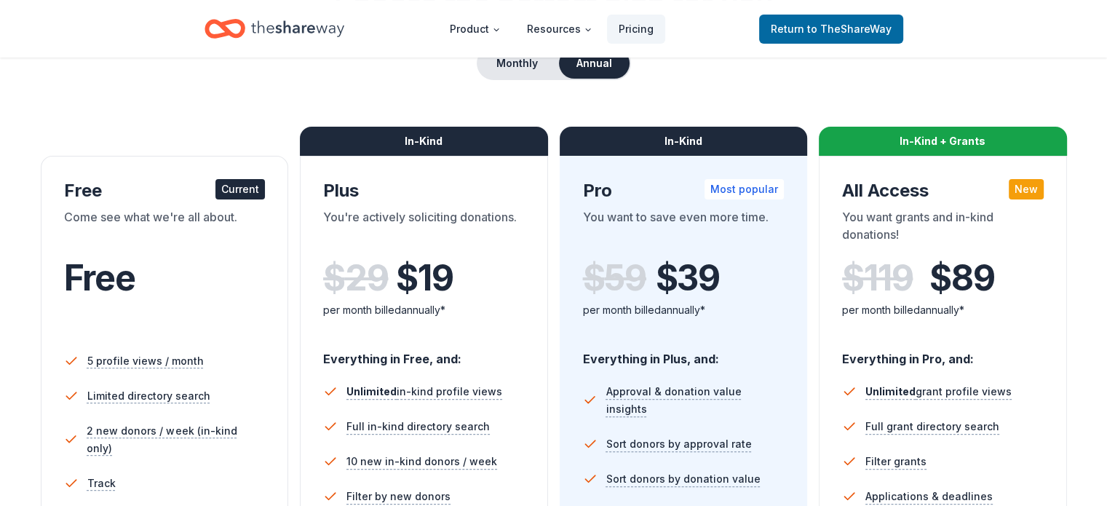
scroll to position [149, 0]
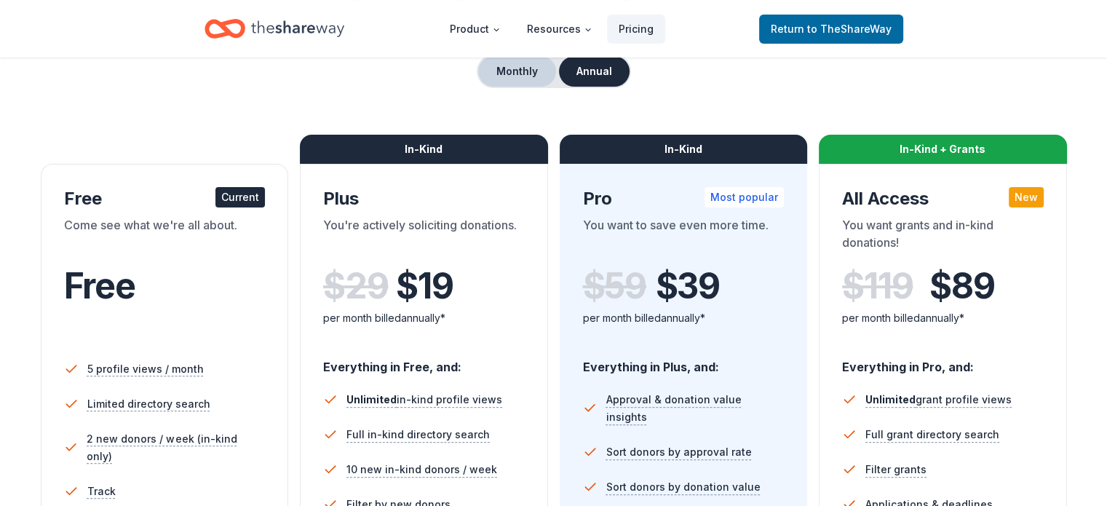
click at [507, 81] on button "Monthly" at bounding box center [517, 71] width 78 height 31
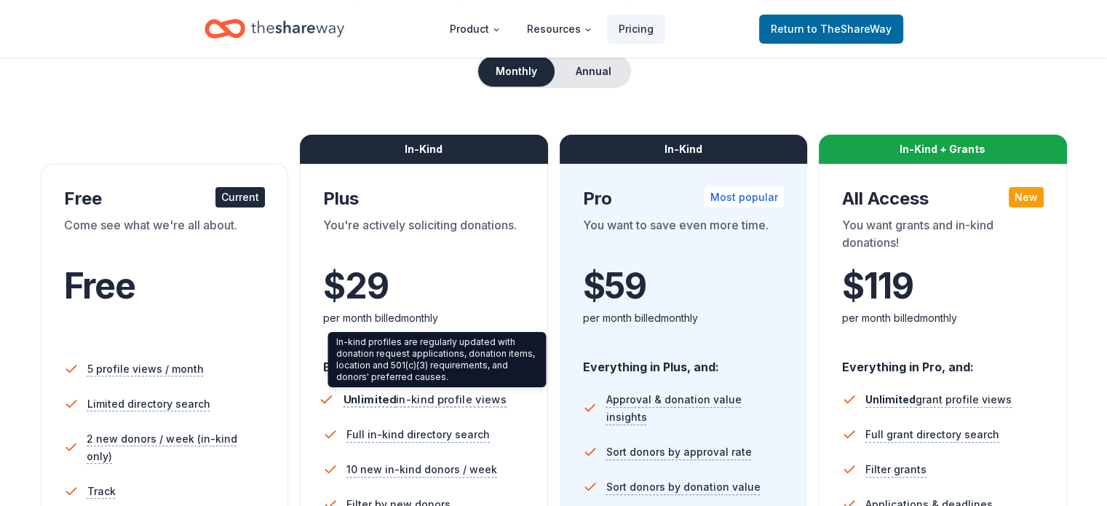
scroll to position [0, 0]
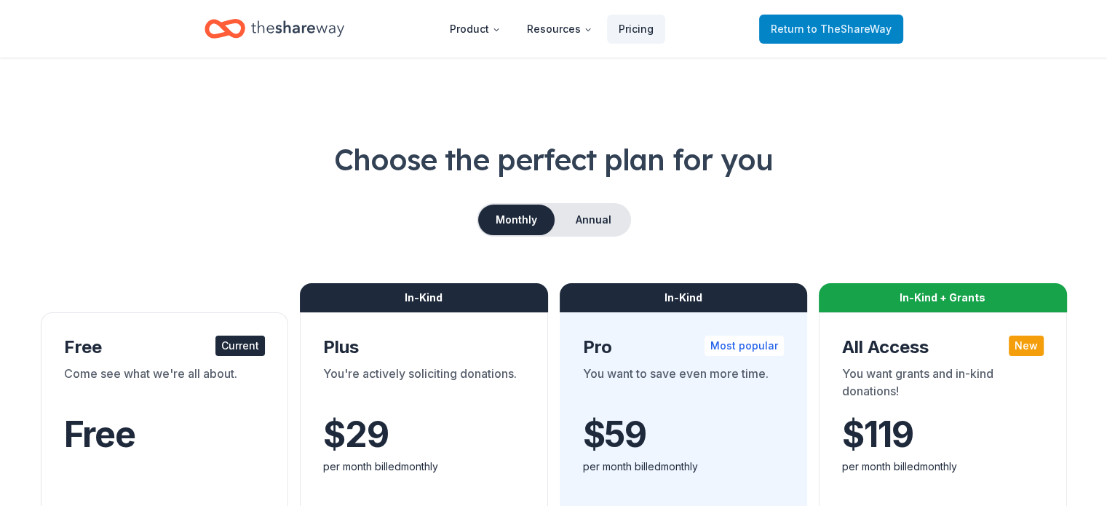
click at [830, 34] on span "Return to TheShareWay" at bounding box center [831, 28] width 121 height 17
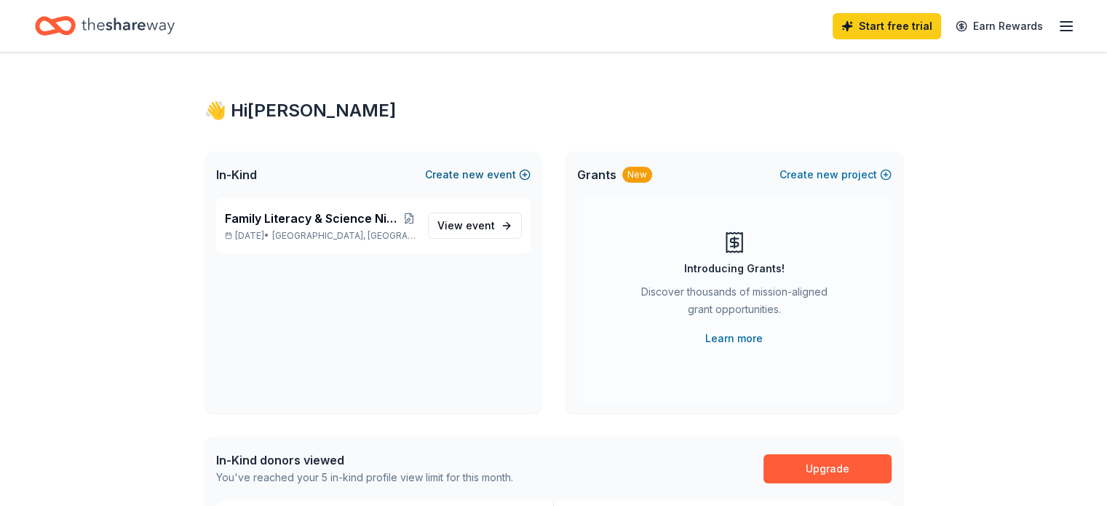
click at [472, 178] on span "new" at bounding box center [473, 174] width 22 height 17
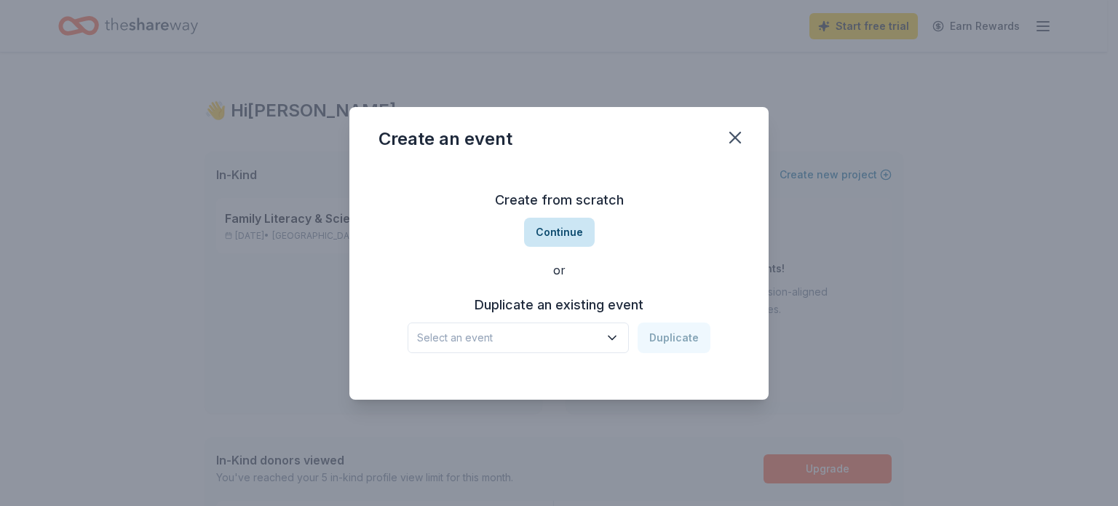
click at [558, 234] on button "Continue" at bounding box center [559, 232] width 71 height 29
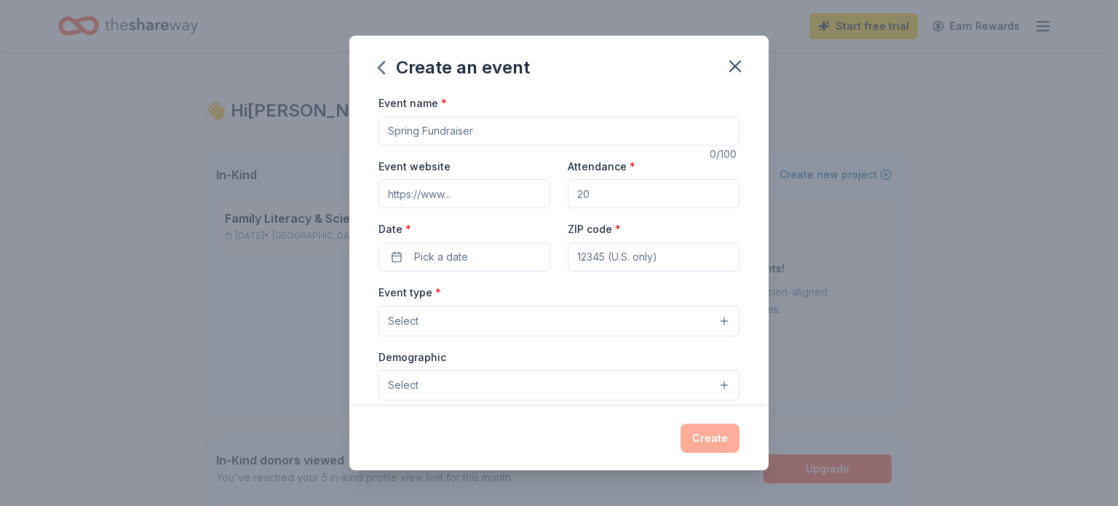
drag, startPoint x: 492, startPoint y: 130, endPoint x: 400, endPoint y: 122, distance: 92.9
click at [400, 122] on input "Event name *" at bounding box center [559, 130] width 361 height 29
drag, startPoint x: 486, startPoint y: 130, endPoint x: 387, endPoint y: 124, distance: 99.2
click at [387, 124] on input "Event name *" at bounding box center [559, 130] width 361 height 29
type input "STEM Night - Simple STEM"
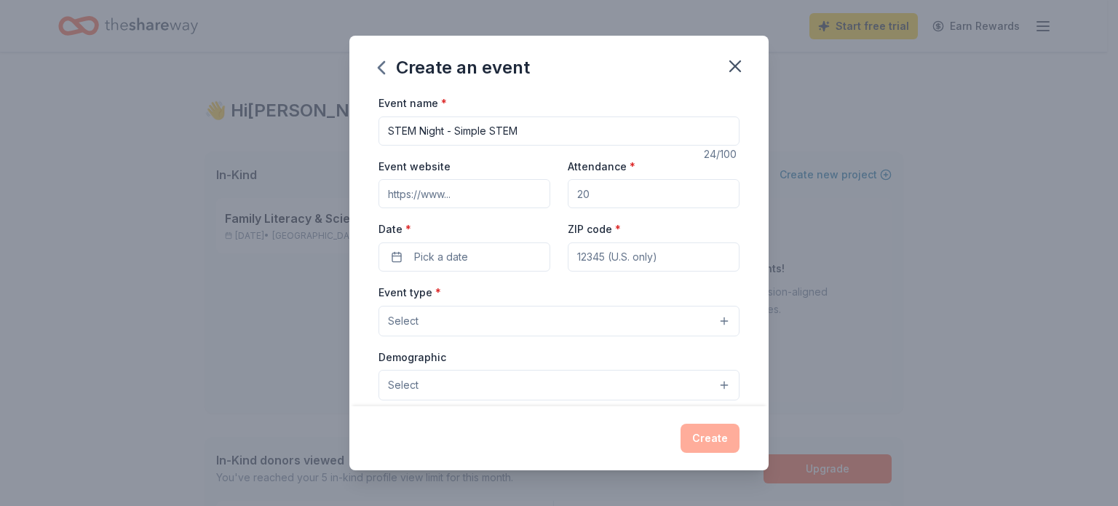
click at [475, 199] on input "Event website" at bounding box center [465, 193] width 172 height 29
click at [452, 194] on input "Event website" at bounding box center [465, 193] width 172 height 29
click at [413, 193] on input "Event website" at bounding box center [465, 193] width 172 height 29
click at [599, 202] on input "Attendance *" at bounding box center [654, 193] width 172 height 29
type input "200"
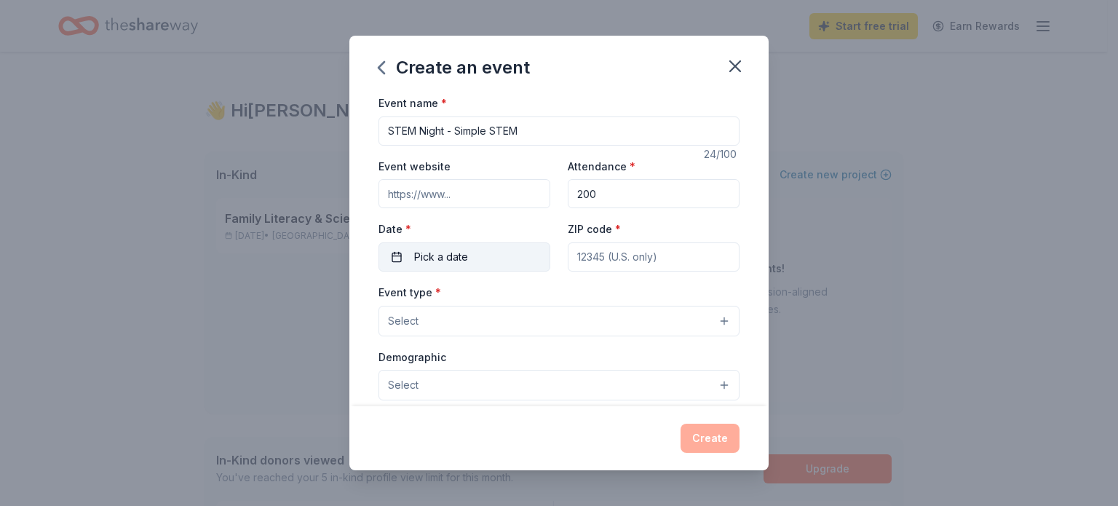
click at [466, 258] on span "Pick a date" at bounding box center [441, 256] width 54 height 17
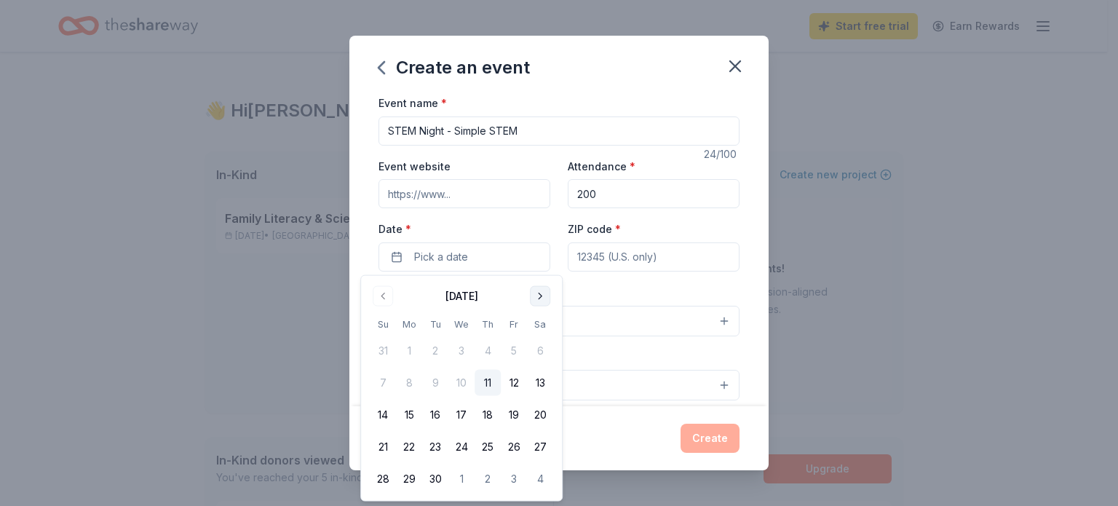
click at [535, 301] on button "Go to next month" at bounding box center [540, 296] width 20 height 20
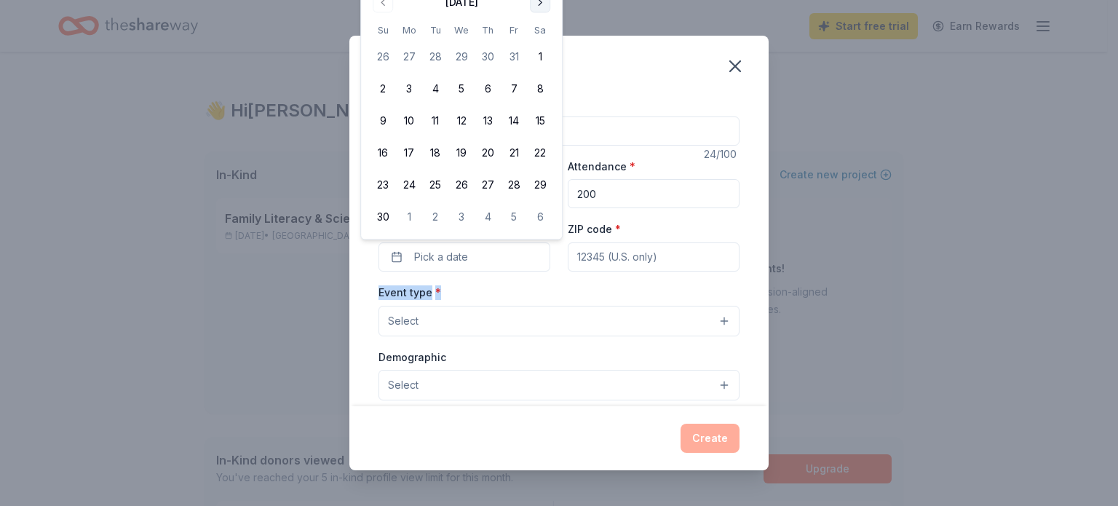
click at [535, 301] on div "Event type * Select" at bounding box center [559, 309] width 361 height 53
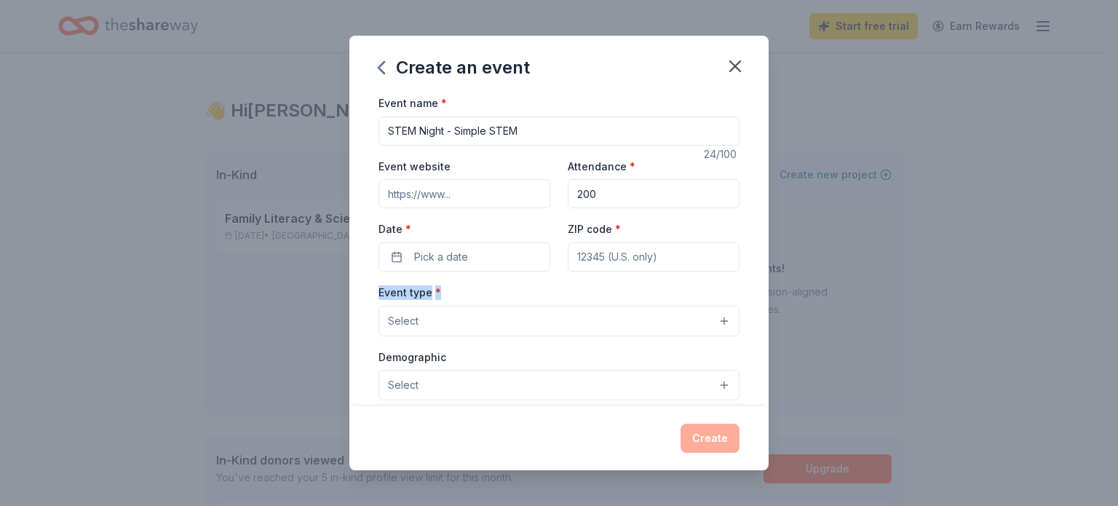
click at [535, 301] on div "Event type * Select" at bounding box center [559, 309] width 361 height 53
click at [501, 258] on button "Pick a date" at bounding box center [465, 256] width 172 height 29
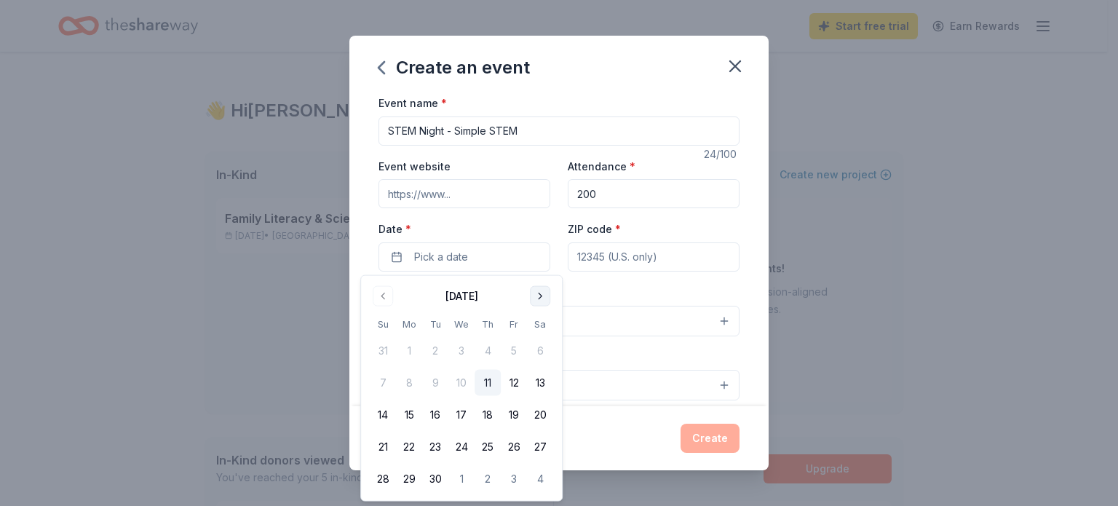
click at [540, 293] on button "Go to next month" at bounding box center [540, 296] width 20 height 20
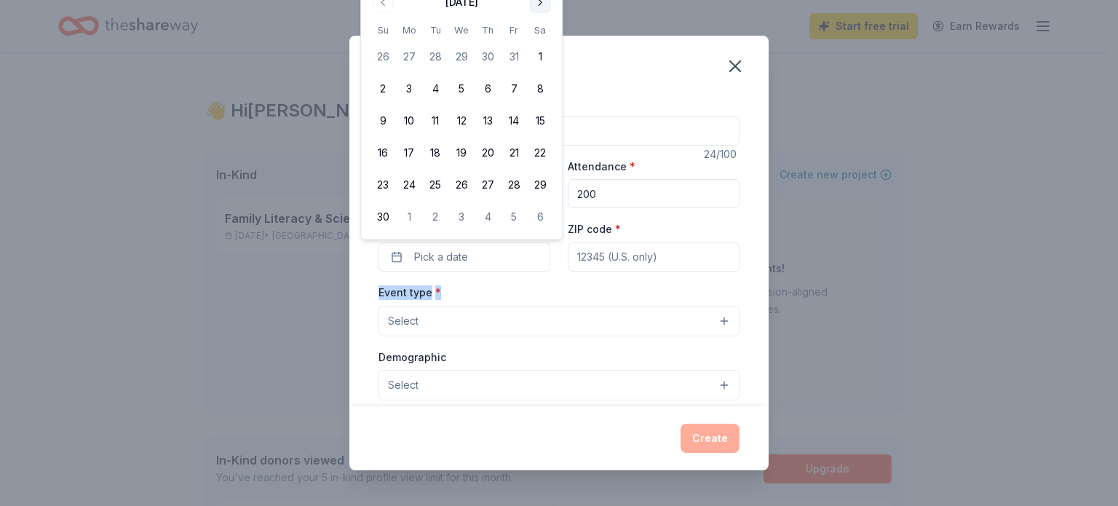
click at [540, 293] on div "Event type * Select" at bounding box center [559, 309] width 361 height 53
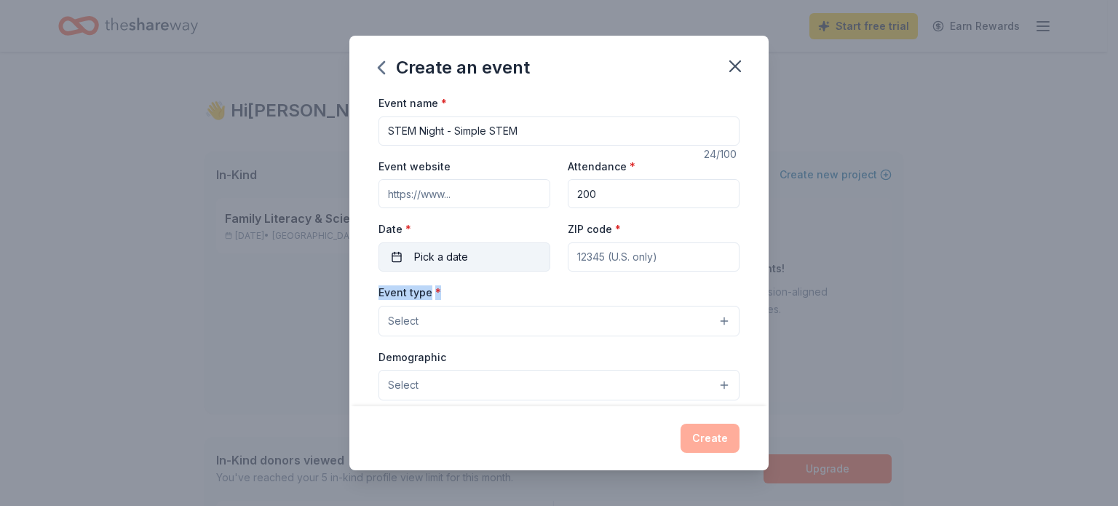
click at [501, 252] on button "Pick a date" at bounding box center [465, 256] width 172 height 29
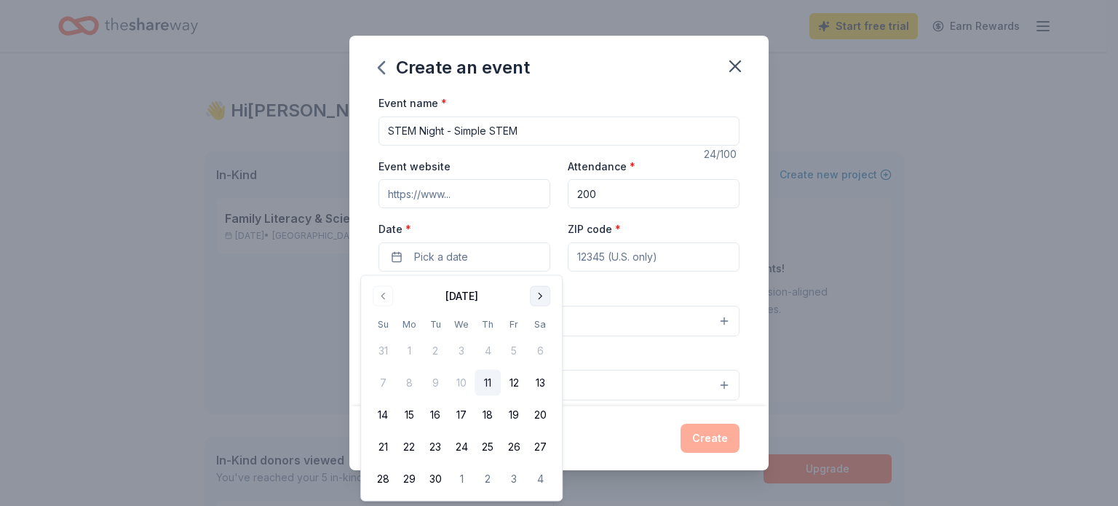
click at [538, 296] on button "Go to next month" at bounding box center [540, 296] width 20 height 20
click at [539, 299] on button "Go to next month" at bounding box center [540, 296] width 20 height 20
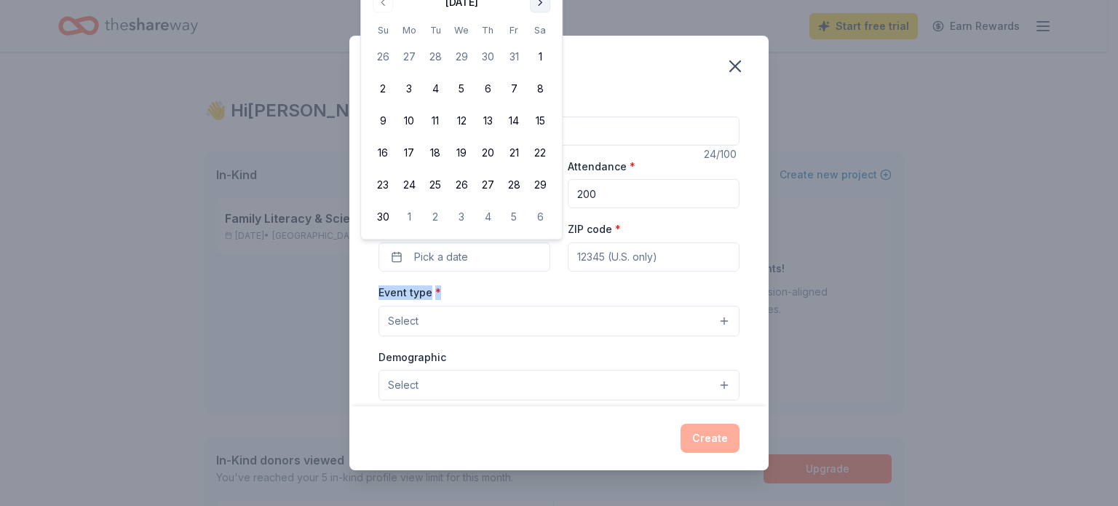
click at [542, 7] on button "Go to next month" at bounding box center [540, 2] width 20 height 20
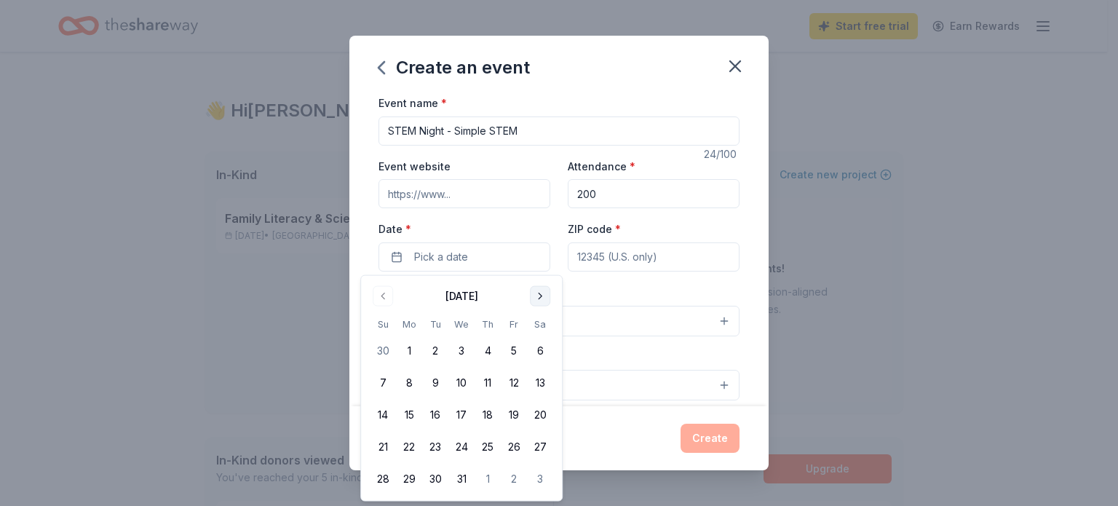
click at [534, 293] on button "Go to next month" at bounding box center [540, 296] width 20 height 20
click at [533, 290] on button "Go to next month" at bounding box center [540, 296] width 20 height 20
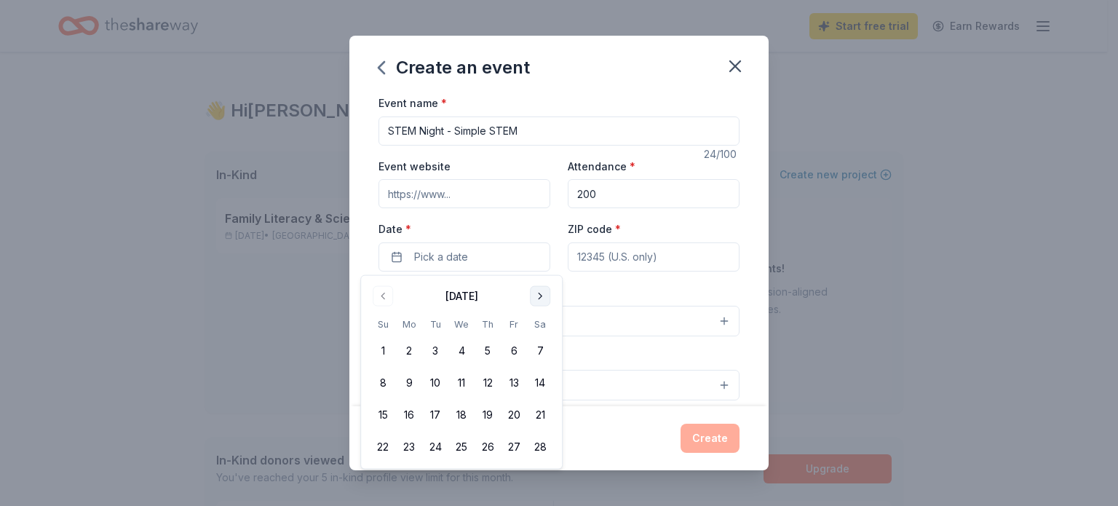
click at [533, 290] on button "Go to next month" at bounding box center [540, 296] width 20 height 20
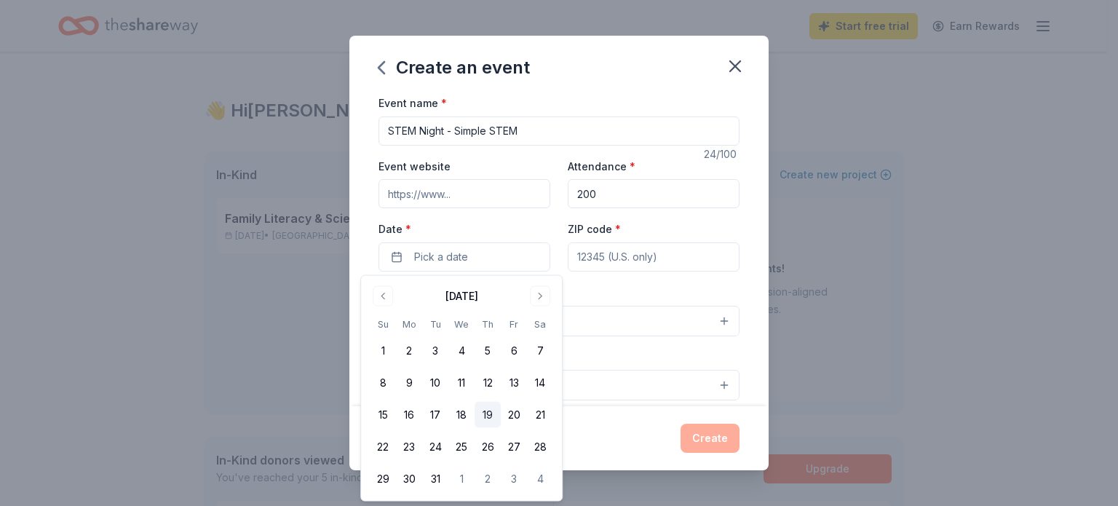
click at [486, 419] on button "19" at bounding box center [488, 415] width 26 height 26
click at [628, 258] on input "ZIP code *" at bounding box center [654, 256] width 172 height 29
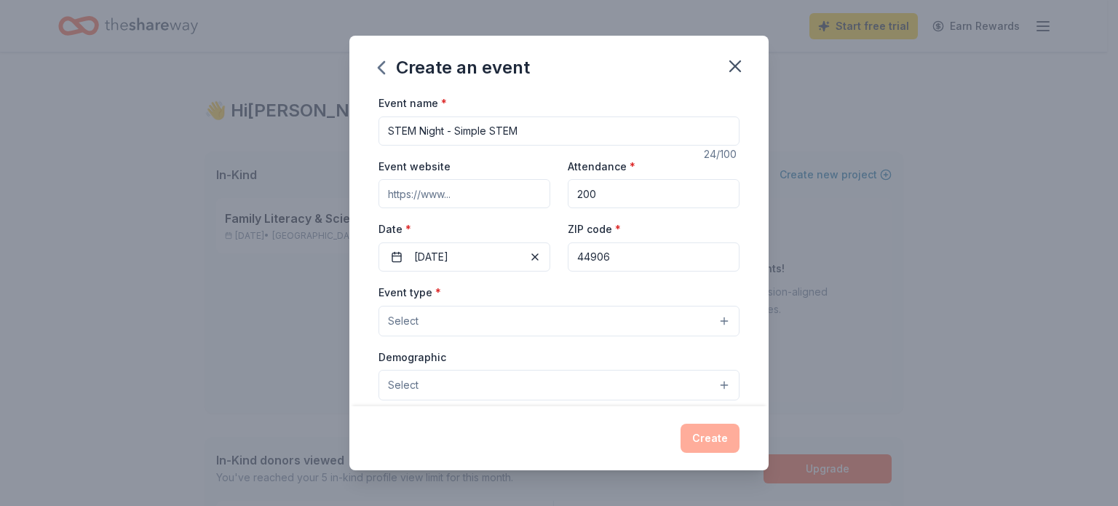
type input "44906"
click at [427, 314] on button "Select" at bounding box center [559, 321] width 361 height 31
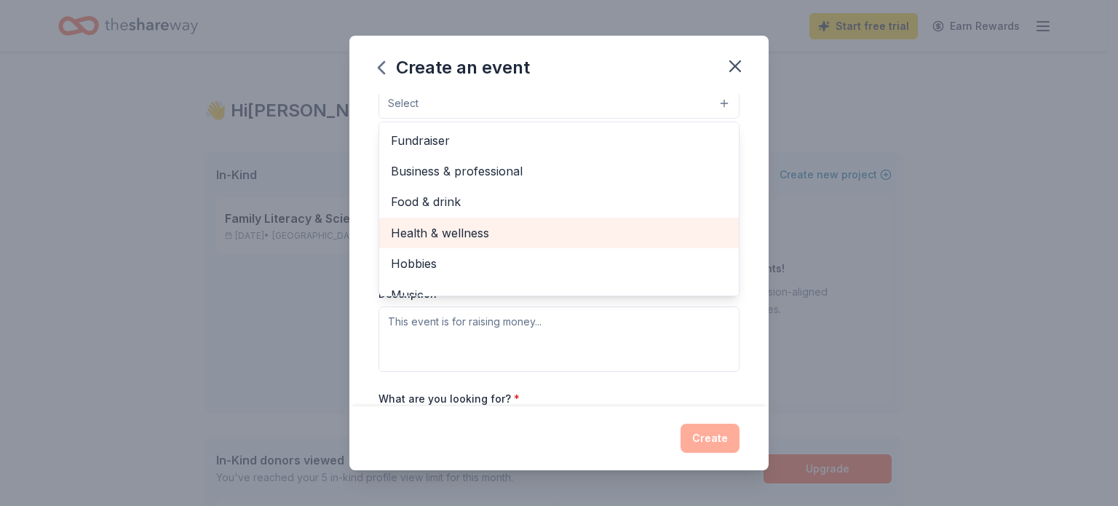
scroll to position [217, 0]
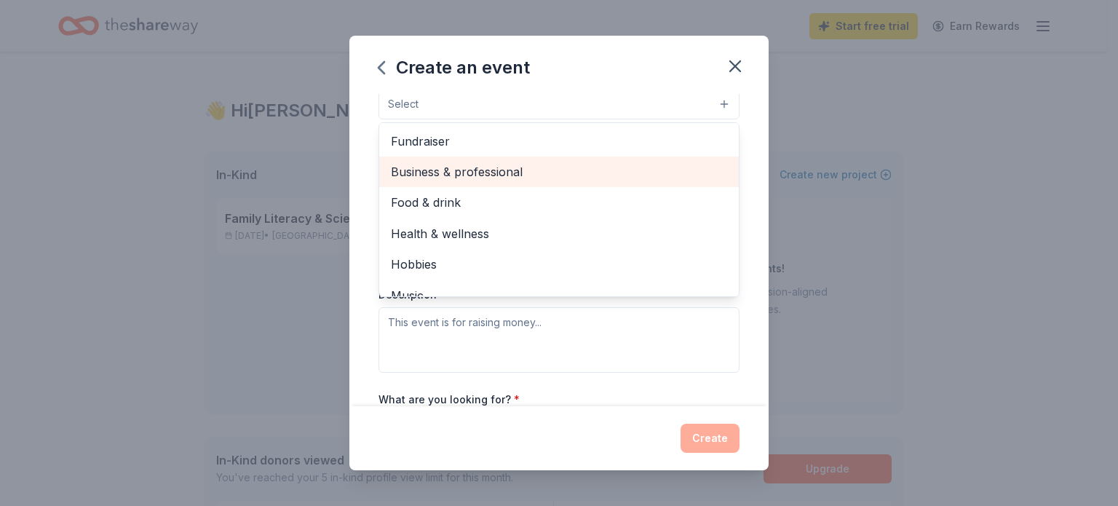
click at [510, 162] on span "Business & professional" at bounding box center [559, 171] width 336 height 19
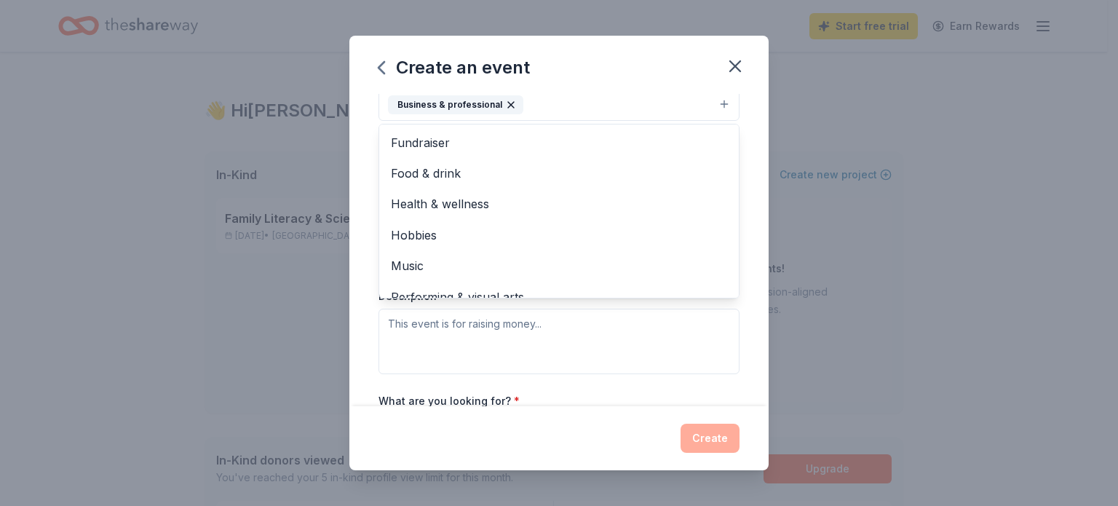
click at [371, 196] on div "Event name * STEM Night - Simple STEM 24 /100 Event website Attendance * 200 Da…" at bounding box center [558, 250] width 419 height 312
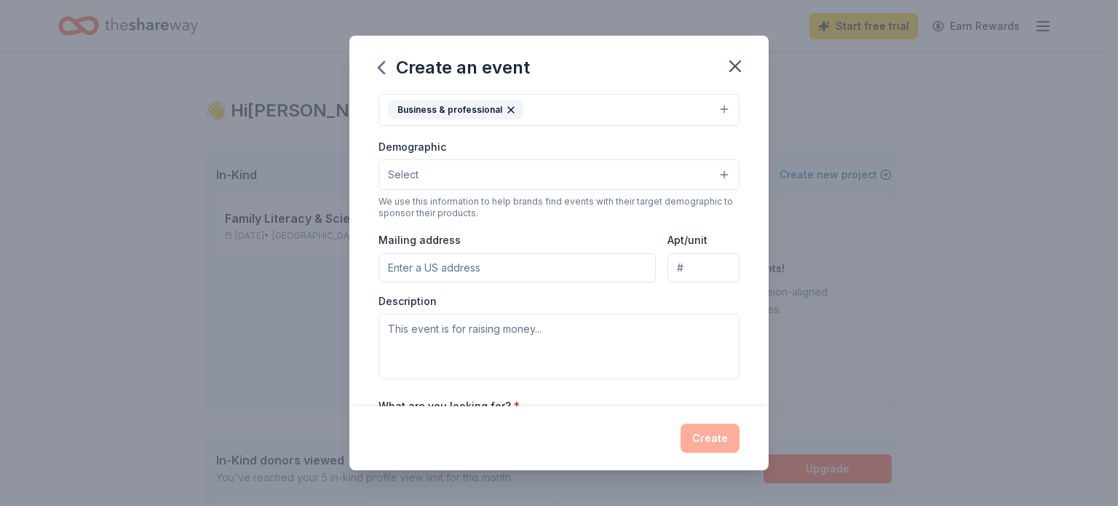
click at [634, 171] on button "Select" at bounding box center [559, 174] width 361 height 31
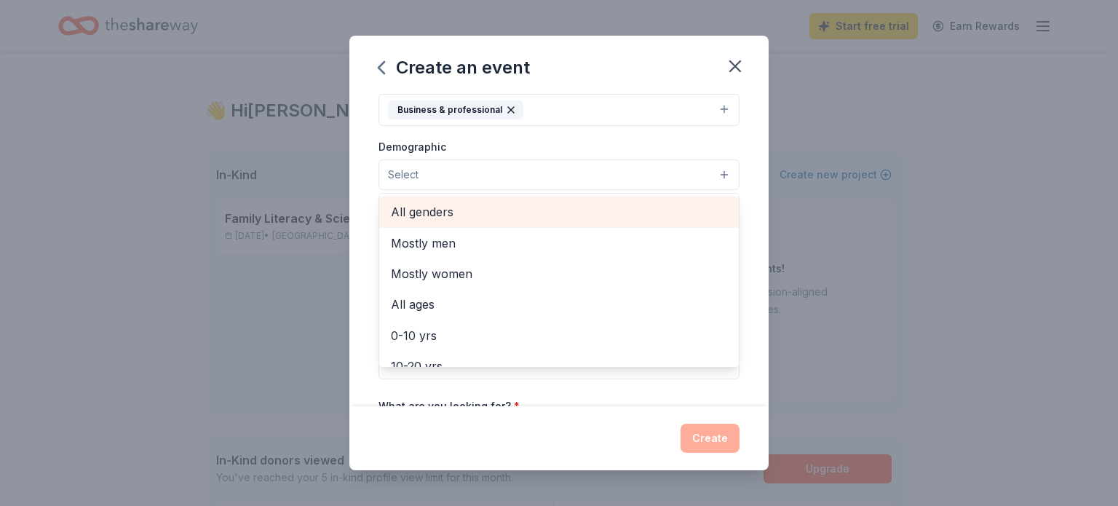
click at [446, 208] on span "All genders" at bounding box center [559, 211] width 336 height 19
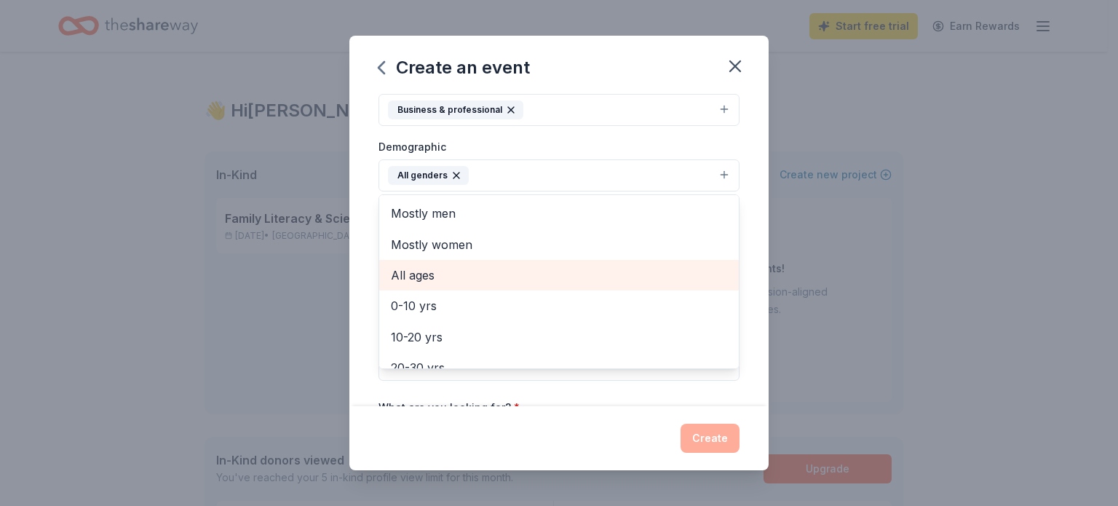
click at [429, 264] on div "All ages" at bounding box center [559, 275] width 360 height 31
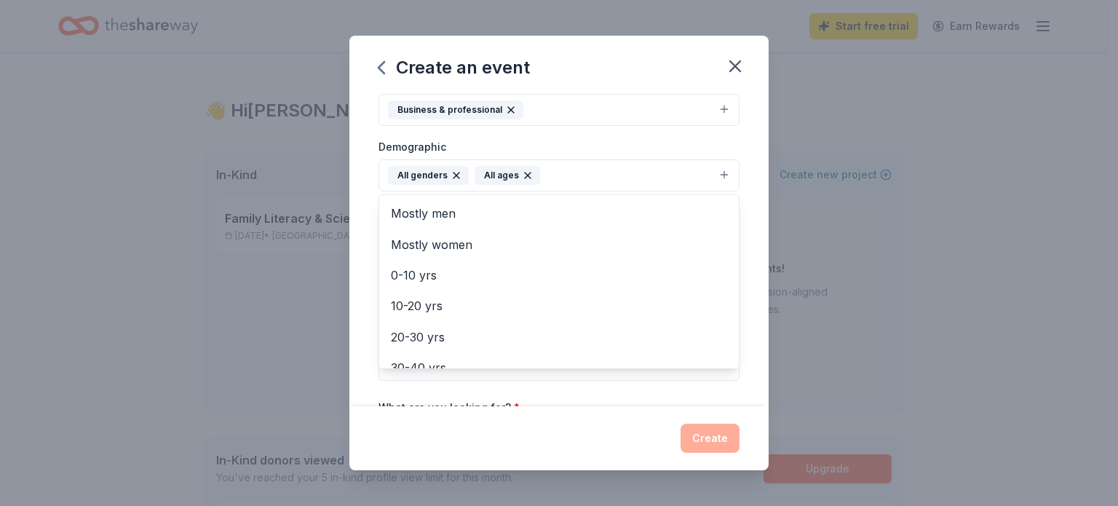
click at [370, 261] on div "Event name * STEM Night - Simple STEM 24 /100 Event website Attendance * 200 Da…" at bounding box center [558, 250] width 419 height 312
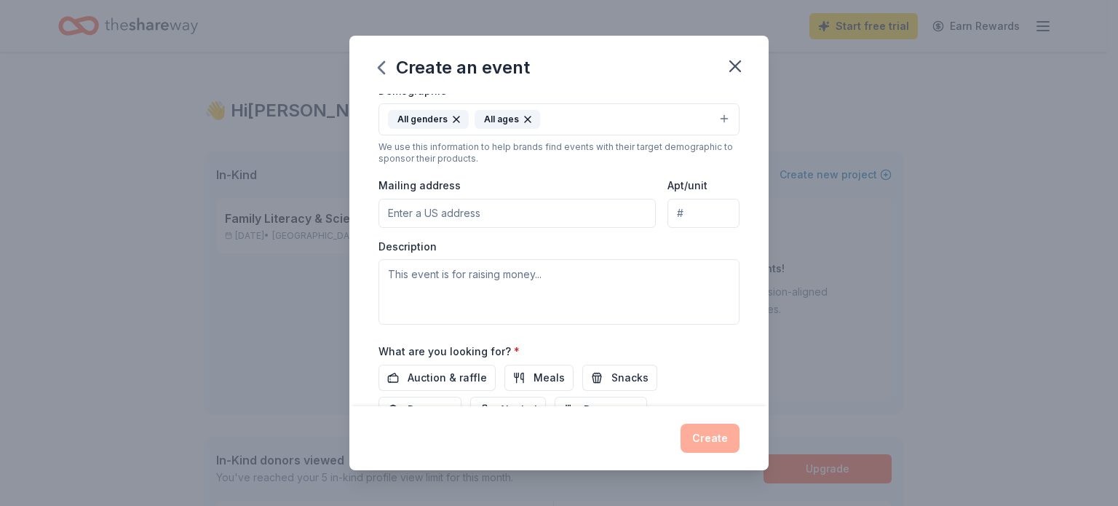
scroll to position [268, 0]
click at [452, 213] on input "Mailing address" at bounding box center [517, 213] width 277 height 29
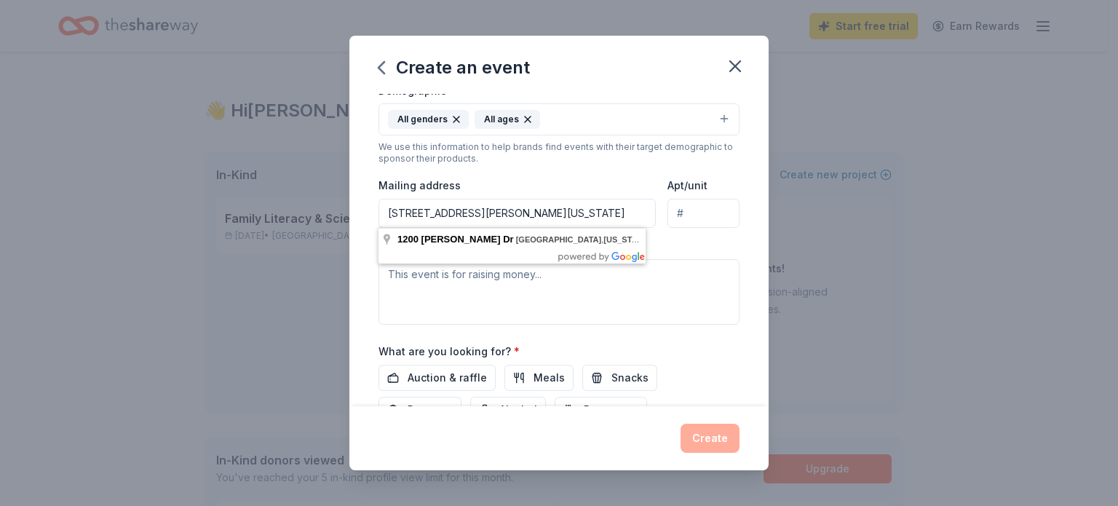
type input "1200 Nestor Dr. Mansfield, Ohio 44906"
click at [364, 285] on div "Event name * STEM Night - Simple STEM 24 /100 Event website Attendance * 200 Da…" at bounding box center [558, 250] width 419 height 312
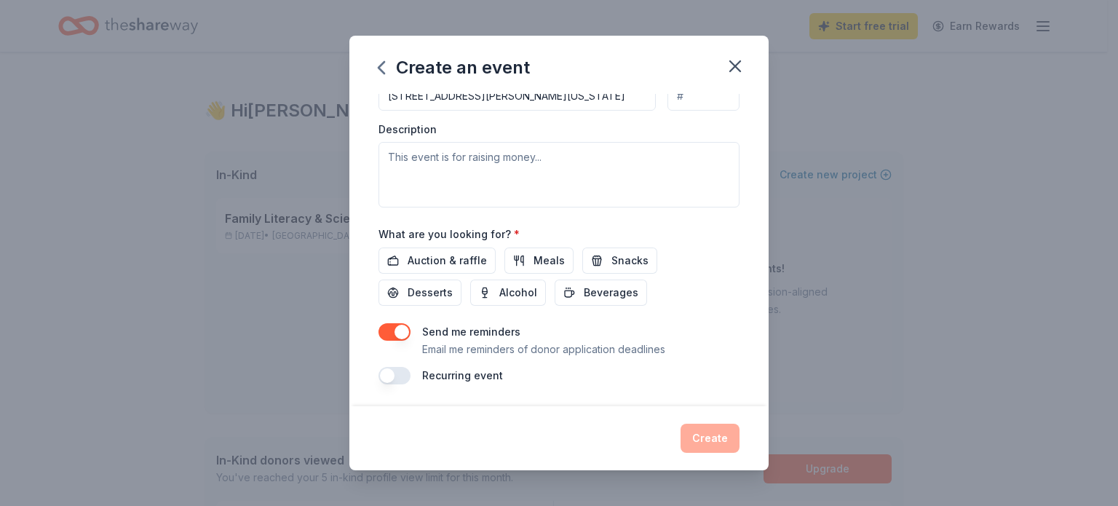
scroll to position [384, 0]
click at [472, 257] on span "Auction & raffle" at bounding box center [447, 261] width 79 height 17
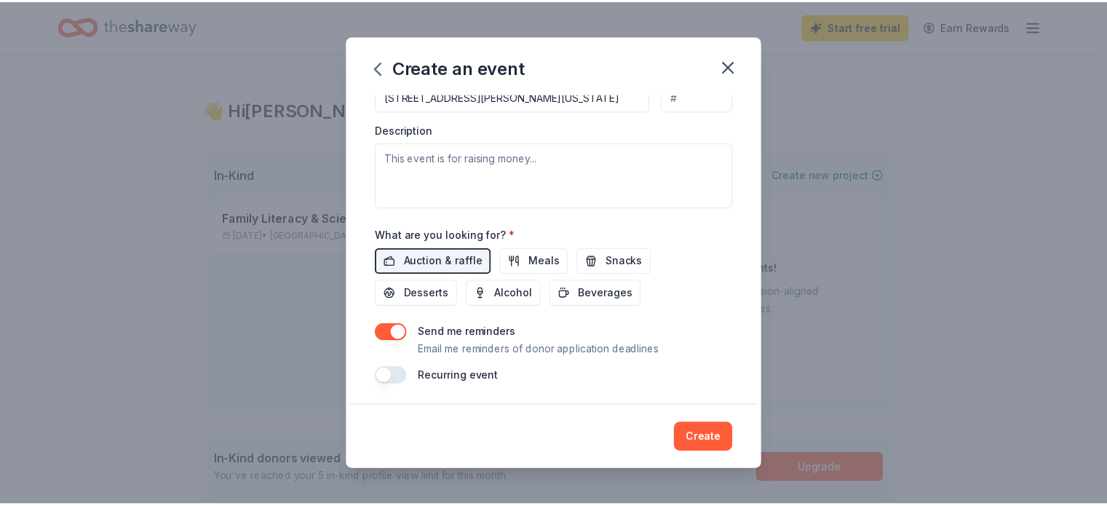
scroll to position [385, 0]
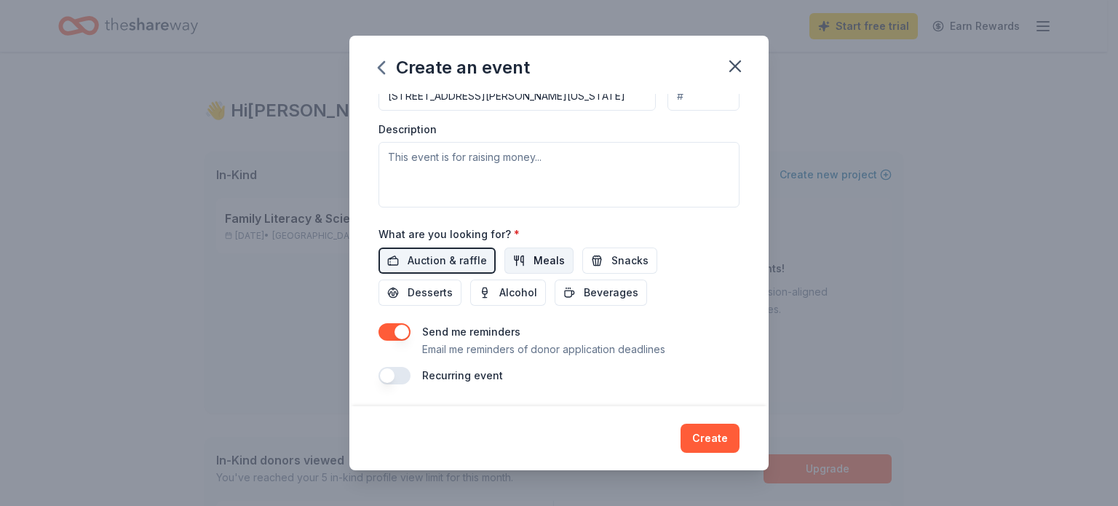
click at [550, 261] on span "Meals" at bounding box center [549, 260] width 31 height 17
click at [614, 261] on span "Snacks" at bounding box center [629, 260] width 37 height 17
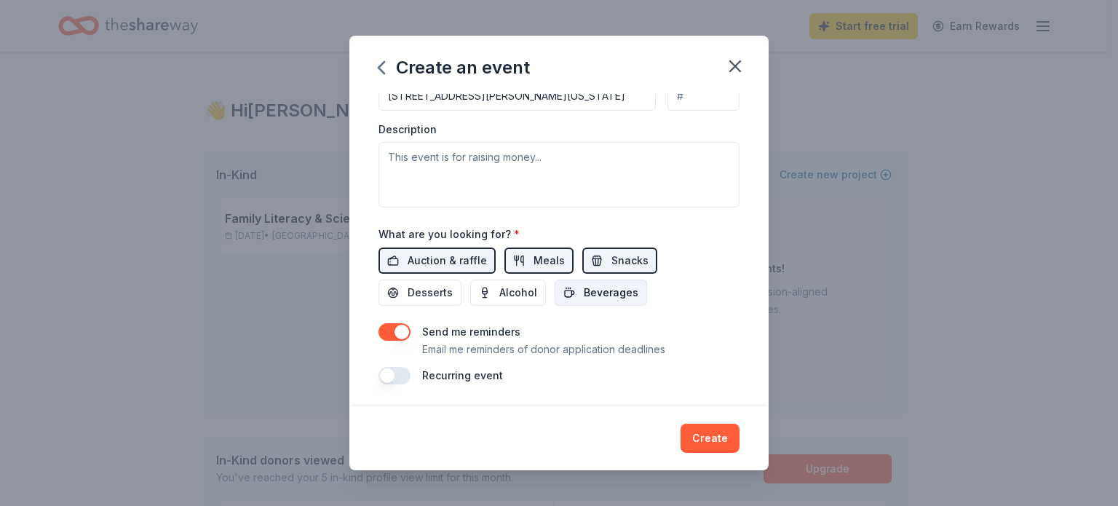
click at [596, 293] on span "Beverages" at bounding box center [611, 292] width 55 height 17
click at [422, 293] on span "Desserts" at bounding box center [430, 292] width 45 height 17
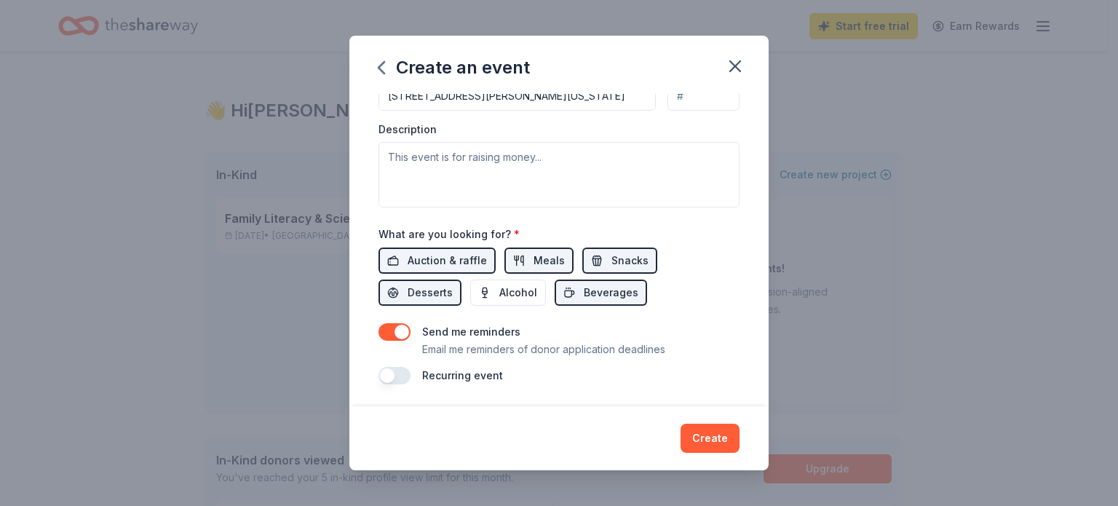
click at [400, 334] on button "button" at bounding box center [395, 331] width 32 height 17
click at [712, 446] on button "Create" at bounding box center [710, 438] width 59 height 29
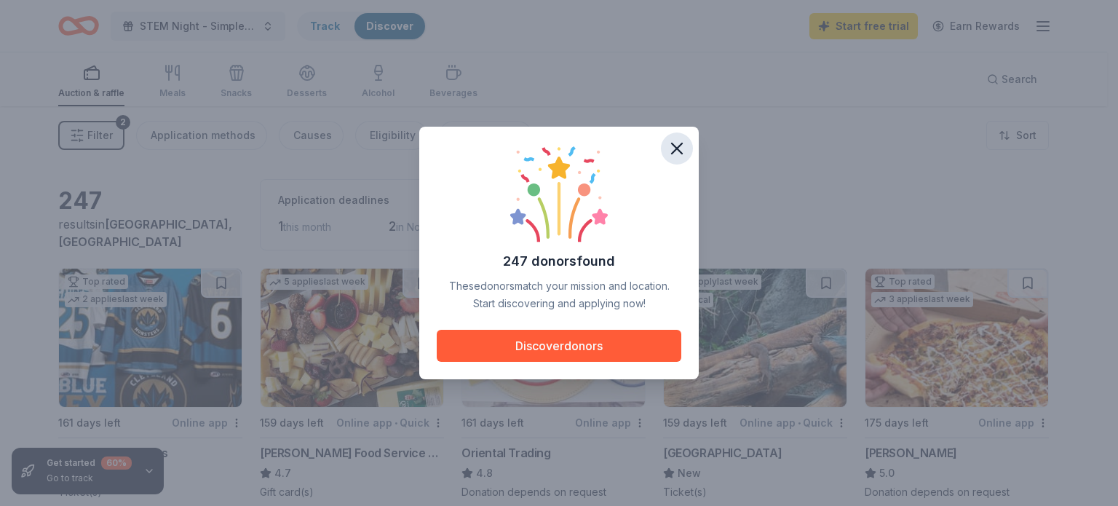
click at [684, 145] on icon "button" at bounding box center [677, 148] width 20 height 20
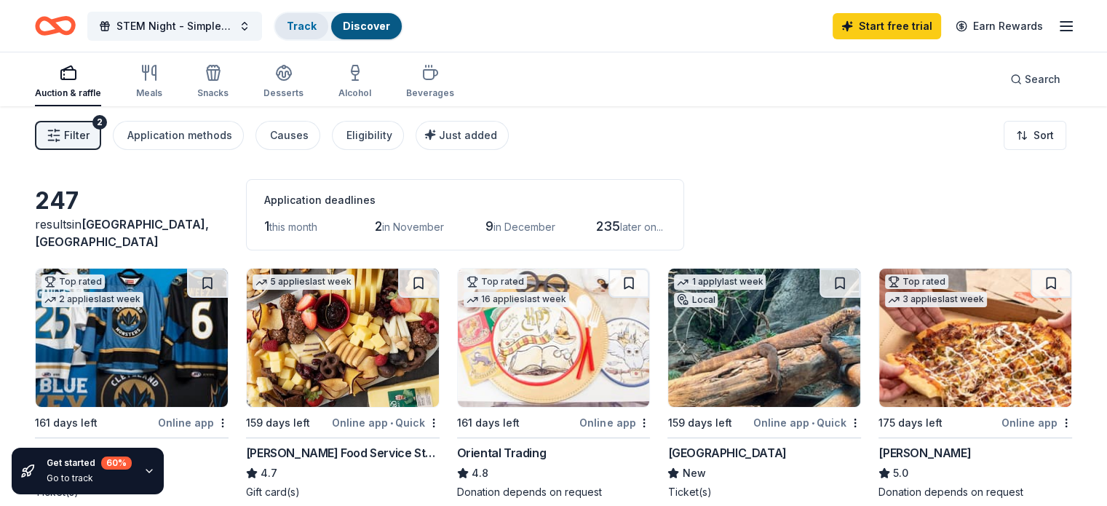
click at [317, 31] on link "Track" at bounding box center [302, 26] width 30 height 12
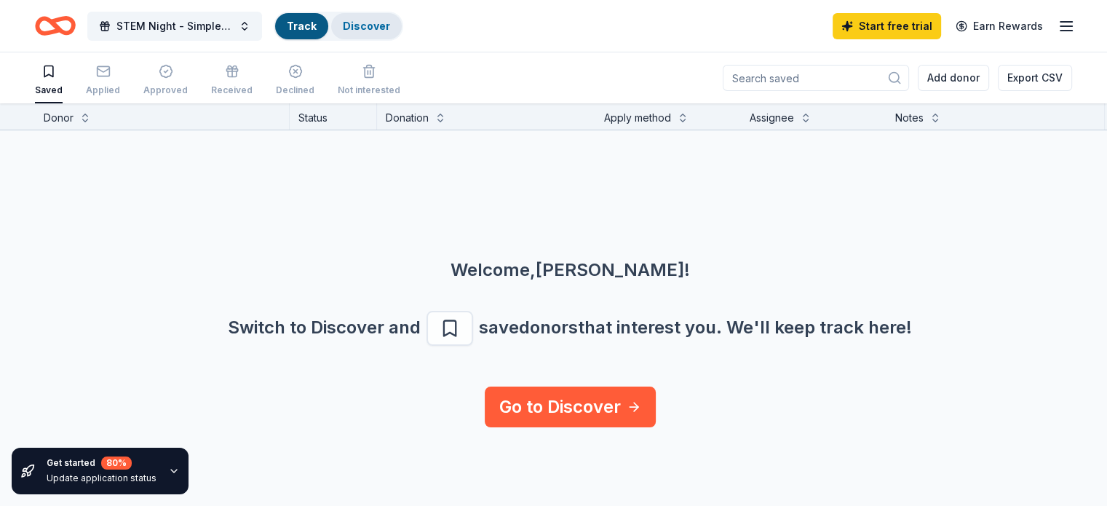
click at [384, 23] on link "Discover" at bounding box center [366, 26] width 47 height 12
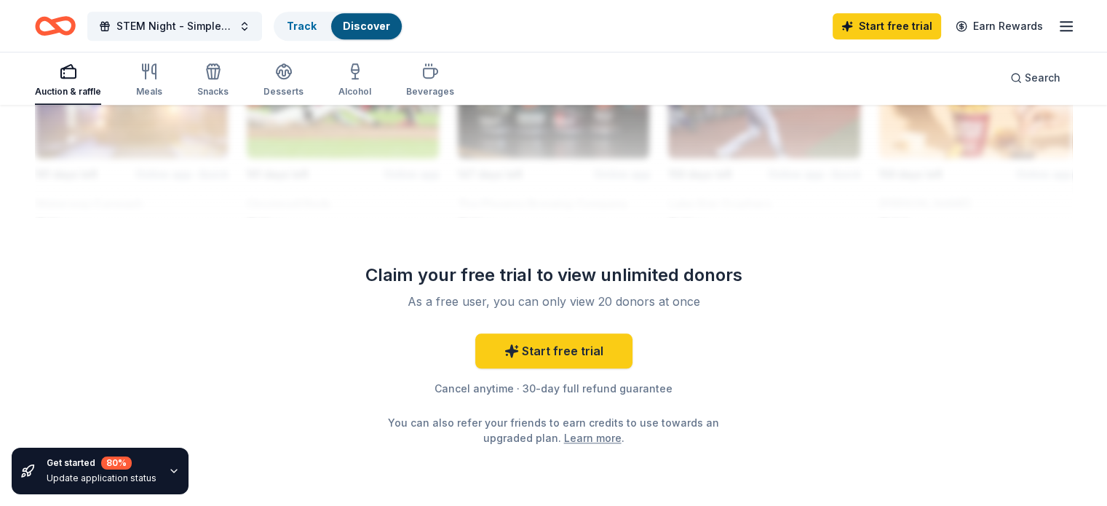
scroll to position [1398, 0]
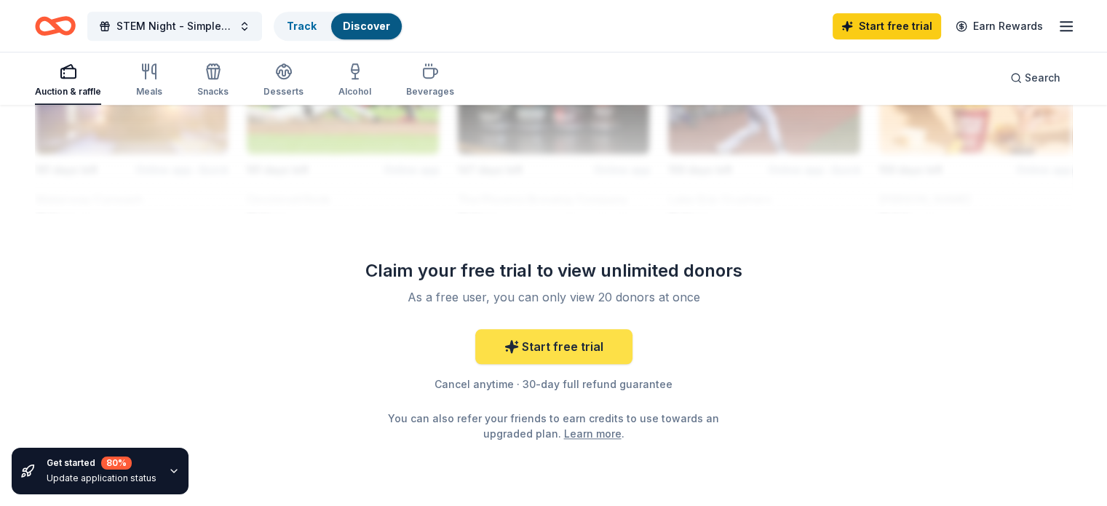
click at [550, 349] on link "Start free trial" at bounding box center [553, 346] width 157 height 35
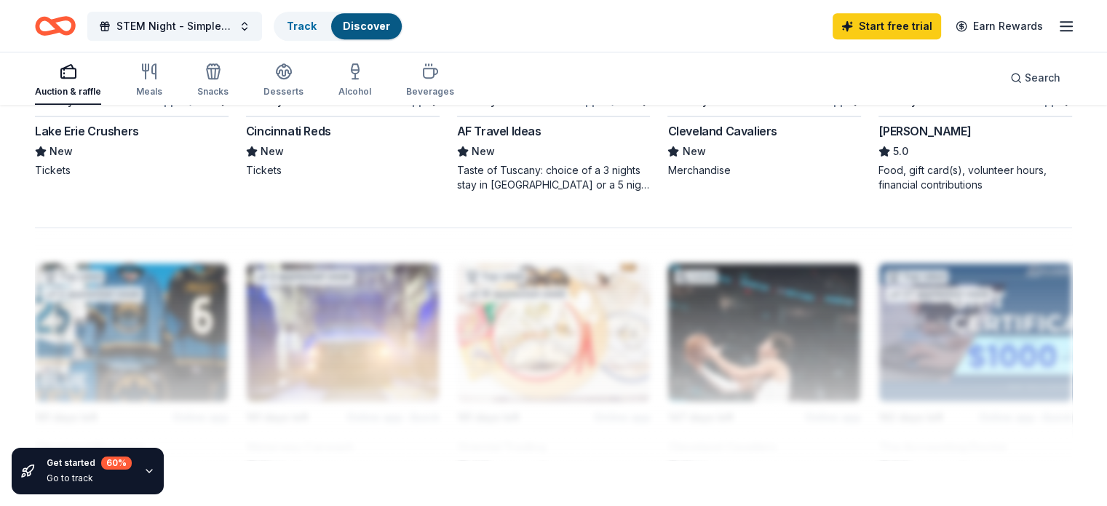
scroll to position [1453, 0]
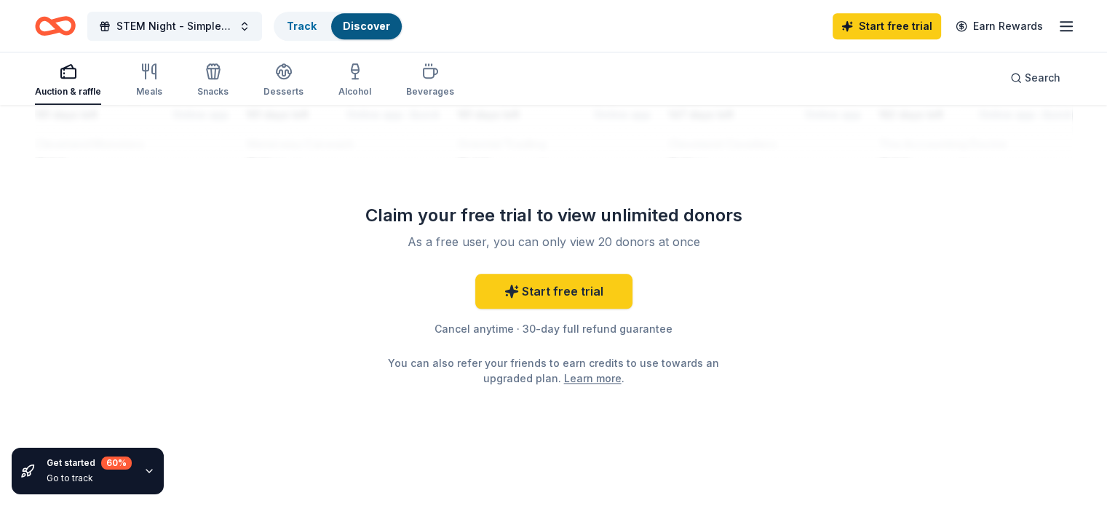
click at [80, 472] on div "Go to track" at bounding box center [89, 478] width 85 height 12
click at [144, 472] on icon "button" at bounding box center [149, 471] width 12 height 12
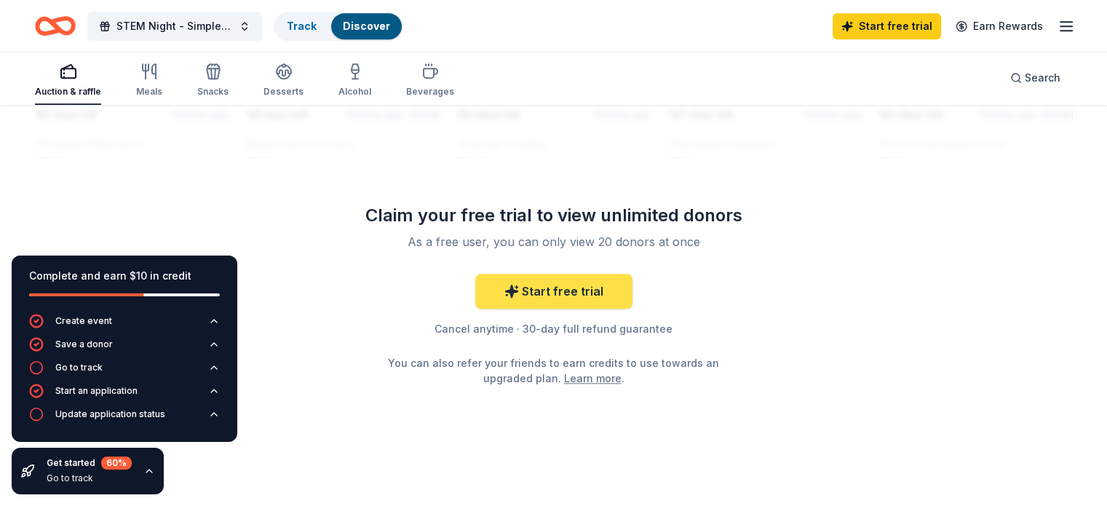
click at [569, 294] on link "Start free trial" at bounding box center [553, 291] width 157 height 35
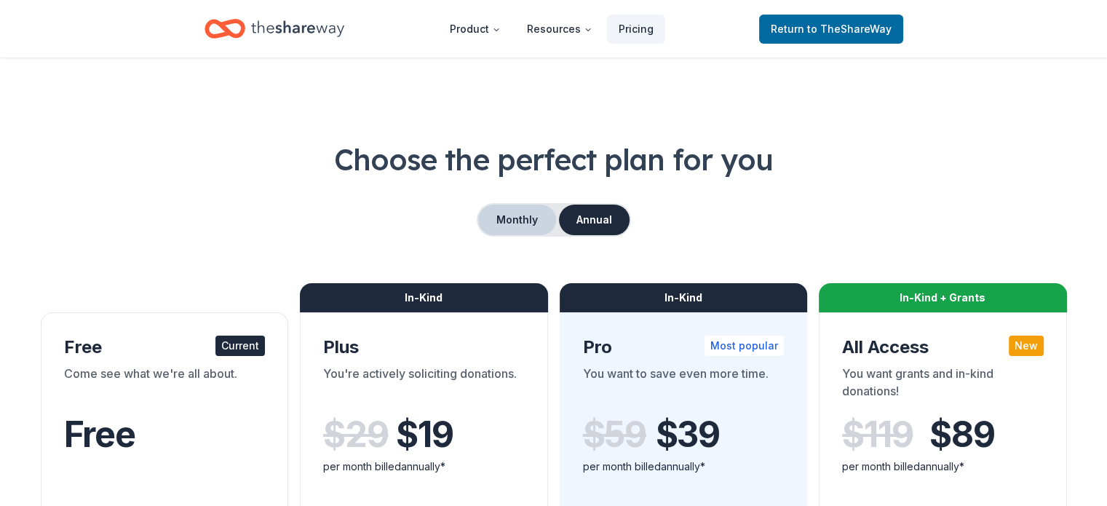
click at [518, 223] on button "Monthly" at bounding box center [517, 220] width 78 height 31
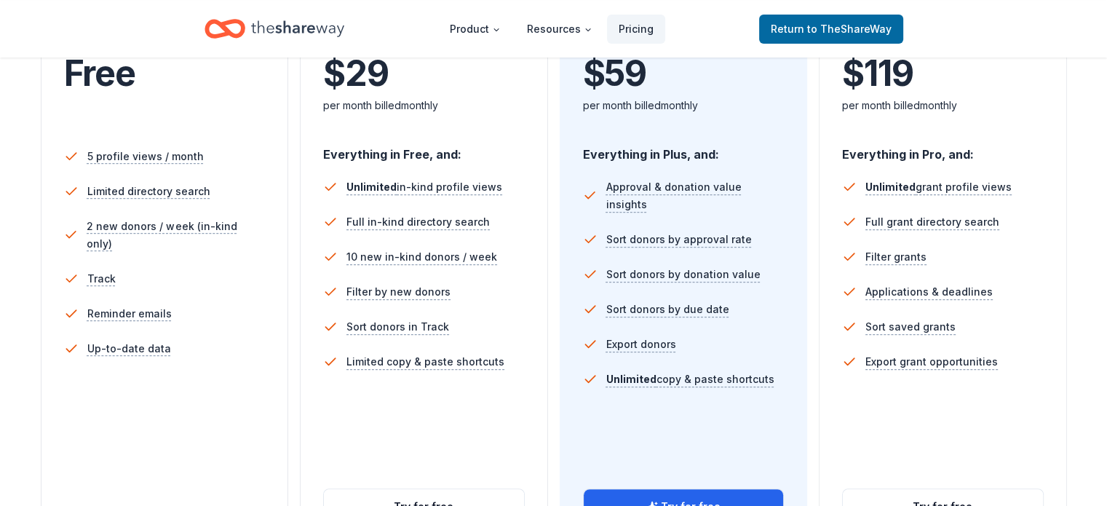
scroll to position [438, 0]
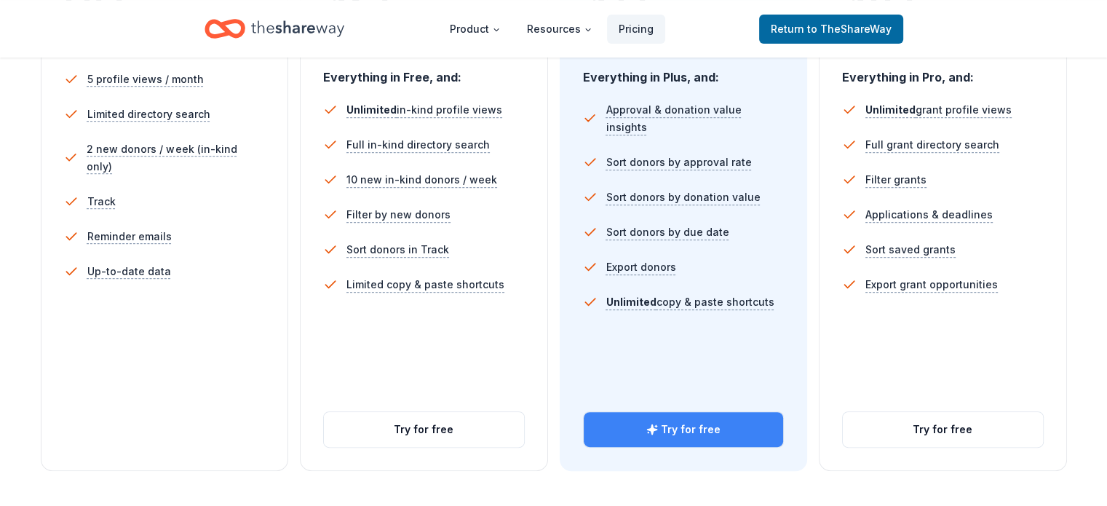
click at [667, 412] on button "Try for free" at bounding box center [684, 429] width 200 height 35
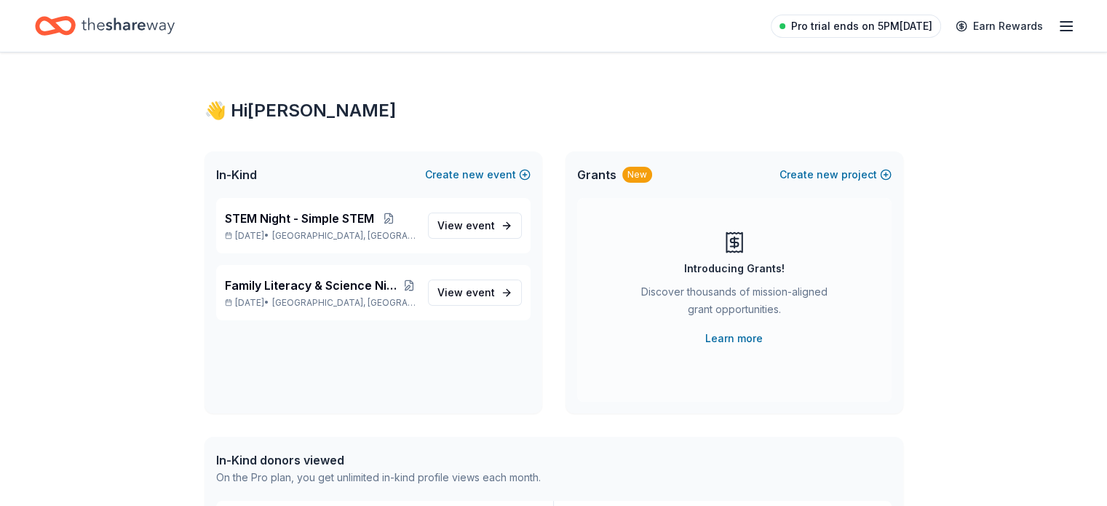
click at [858, 31] on span "Pro trial ends on 5PM[DATE]" at bounding box center [861, 25] width 141 height 17
click at [1061, 22] on line "button" at bounding box center [1067, 22] width 12 height 0
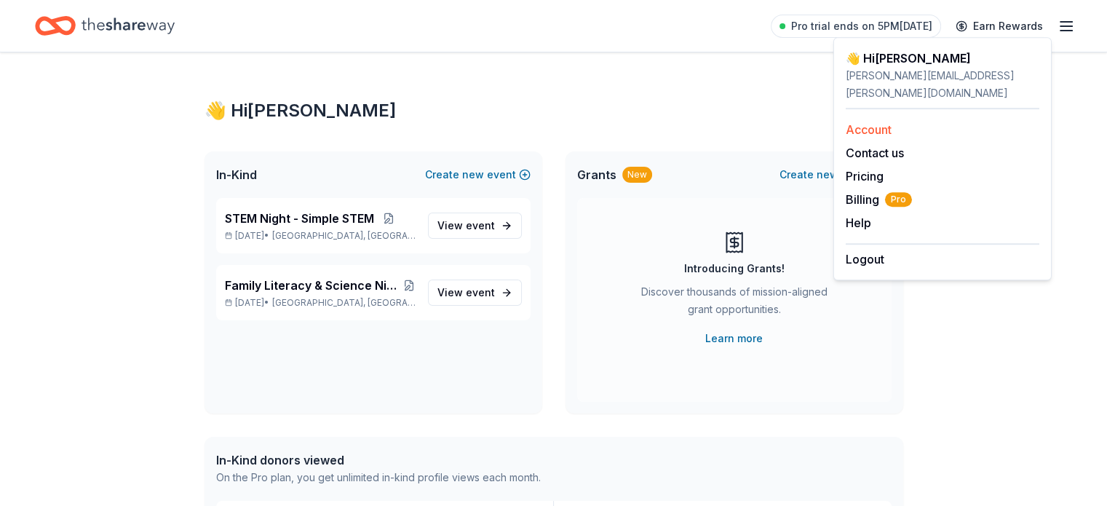
click at [864, 122] on link "Account" at bounding box center [869, 129] width 46 height 15
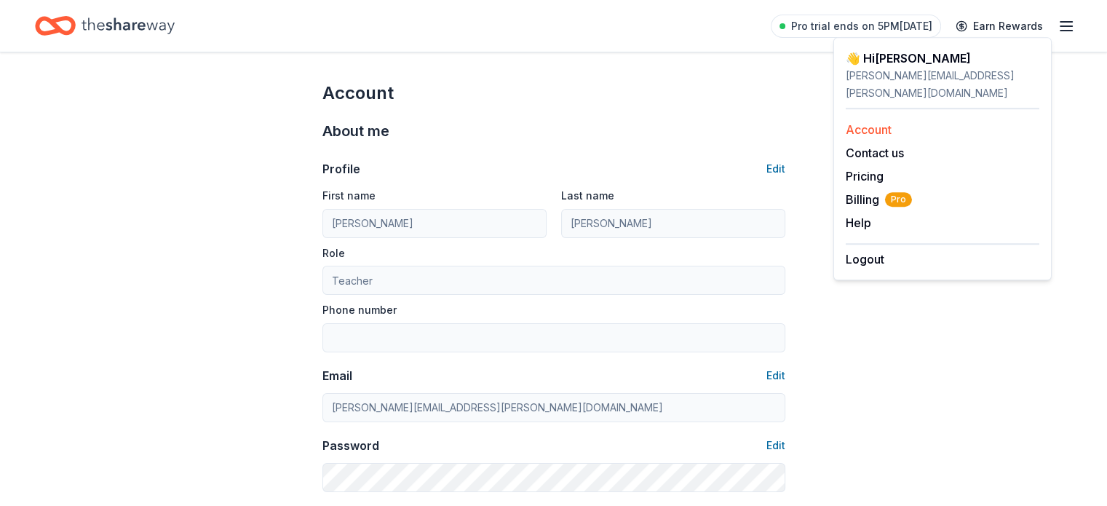
click at [863, 122] on link "Account" at bounding box center [869, 129] width 46 height 15
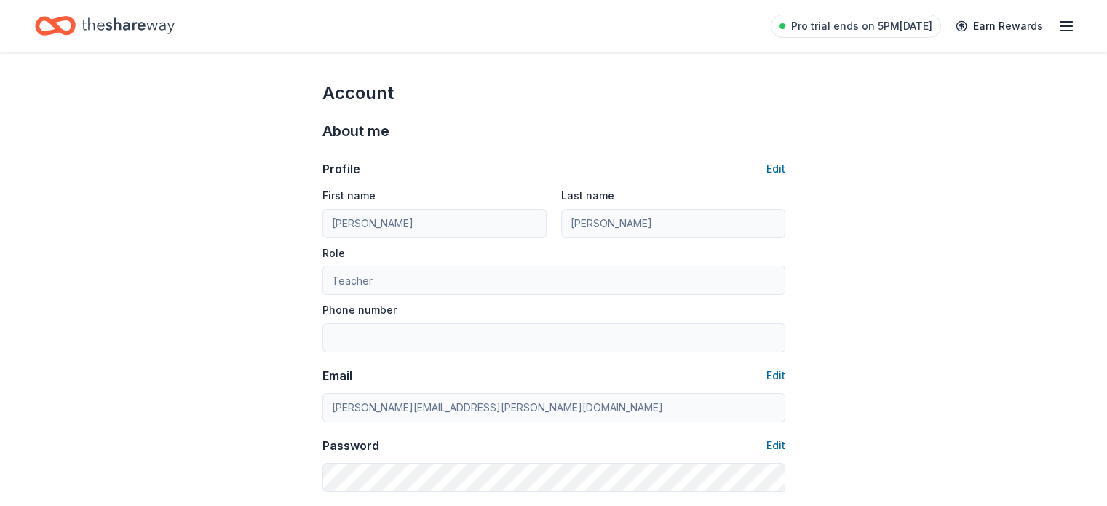
click at [1061, 31] on line "button" at bounding box center [1067, 31] width 12 height 0
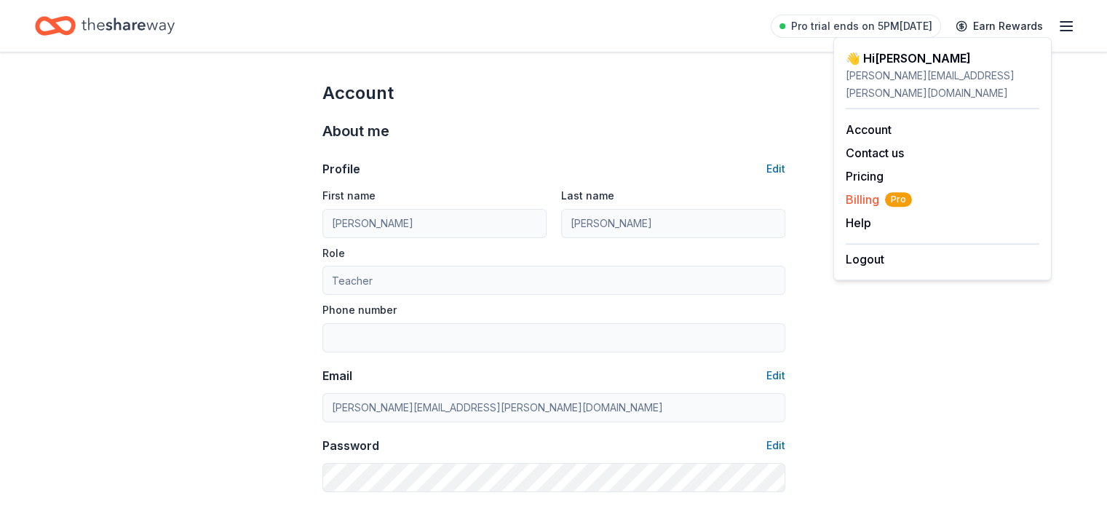
click at [860, 191] on span "Billing Pro" at bounding box center [879, 199] width 66 height 17
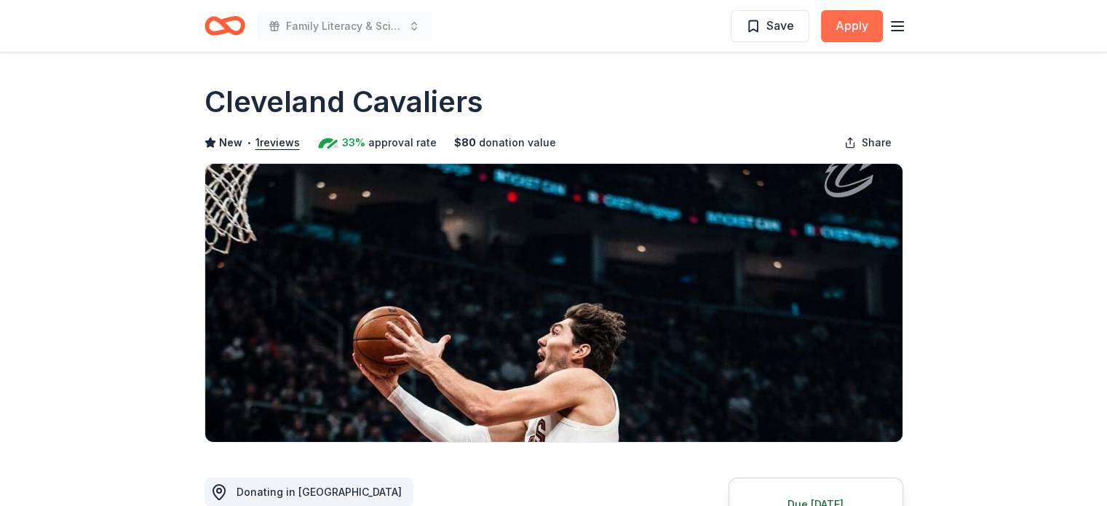
click at [855, 24] on button "Apply" at bounding box center [852, 26] width 62 height 32
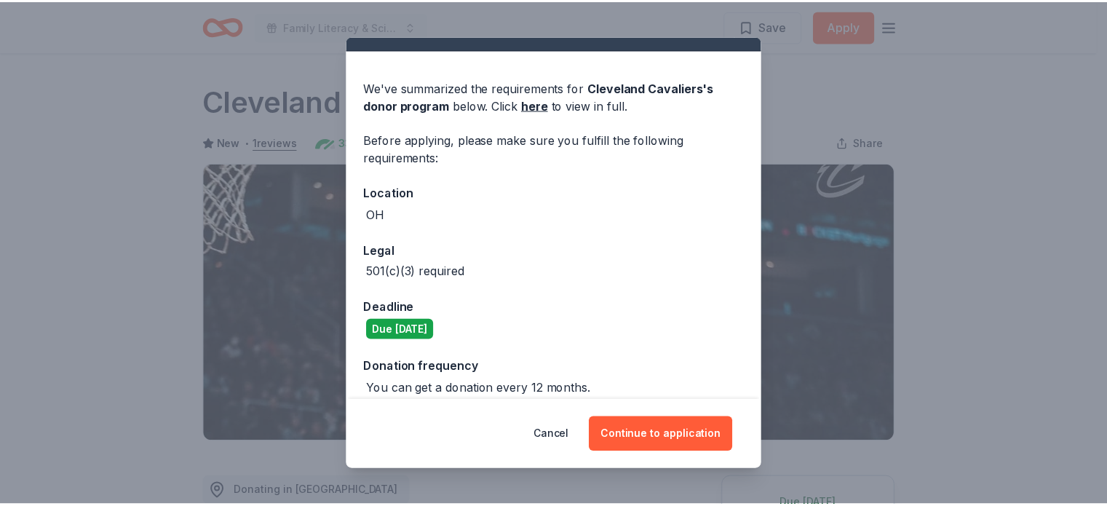
scroll to position [41, 0]
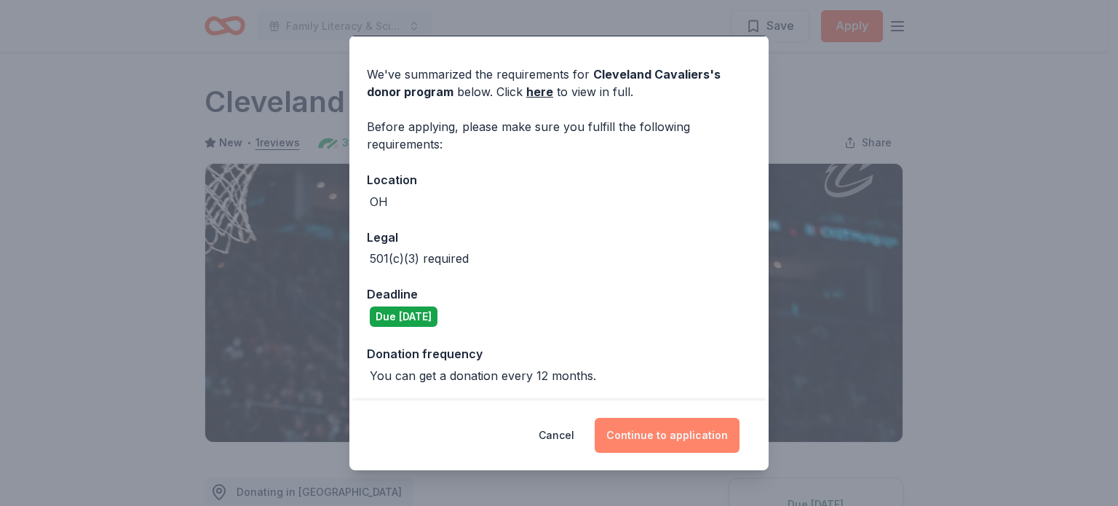
click at [662, 436] on button "Continue to application" at bounding box center [667, 435] width 145 height 35
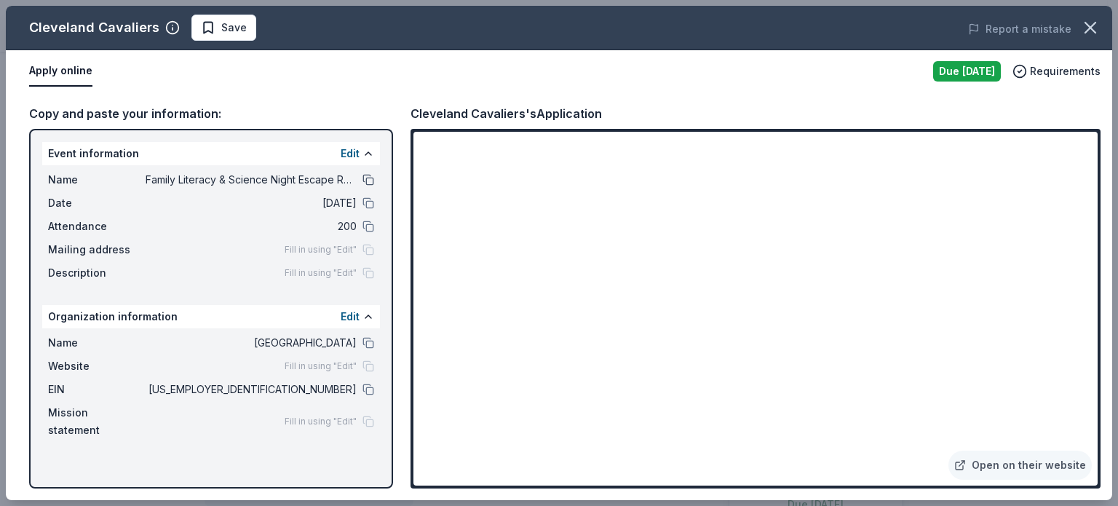
click at [366, 180] on button at bounding box center [369, 180] width 12 height 12
click at [1088, 28] on icon "button" at bounding box center [1090, 27] width 20 height 20
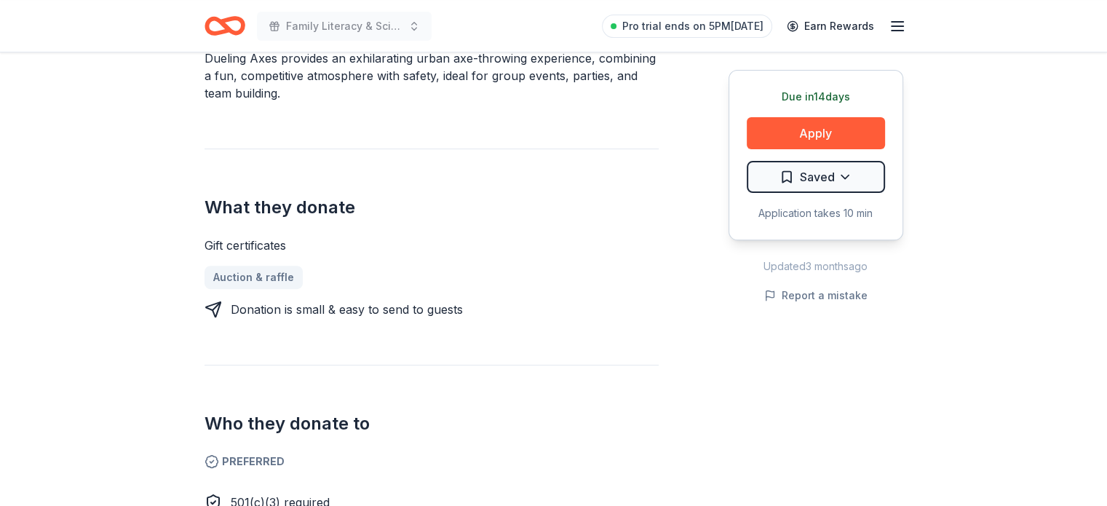
scroll to position [473, 0]
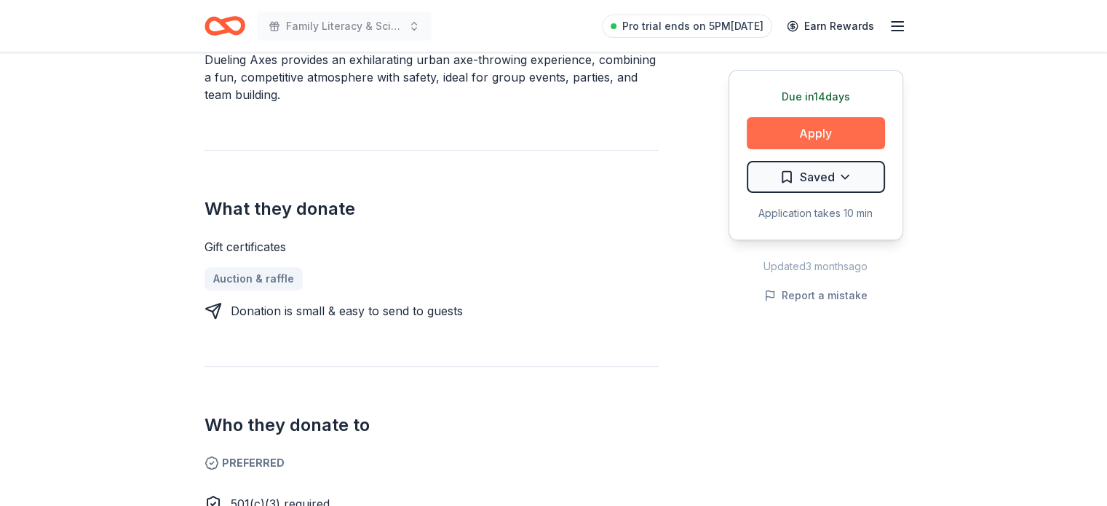
click at [817, 133] on button "Apply" at bounding box center [816, 133] width 138 height 32
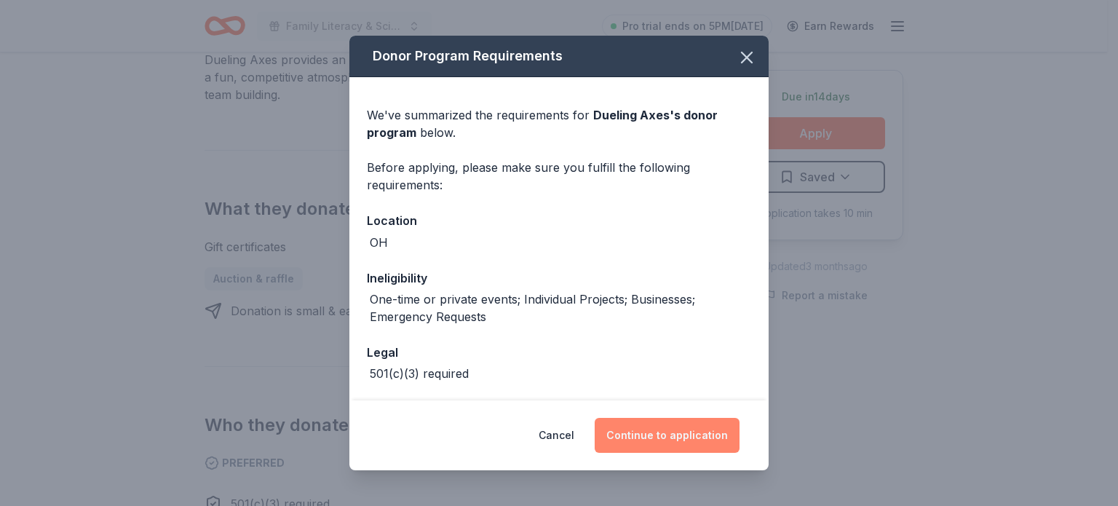
click at [697, 435] on button "Continue to application" at bounding box center [667, 435] width 145 height 35
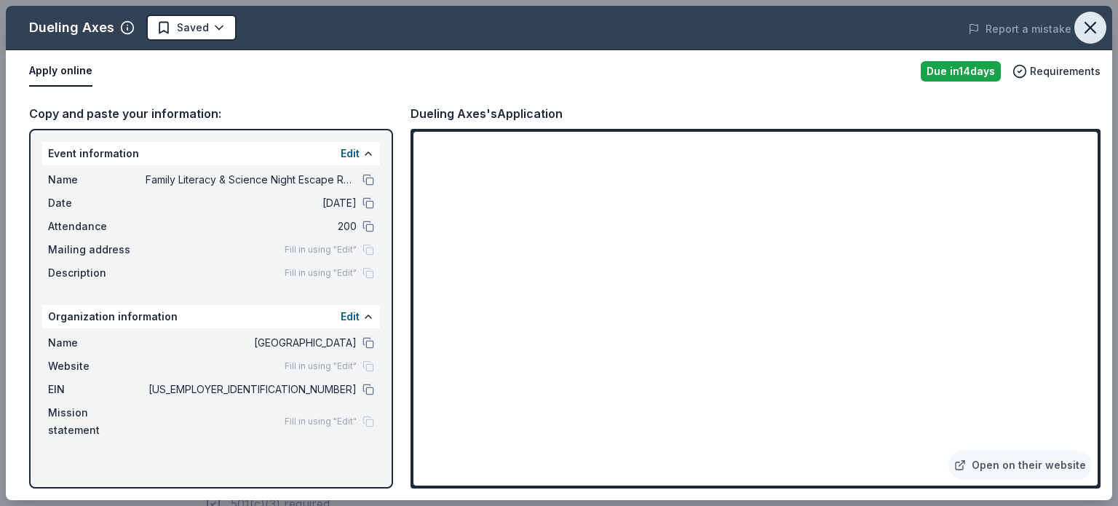
click at [1089, 25] on icon "button" at bounding box center [1090, 28] width 10 height 10
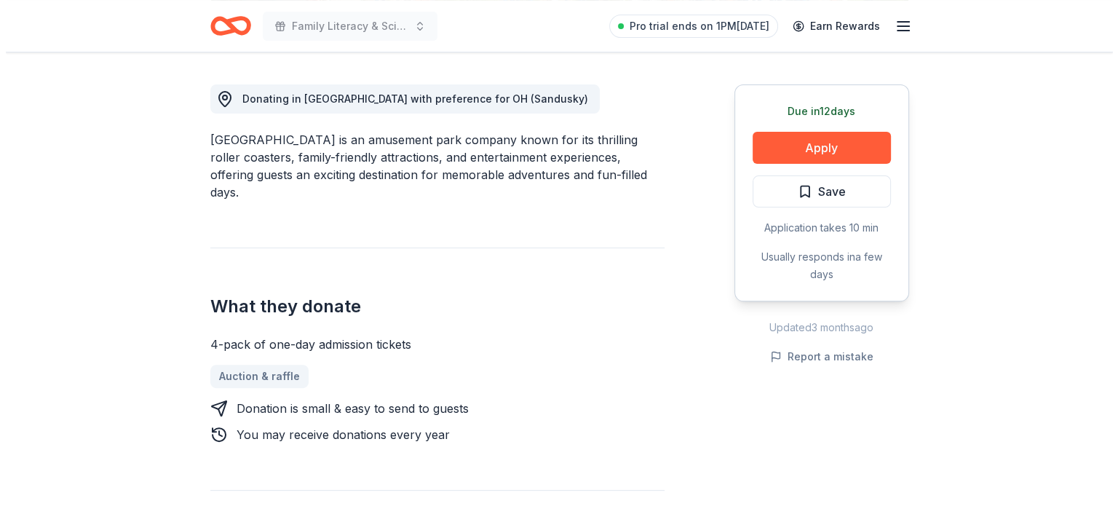
scroll to position [364, 0]
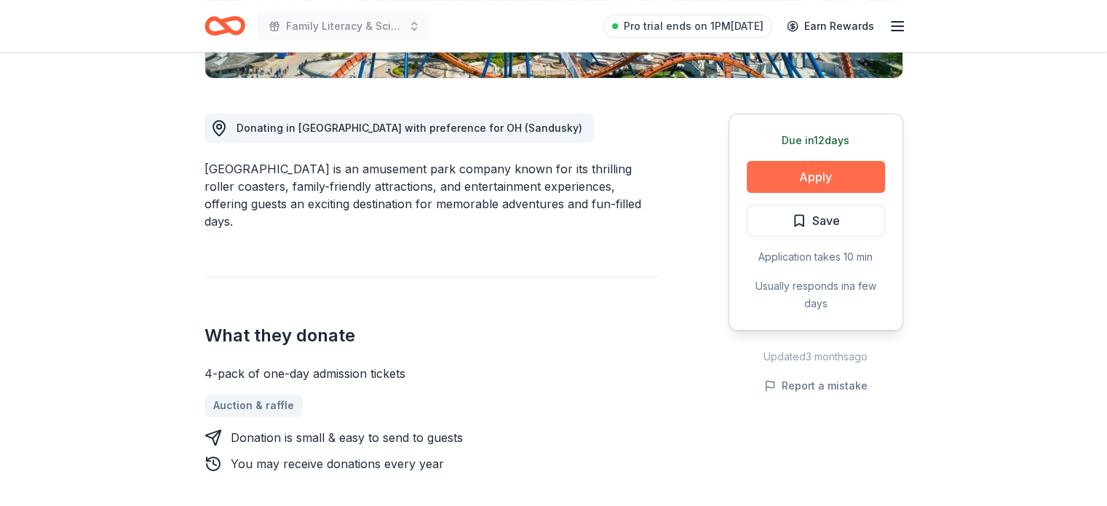
click at [809, 183] on button "Apply" at bounding box center [816, 177] width 138 height 32
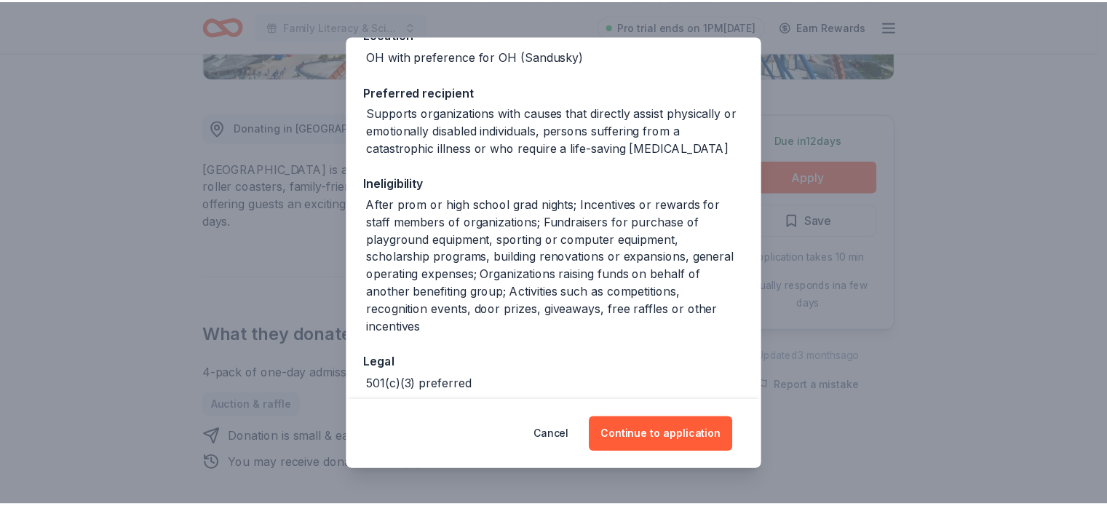
scroll to position [198, 0]
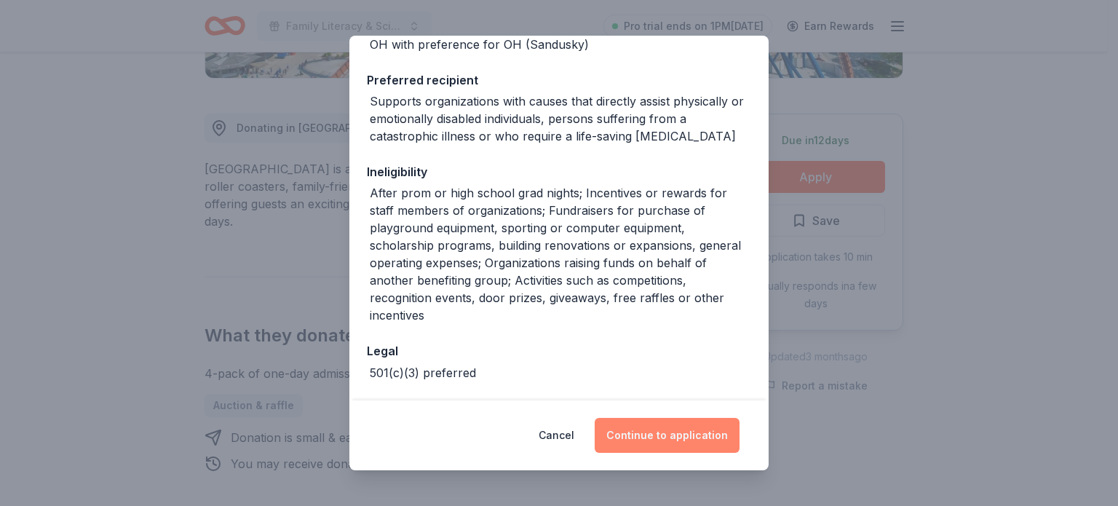
click at [663, 437] on button "Continue to application" at bounding box center [667, 435] width 145 height 35
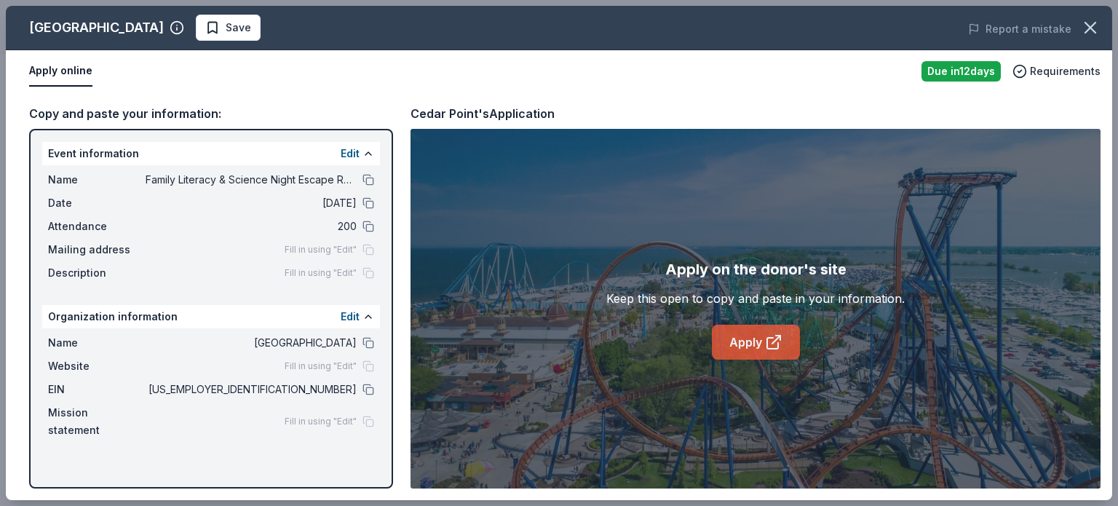
click at [743, 350] on link "Apply" at bounding box center [756, 342] width 88 height 35
click at [1091, 25] on icon "button" at bounding box center [1090, 27] width 20 height 20
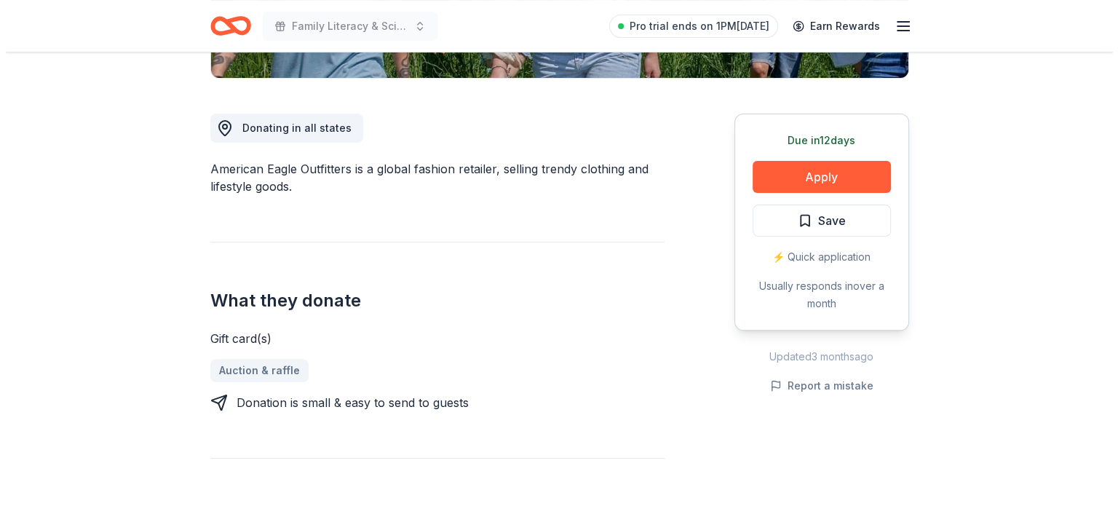
scroll to position [334, 0]
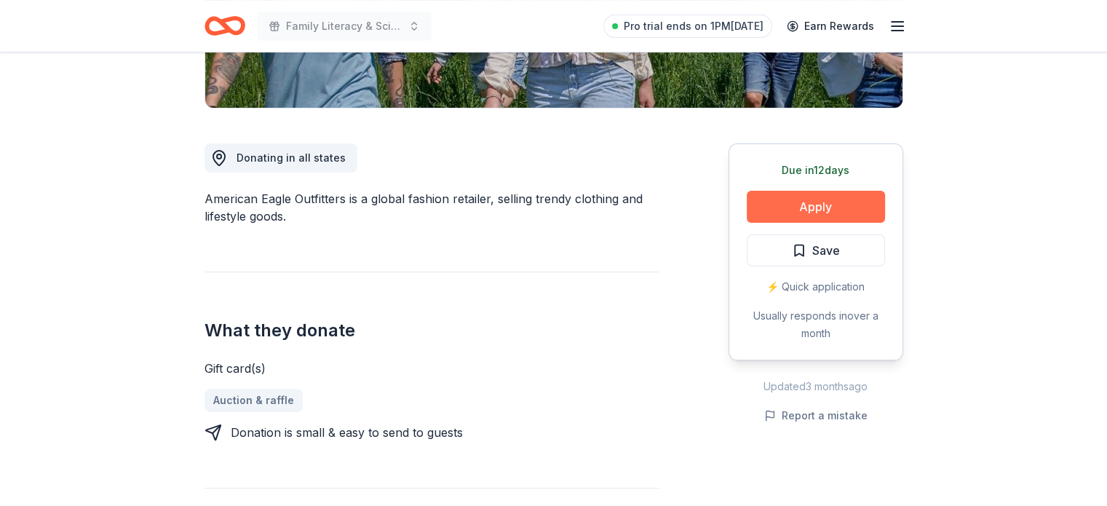
click at [820, 204] on button "Apply" at bounding box center [816, 207] width 138 height 32
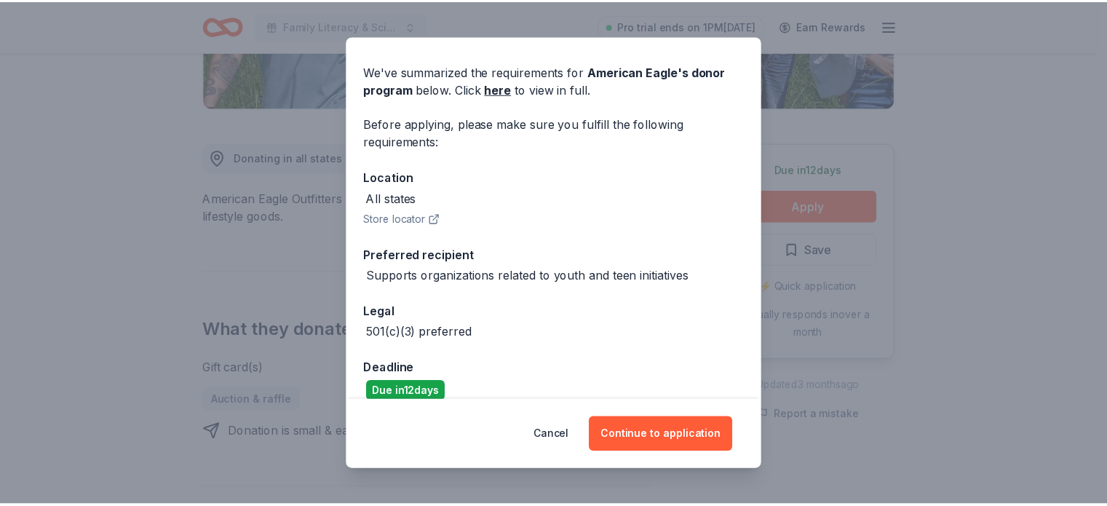
scroll to position [61, 0]
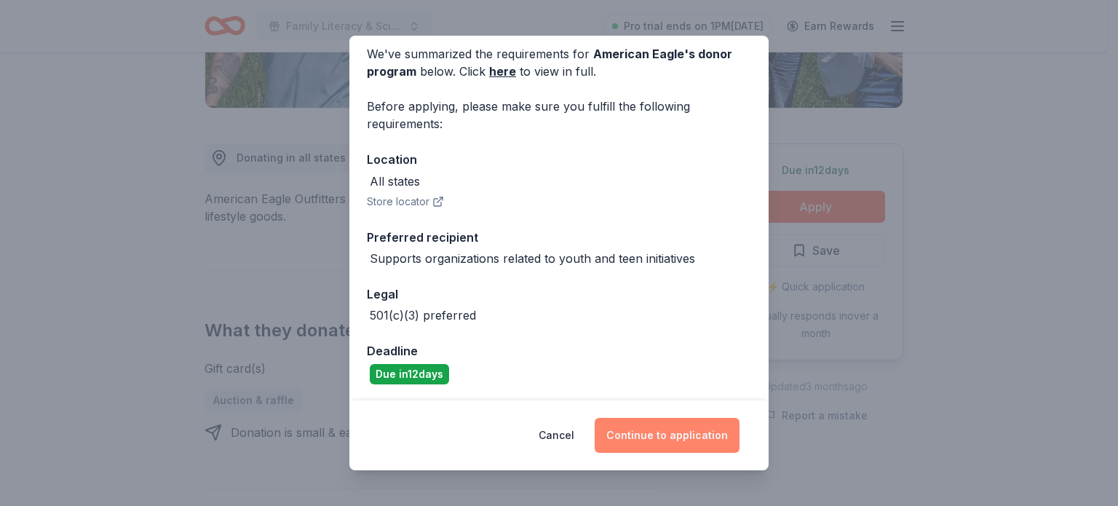
click at [657, 434] on button "Continue to application" at bounding box center [667, 435] width 145 height 35
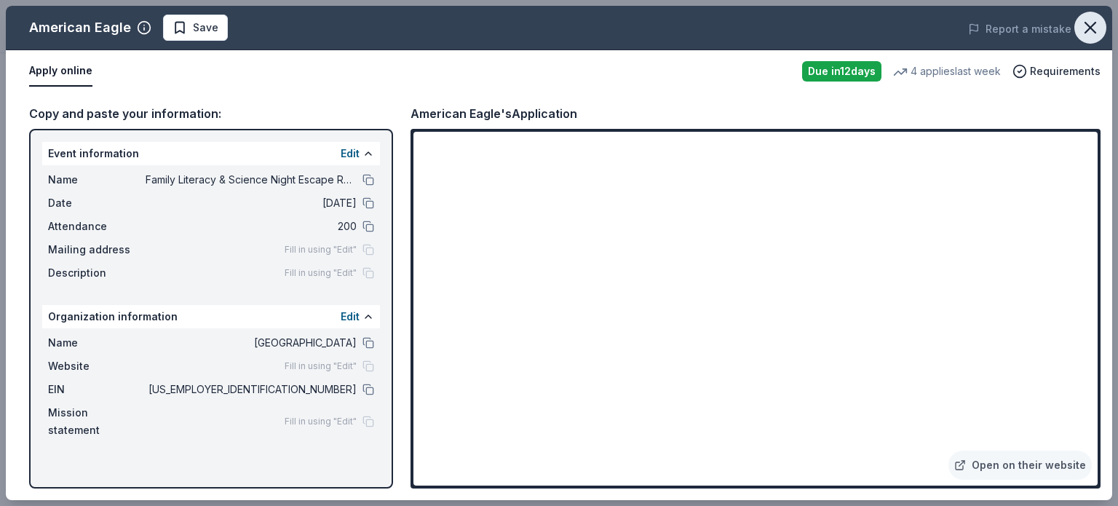
click at [1092, 31] on icon "button" at bounding box center [1090, 27] width 20 height 20
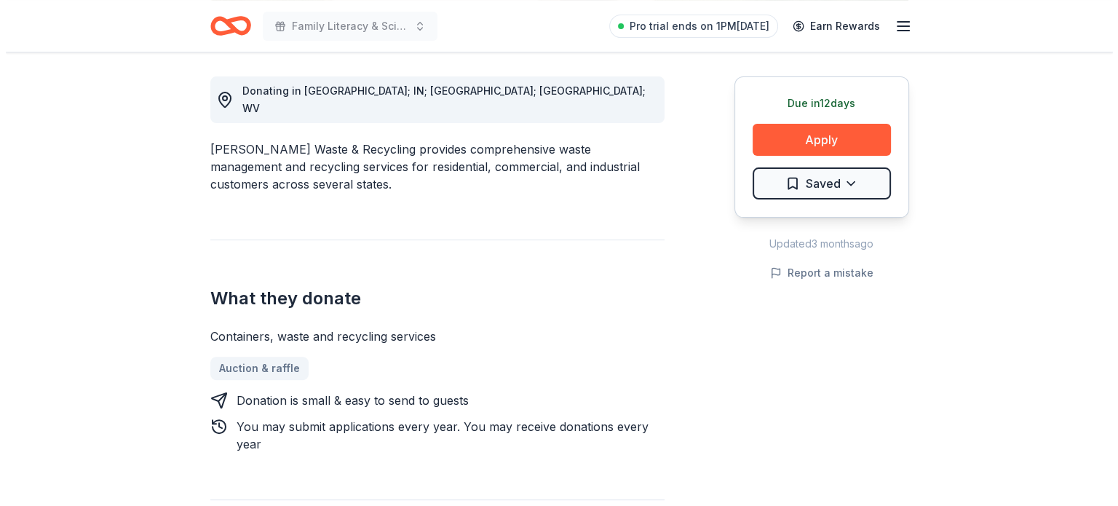
scroll to position [399, 0]
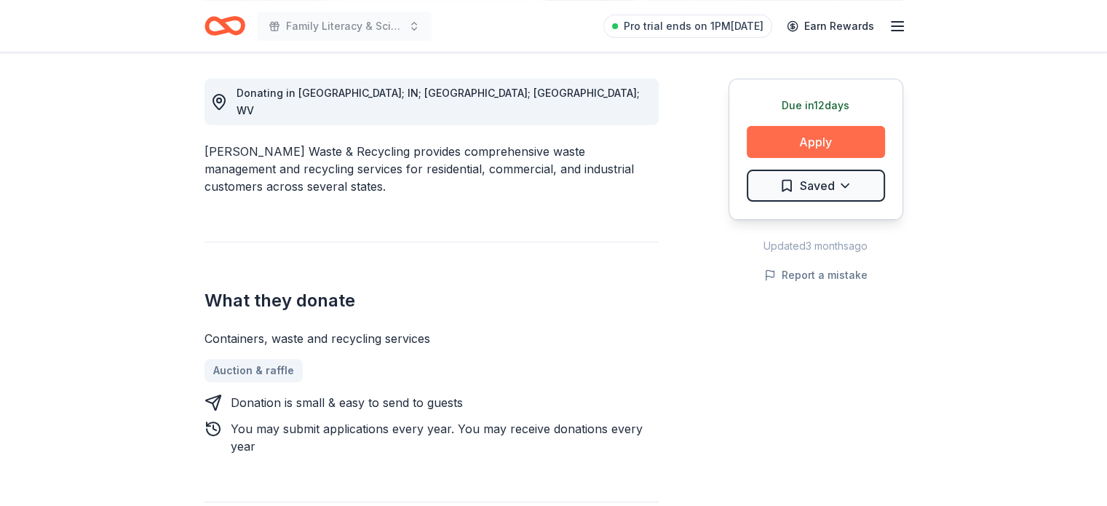
click at [798, 146] on button "Apply" at bounding box center [816, 142] width 138 height 32
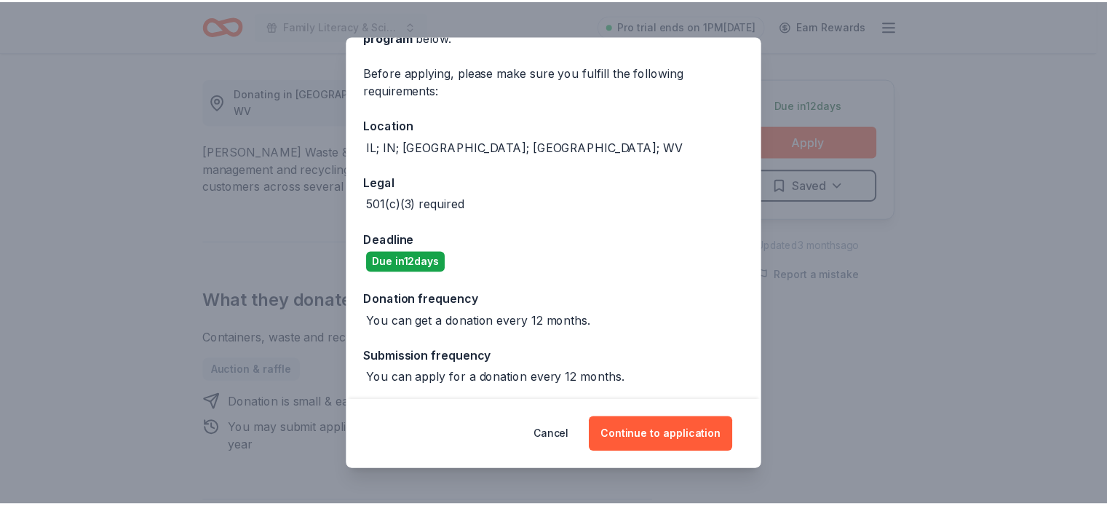
scroll to position [98, 0]
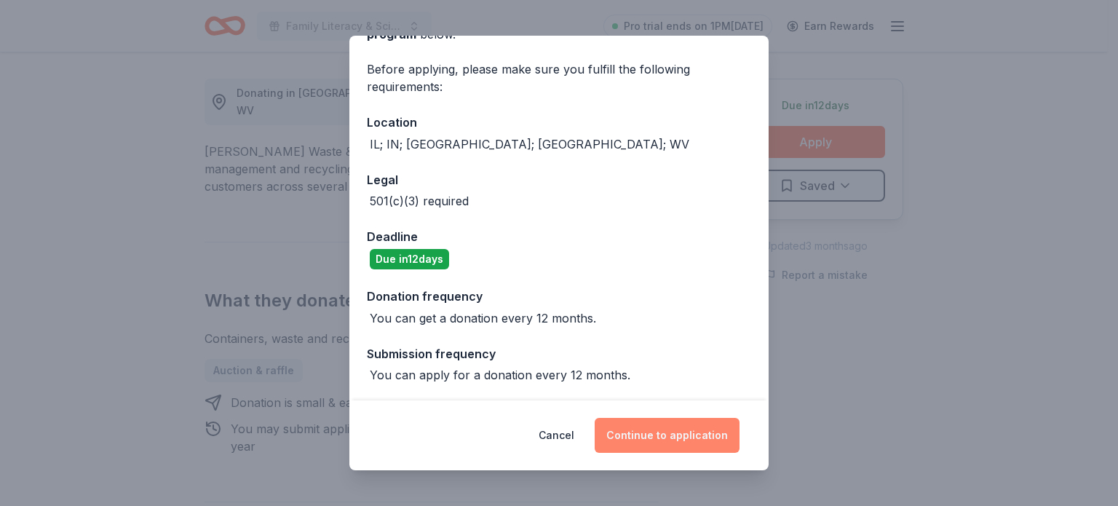
click at [670, 445] on button "Continue to application" at bounding box center [667, 435] width 145 height 35
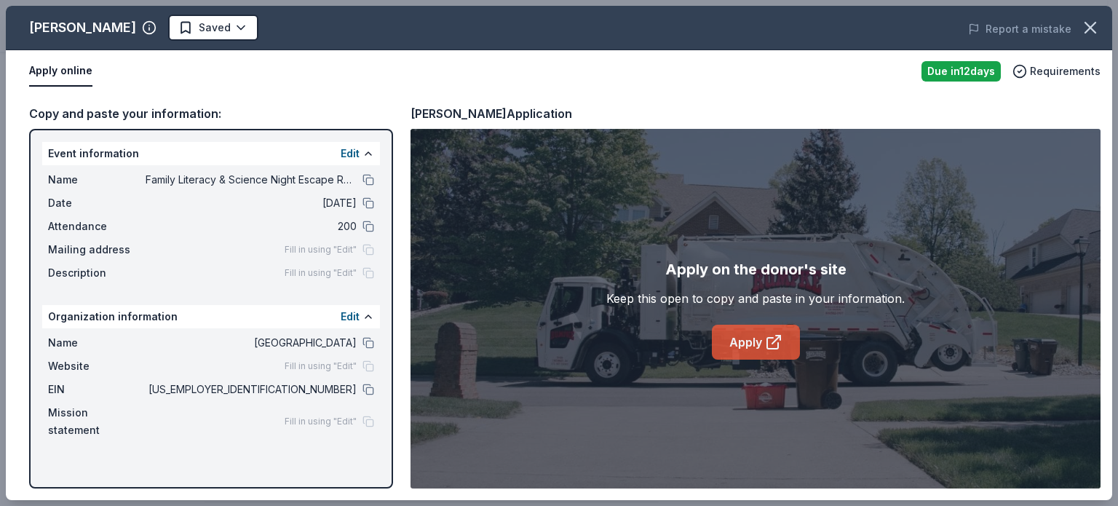
click at [751, 340] on link "Apply" at bounding box center [756, 342] width 88 height 35
click at [1092, 24] on icon "button" at bounding box center [1090, 27] width 20 height 20
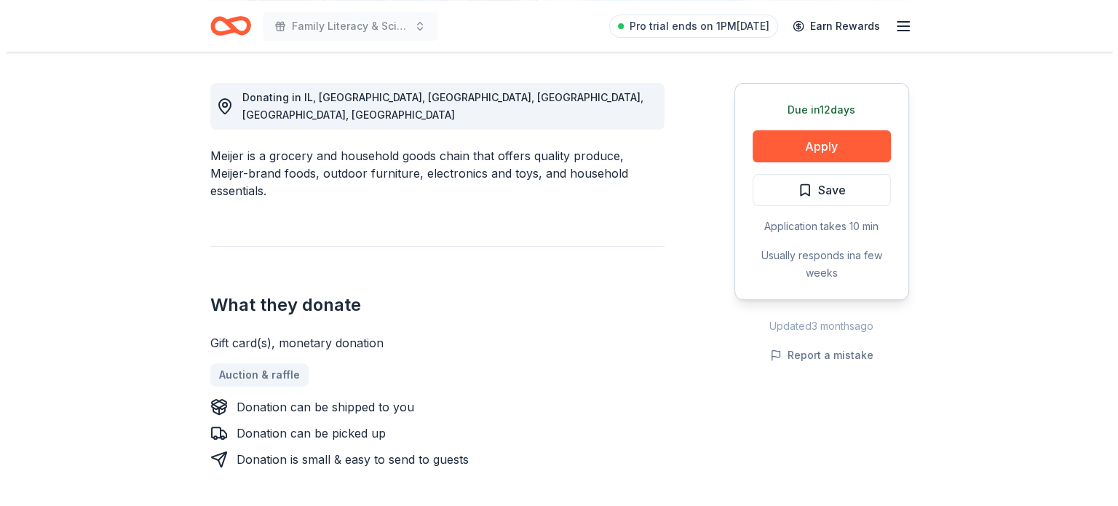
scroll to position [229, 0]
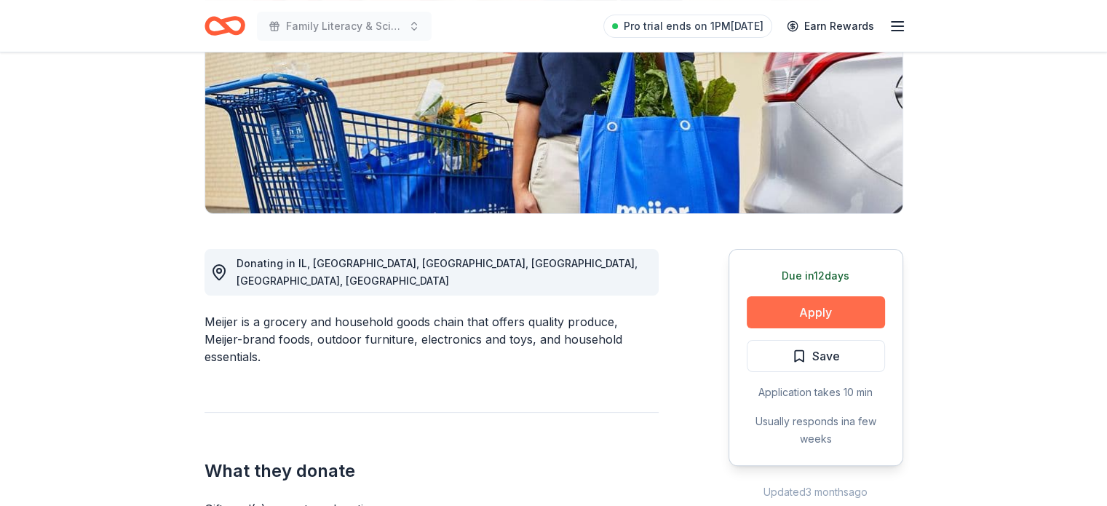
click at [798, 311] on button "Apply" at bounding box center [816, 312] width 138 height 32
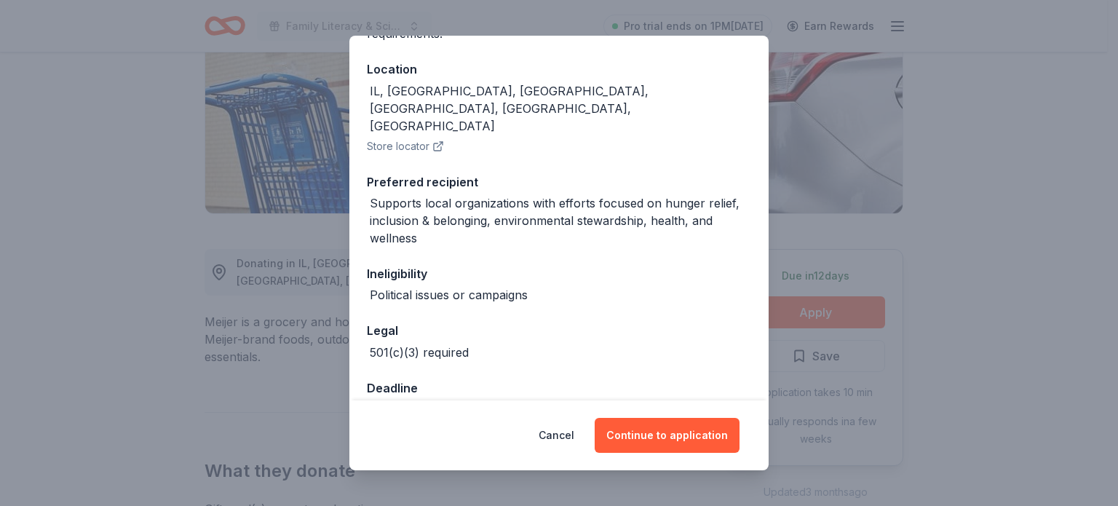
scroll to position [154, 0]
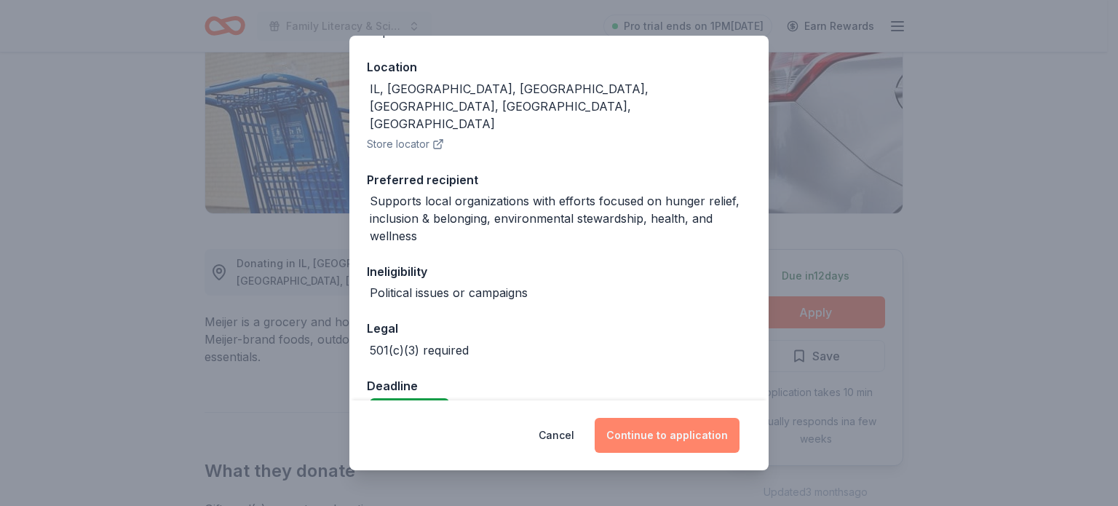
click at [705, 437] on button "Continue to application" at bounding box center [667, 435] width 145 height 35
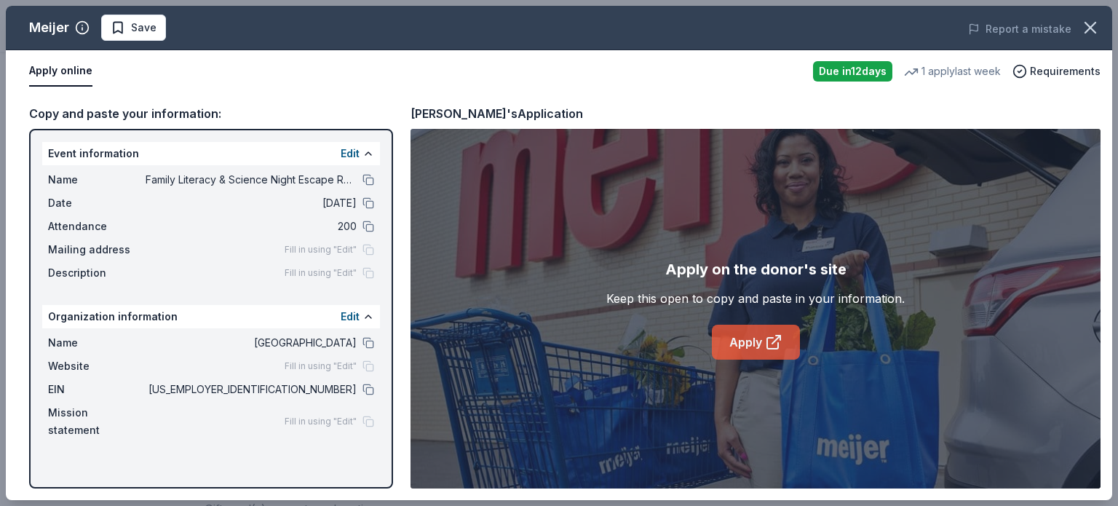
click at [763, 344] on link "Apply" at bounding box center [756, 342] width 88 height 35
